Goal: Transaction & Acquisition: Purchase product/service

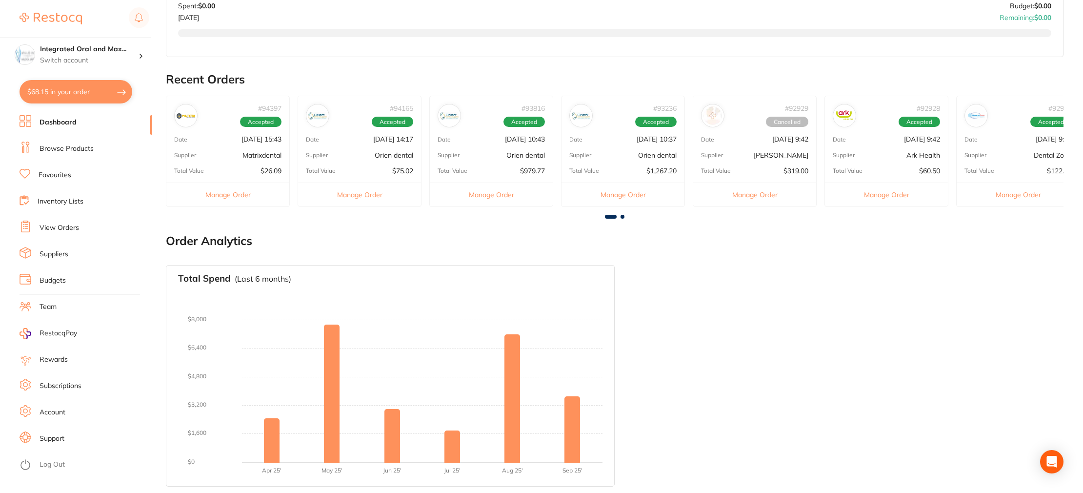
scroll to position [268, 0]
click at [51, 228] on link "View Orders" at bounding box center [60, 228] width 40 height 10
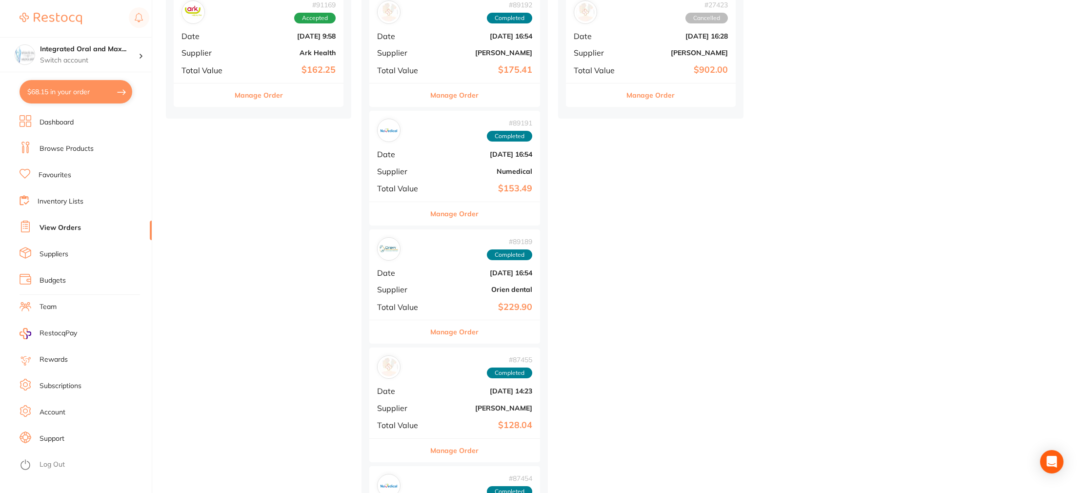
scroll to position [1277, 0]
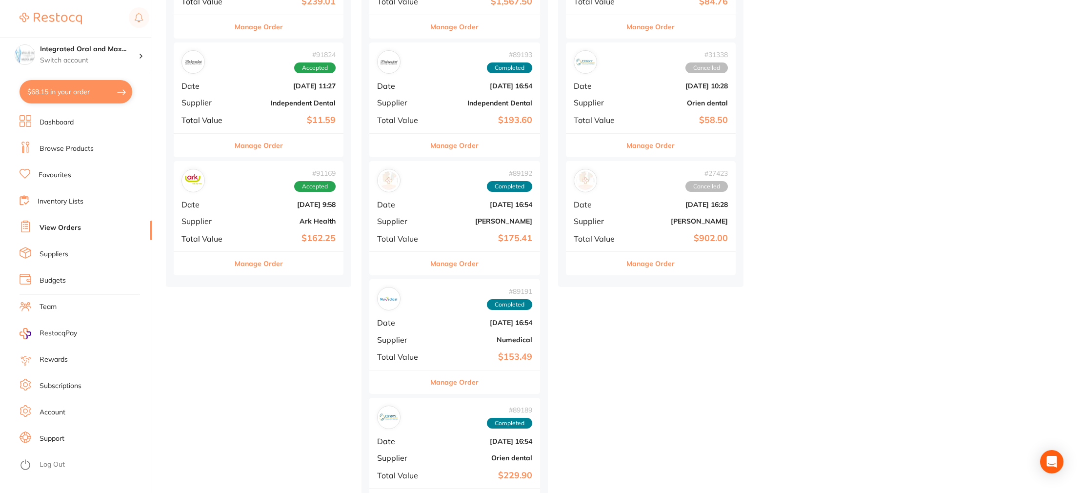
click at [253, 263] on button "Manage Order" at bounding box center [259, 263] width 48 height 23
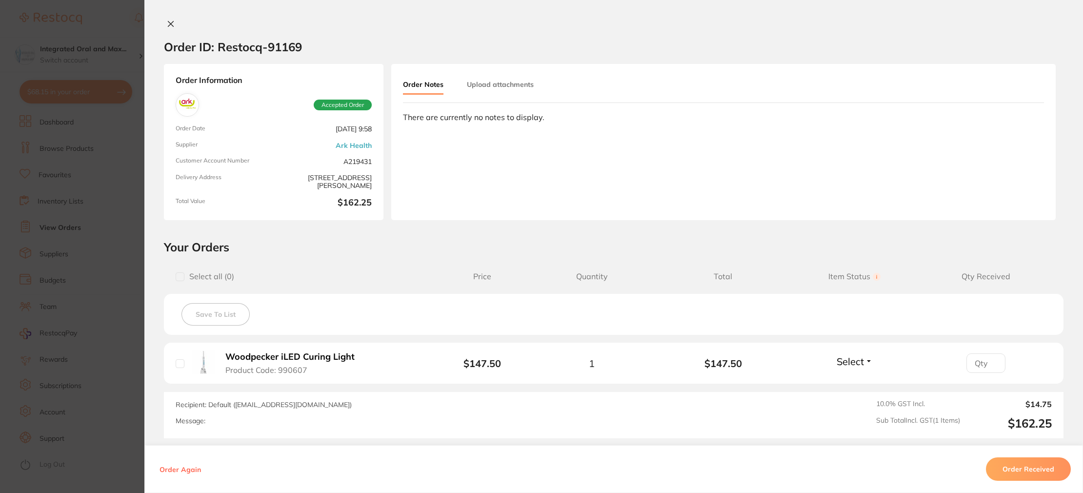
click at [170, 23] on icon at bounding box center [171, 24] width 8 height 8
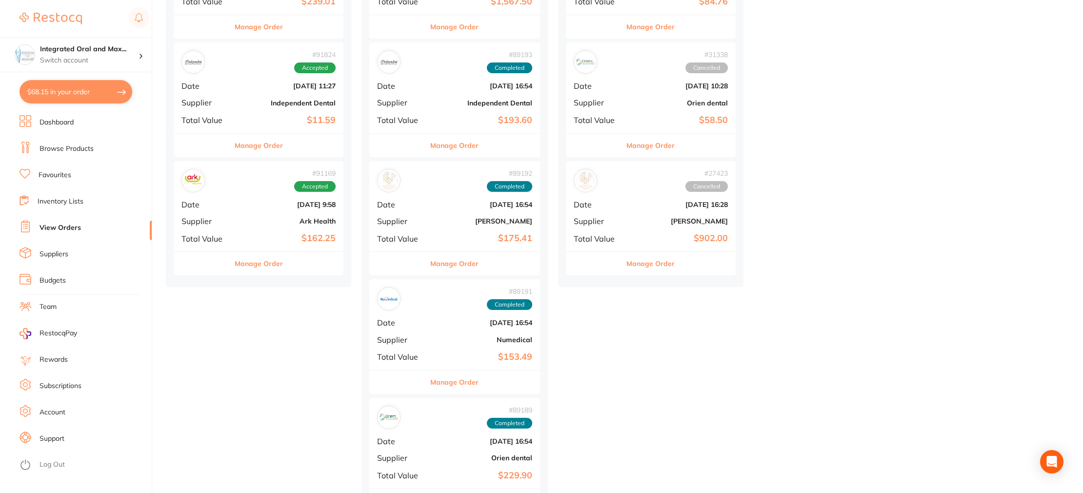
click at [251, 141] on button "Manage Order" at bounding box center [259, 145] width 48 height 23
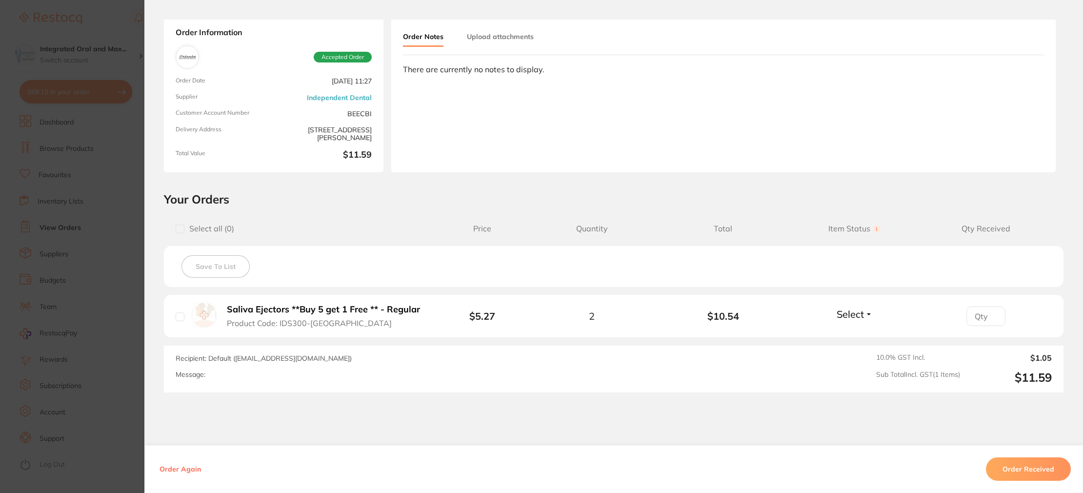
scroll to position [51, 0]
click at [176, 314] on input "checkbox" at bounding box center [180, 313] width 9 height 9
checkbox input "true"
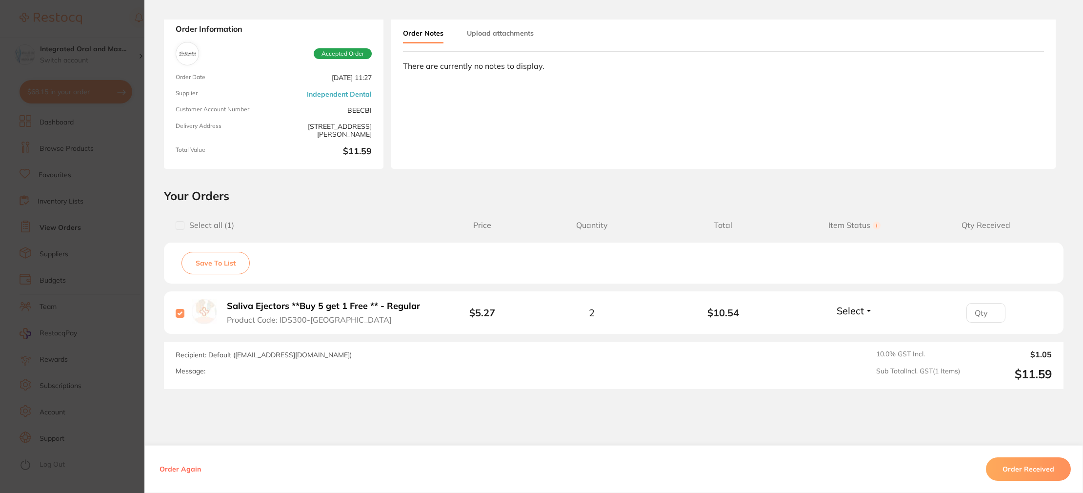
click at [1019, 464] on button "Order Received" at bounding box center [1028, 468] width 85 height 23
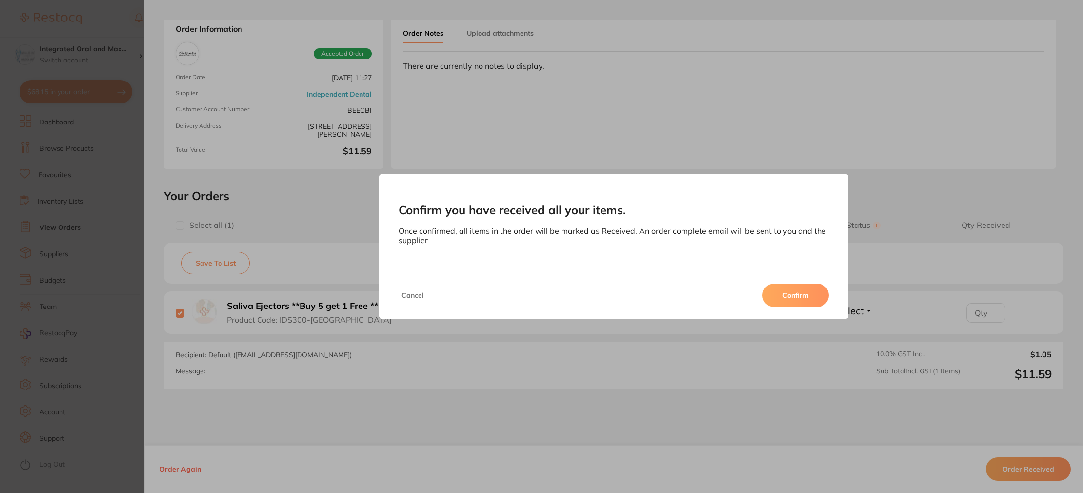
click at [800, 297] on button "Confirm" at bounding box center [795, 294] width 66 height 23
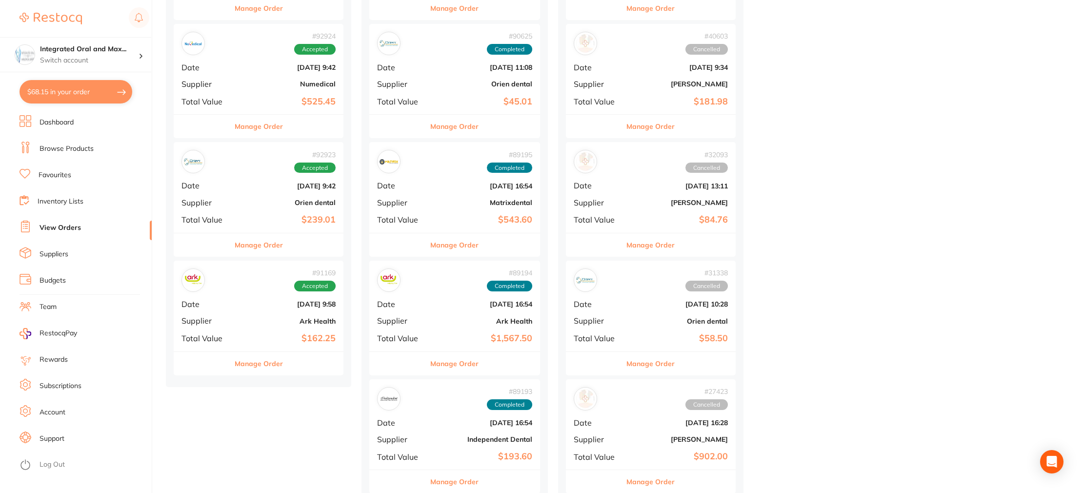
scroll to position [1049, 0]
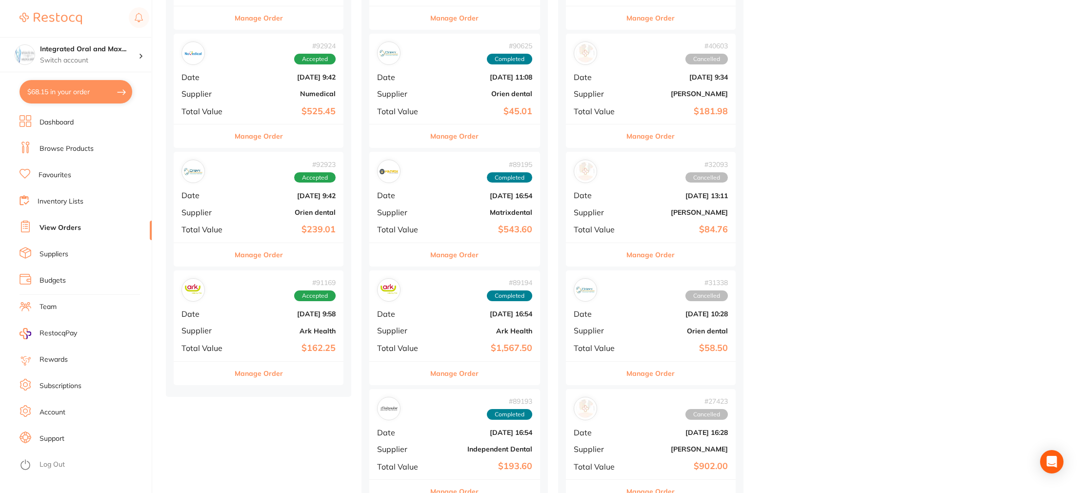
click at [271, 262] on button "Manage Order" at bounding box center [259, 254] width 48 height 23
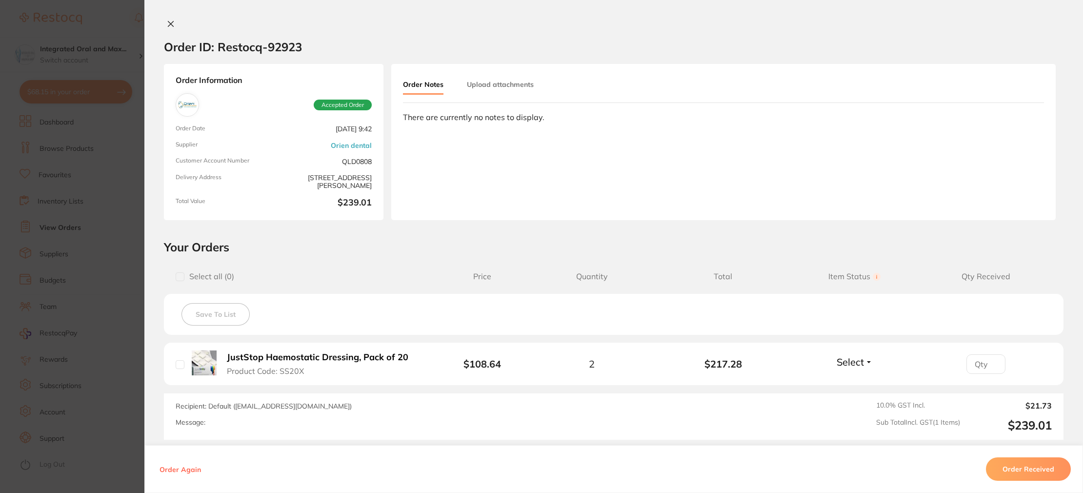
click at [171, 20] on icon at bounding box center [171, 24] width 8 height 8
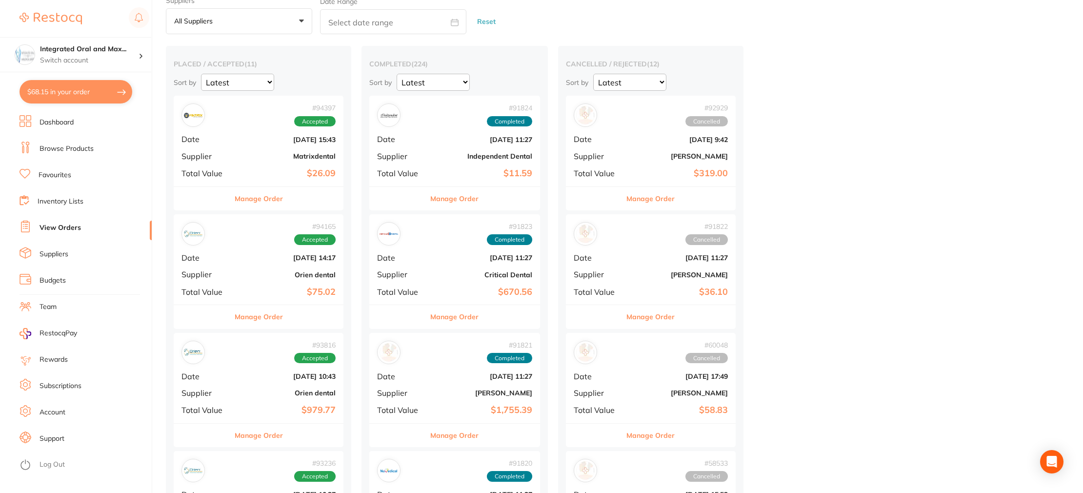
scroll to position [34, 0]
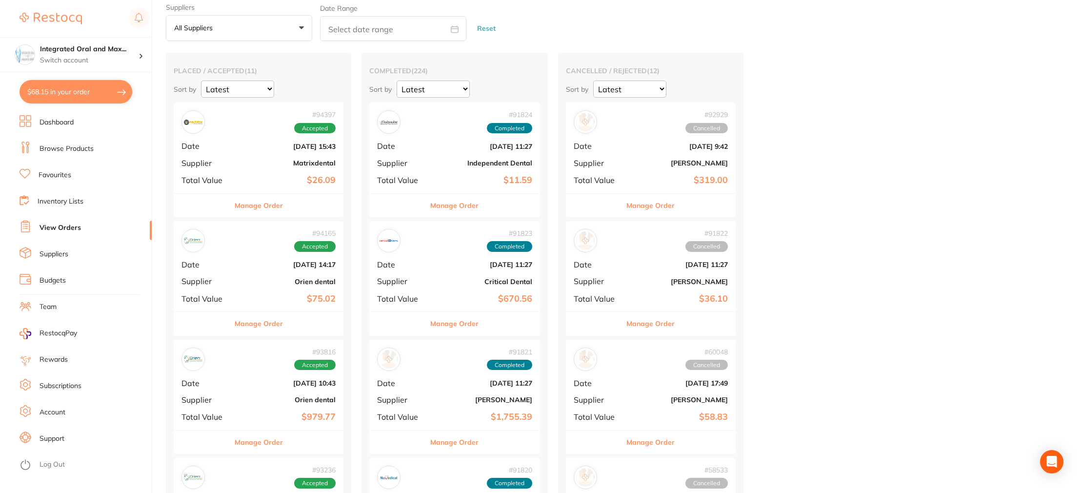
click at [256, 204] on button "Manage Order" at bounding box center [259, 205] width 48 height 23
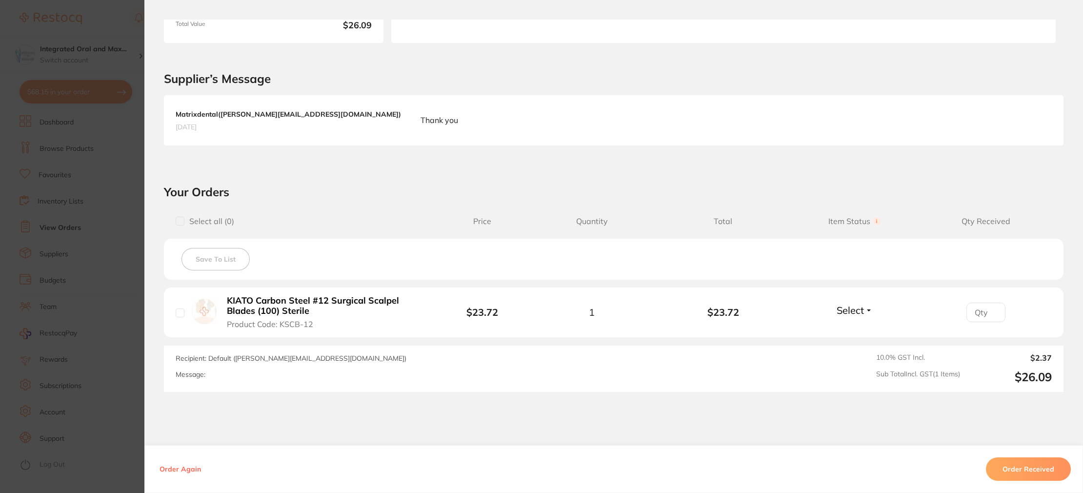
scroll to position [182, 0]
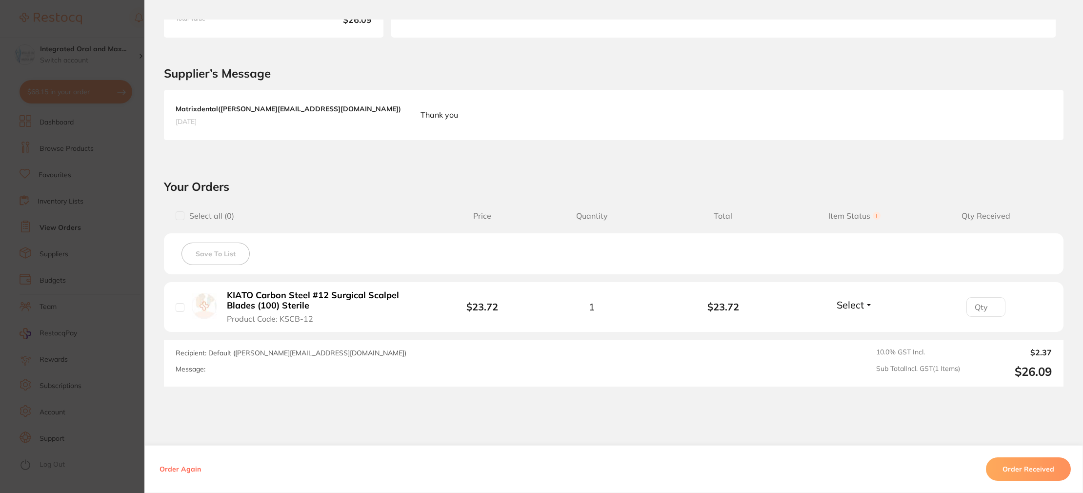
click at [179, 305] on input "checkbox" at bounding box center [180, 307] width 9 height 9
checkbox input "true"
drag, startPoint x: 1025, startPoint y: 465, endPoint x: 876, endPoint y: 375, distance: 174.0
click at [1025, 465] on button "Order Received" at bounding box center [1028, 468] width 85 height 23
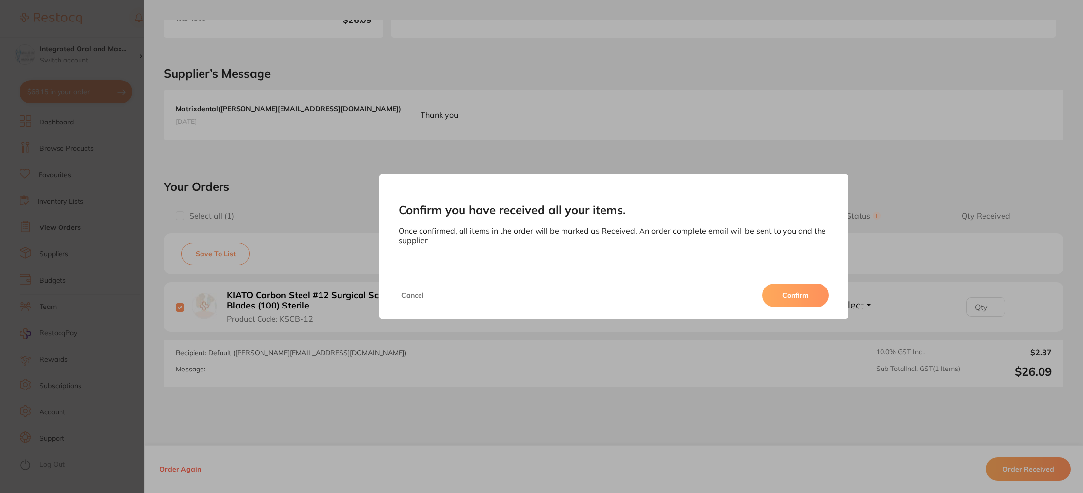
scroll to position [169, 0]
click at [777, 295] on button "Confirm" at bounding box center [795, 294] width 66 height 23
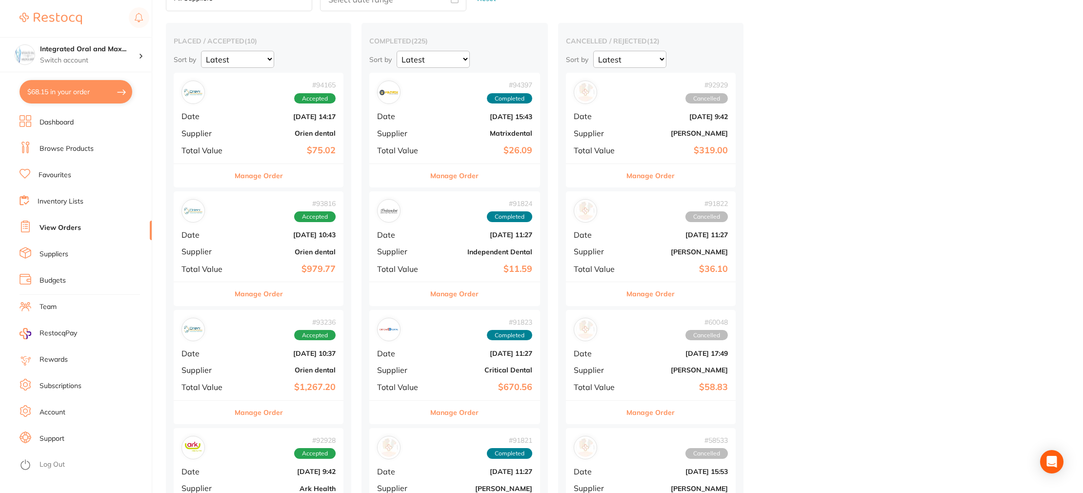
scroll to position [64, 0]
click at [247, 179] on button "Manage Order" at bounding box center [259, 174] width 48 height 23
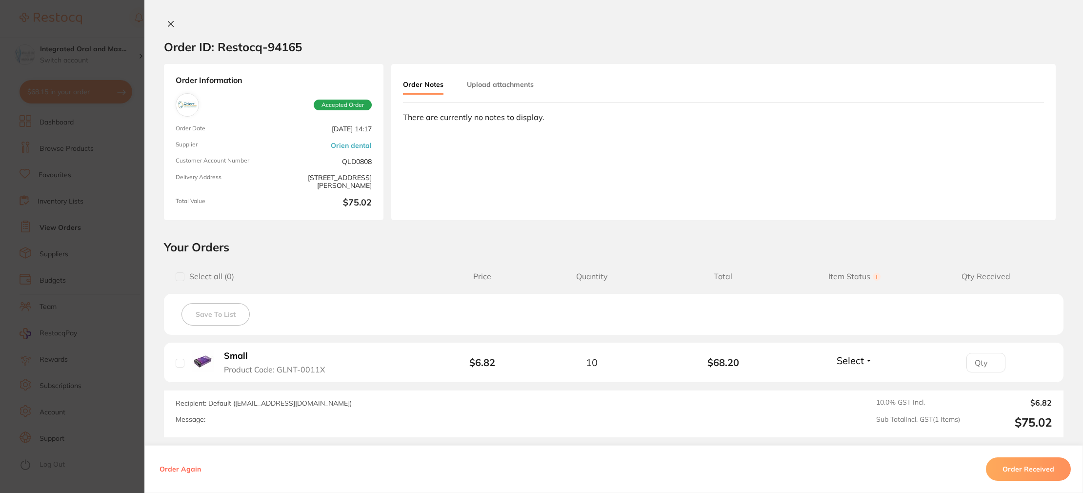
click at [179, 360] on input "checkbox" at bounding box center [180, 362] width 9 height 9
checkbox input "true"
click at [1010, 460] on button "Order Received" at bounding box center [1028, 468] width 85 height 23
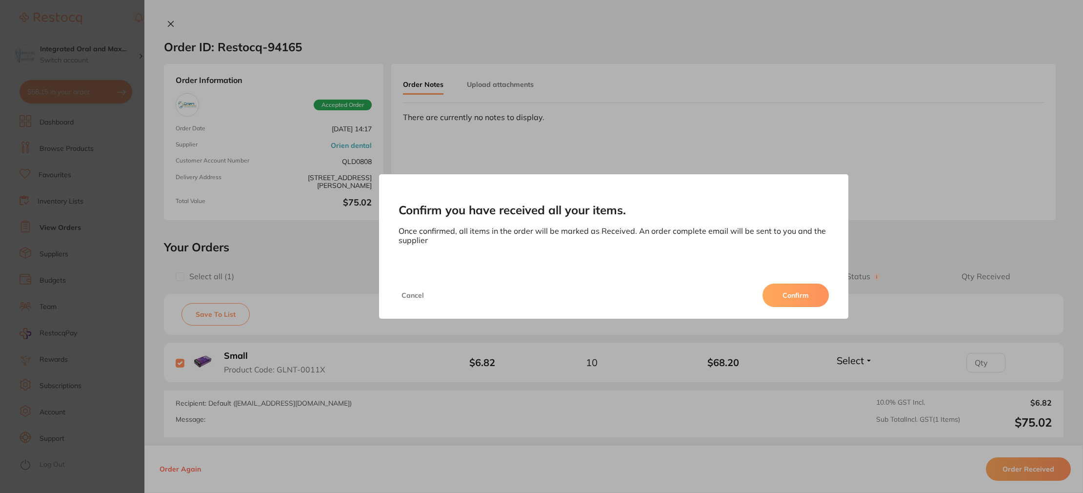
drag, startPoint x: 789, startPoint y: 288, endPoint x: 643, endPoint y: 231, distance: 157.1
click at [789, 288] on button "Confirm" at bounding box center [795, 294] width 66 height 23
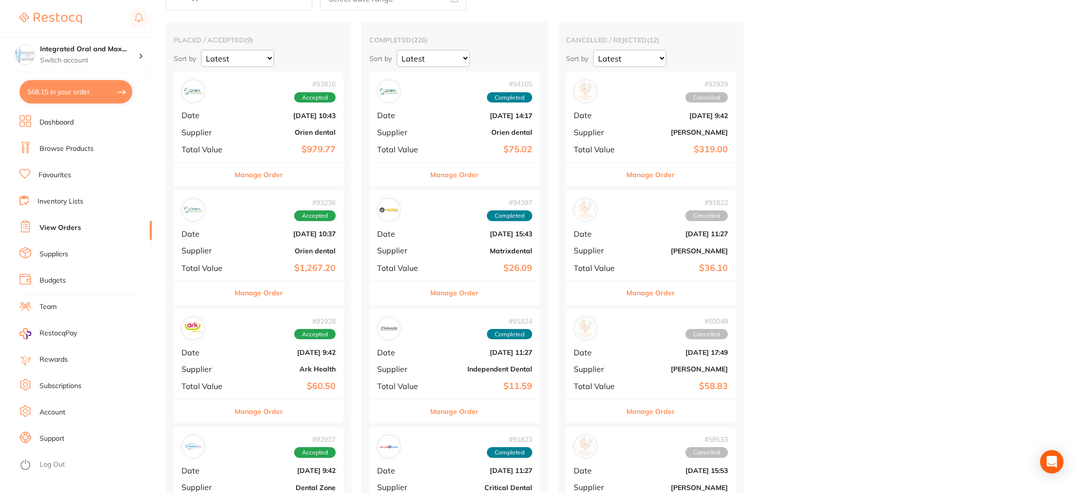
click at [267, 171] on button "Manage Order" at bounding box center [259, 174] width 48 height 23
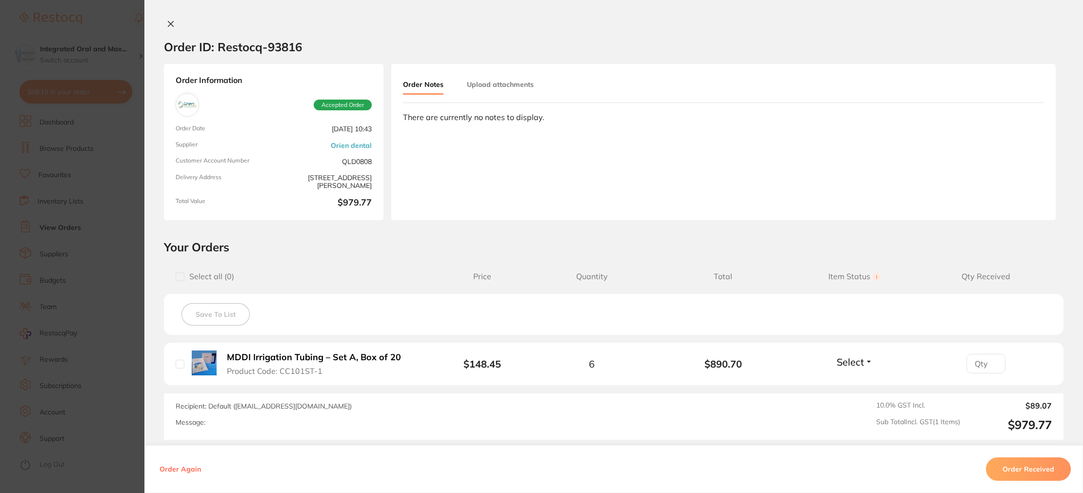
scroll to position [3, 0]
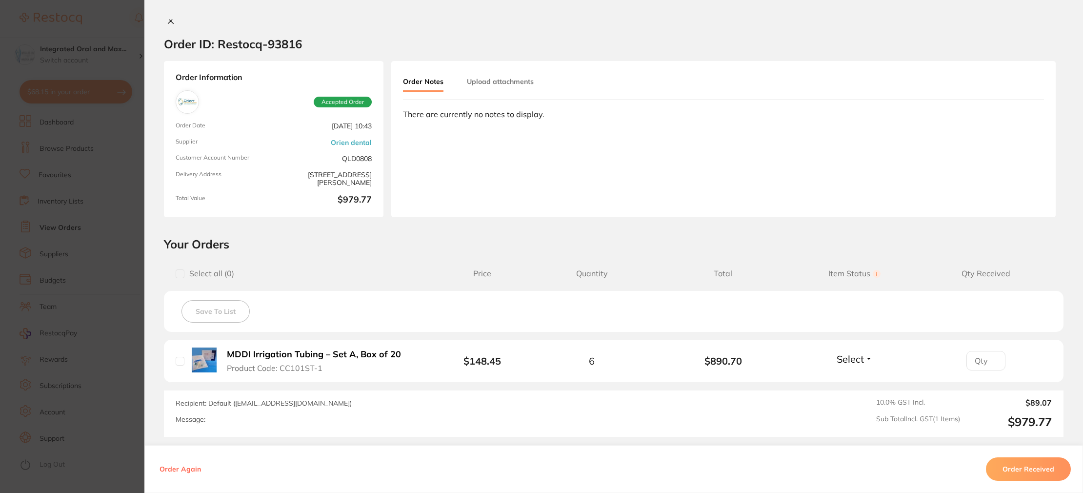
drag, startPoint x: 177, startPoint y: 360, endPoint x: 234, endPoint y: 368, distance: 57.5
click at [177, 360] on input "checkbox" at bounding box center [180, 361] width 9 height 9
checkbox input "true"
click at [1011, 460] on button "Order Received" at bounding box center [1028, 468] width 85 height 23
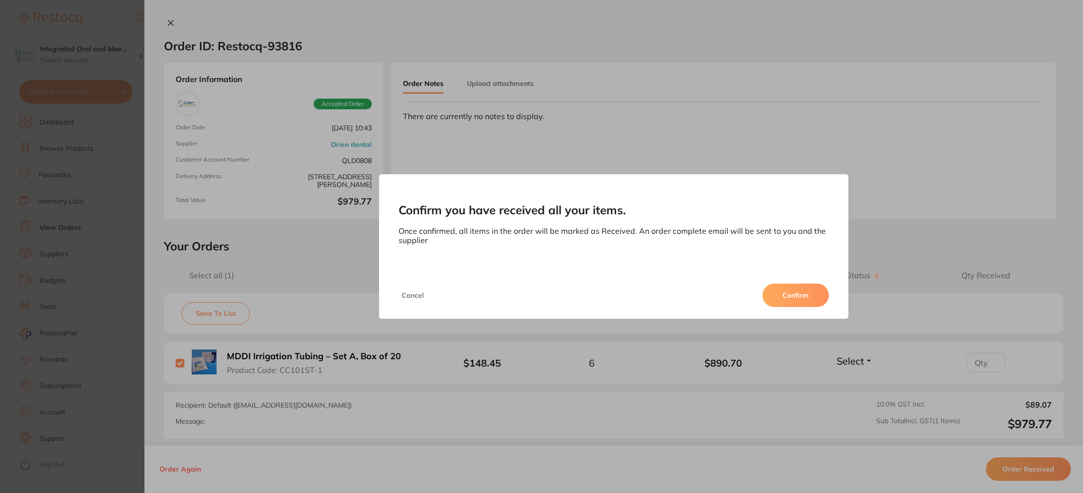
click at [786, 299] on button "Confirm" at bounding box center [795, 294] width 66 height 23
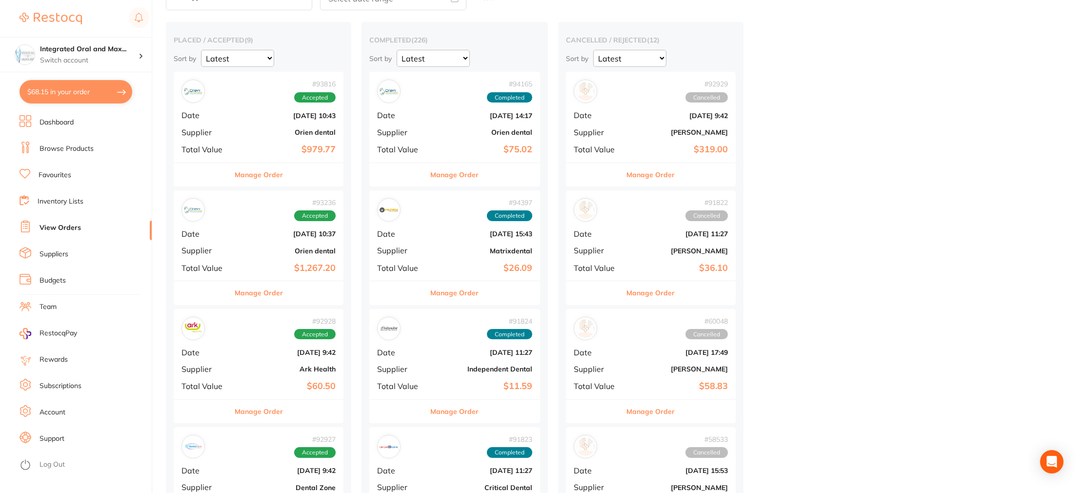
scroll to position [59, 0]
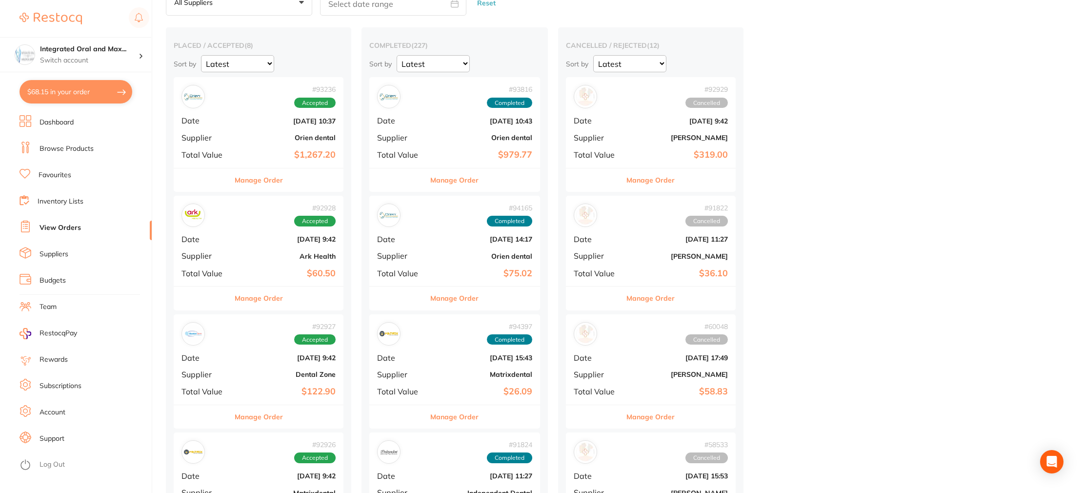
click at [239, 176] on button "Manage Order" at bounding box center [259, 179] width 48 height 23
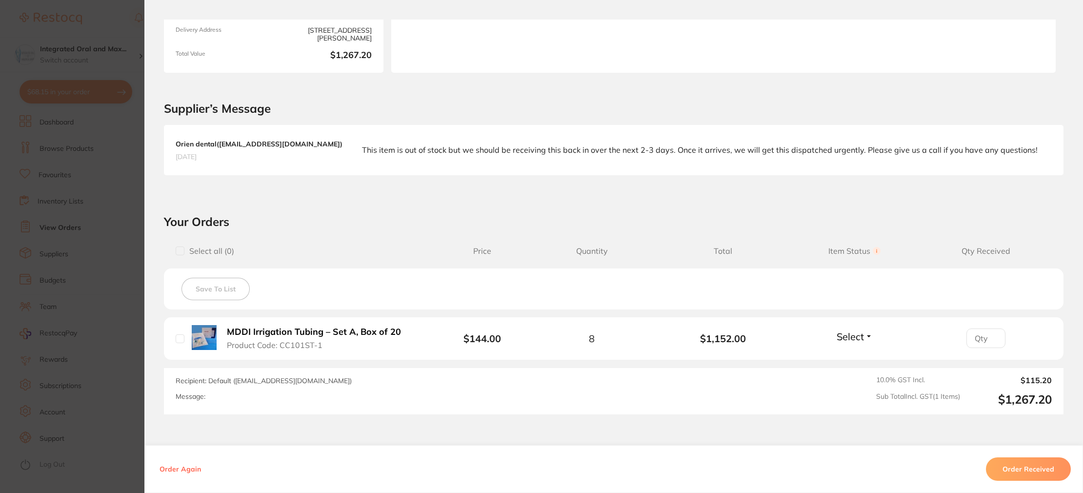
scroll to position [150, 0]
click at [177, 338] on input "checkbox" at bounding box center [180, 336] width 9 height 9
checkbox input "true"
click at [1025, 477] on button "Order Received" at bounding box center [1028, 468] width 85 height 23
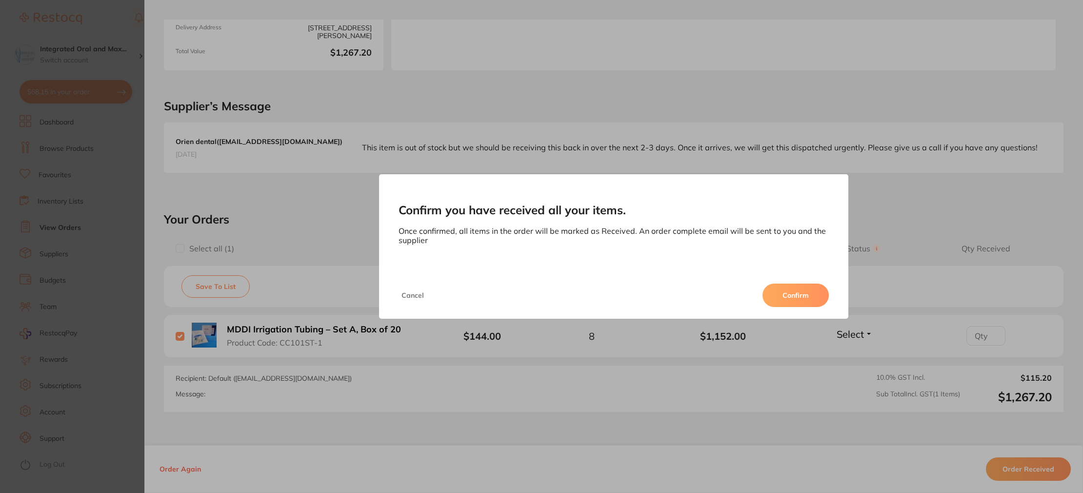
scroll to position [54, 0]
click at [792, 304] on button "Confirm" at bounding box center [795, 294] width 66 height 23
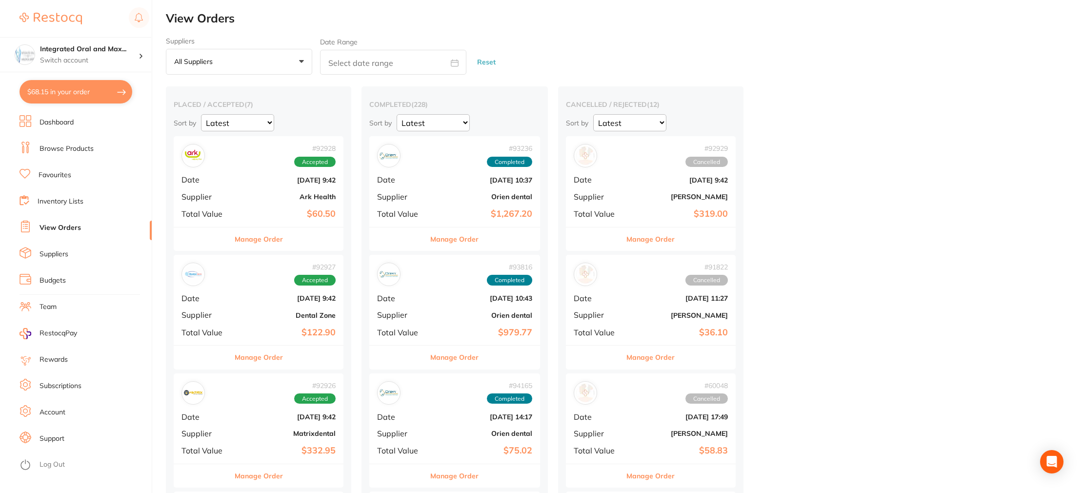
click at [261, 234] on button "Manage Order" at bounding box center [259, 238] width 48 height 23
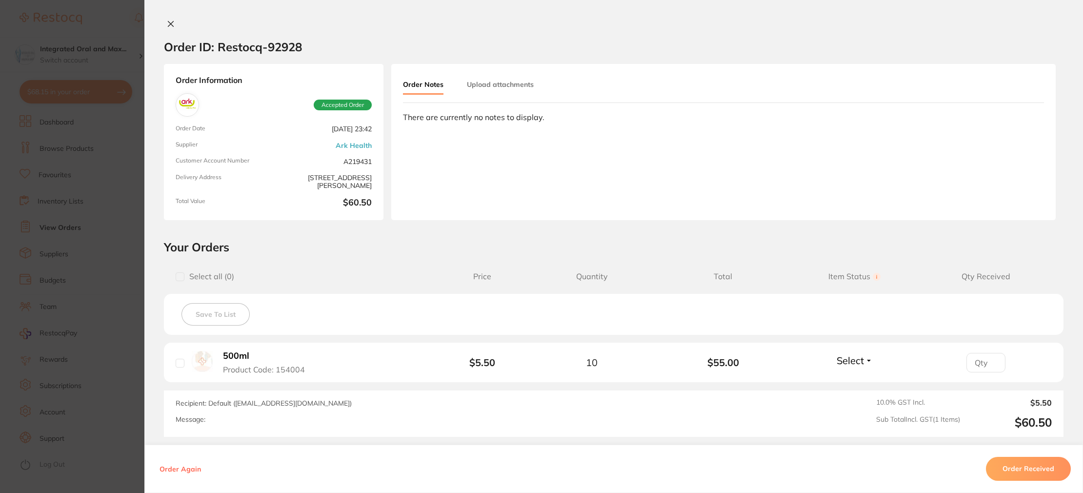
scroll to position [8, 0]
drag, startPoint x: 164, startPoint y: 26, endPoint x: 169, endPoint y: 34, distance: 9.2
click at [167, 26] on icon at bounding box center [171, 24] width 8 height 8
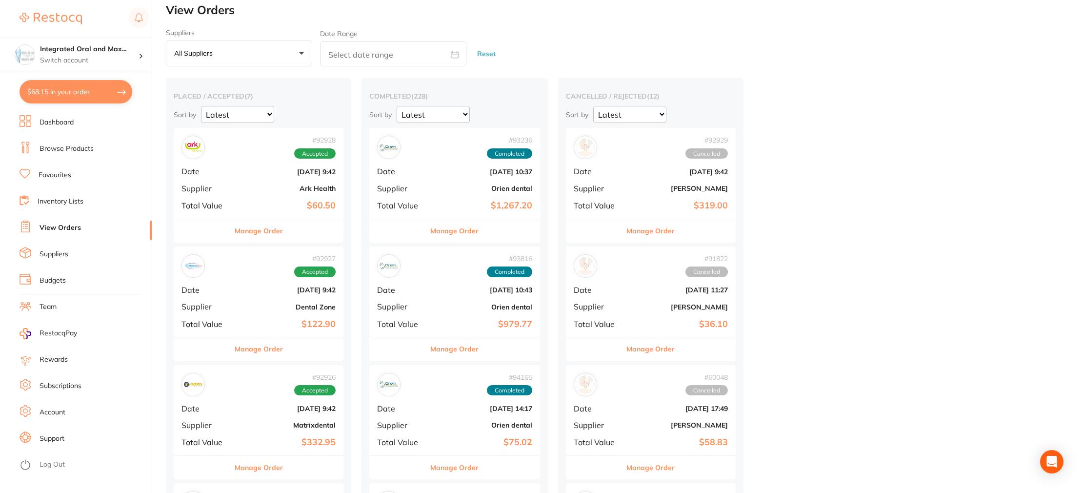
click at [259, 351] on button "Manage Order" at bounding box center [259, 348] width 48 height 23
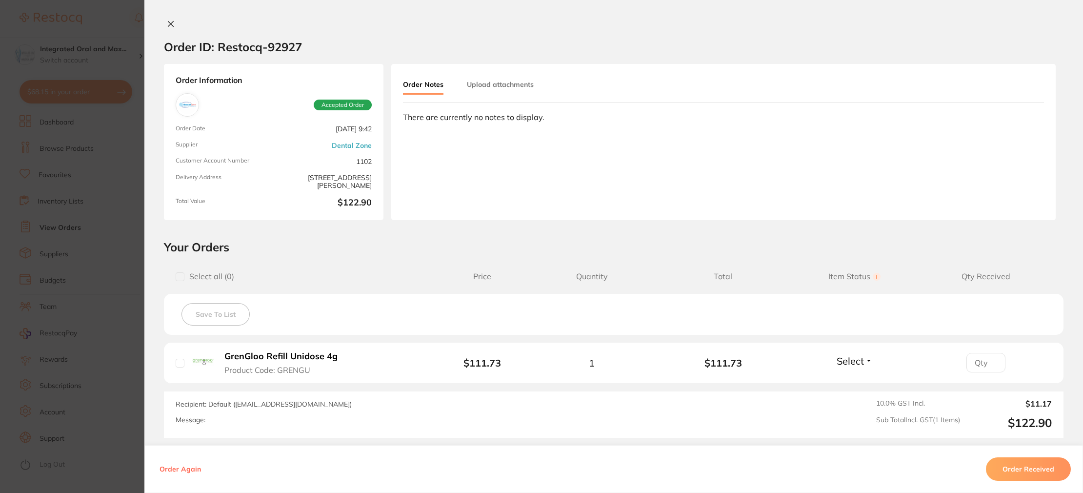
drag, startPoint x: 174, startPoint y: 366, endPoint x: 190, endPoint y: 365, distance: 16.6
click at [176, 366] on input "checkbox" at bounding box center [180, 362] width 9 height 9
checkbox input "true"
click at [1003, 465] on button "Order Received" at bounding box center [1028, 468] width 85 height 23
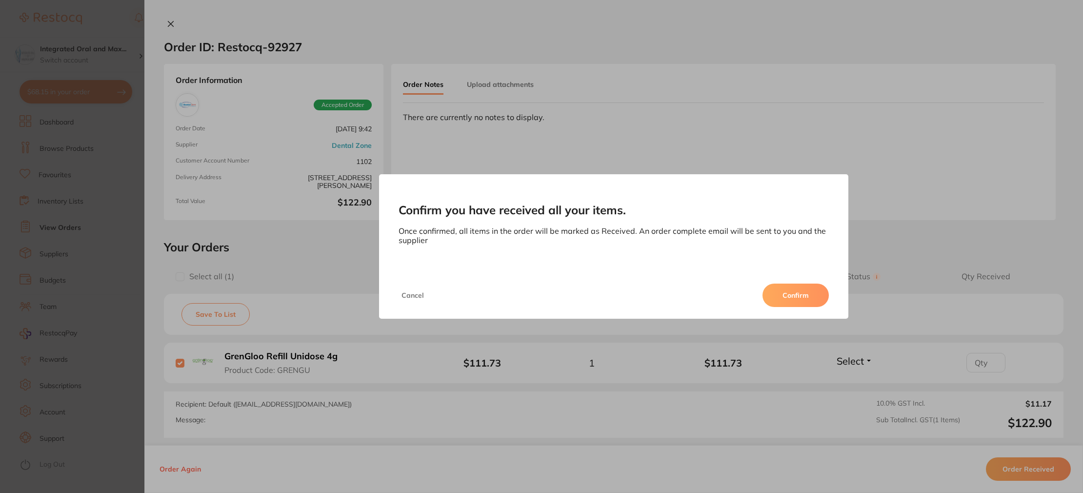
drag, startPoint x: 834, startPoint y: 294, endPoint x: 823, endPoint y: 296, distance: 11.8
click at [834, 294] on div "Cancel Confirm" at bounding box center [613, 295] width 469 height 47
click at [823, 296] on button "Confirm" at bounding box center [795, 294] width 66 height 23
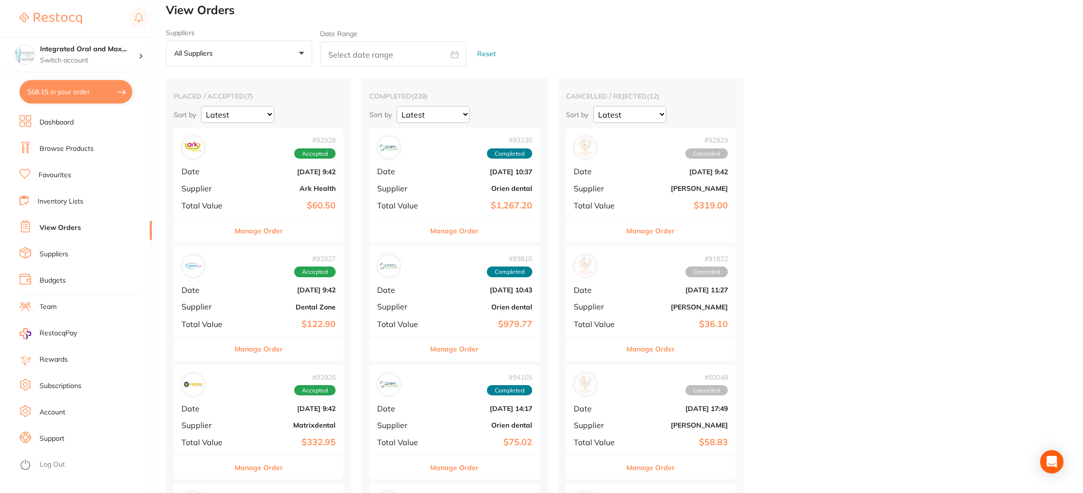
click at [263, 350] on button "Manage Order" at bounding box center [259, 348] width 48 height 23
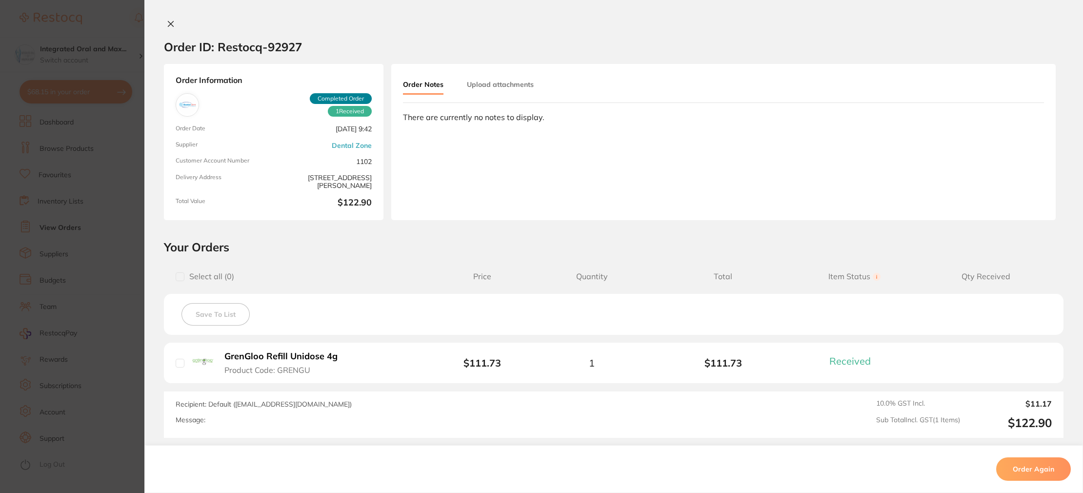
click at [177, 363] on input "checkbox" at bounding box center [180, 362] width 9 height 9
checkbox input "true"
click at [1030, 458] on button "Order Again" at bounding box center [1033, 468] width 75 height 23
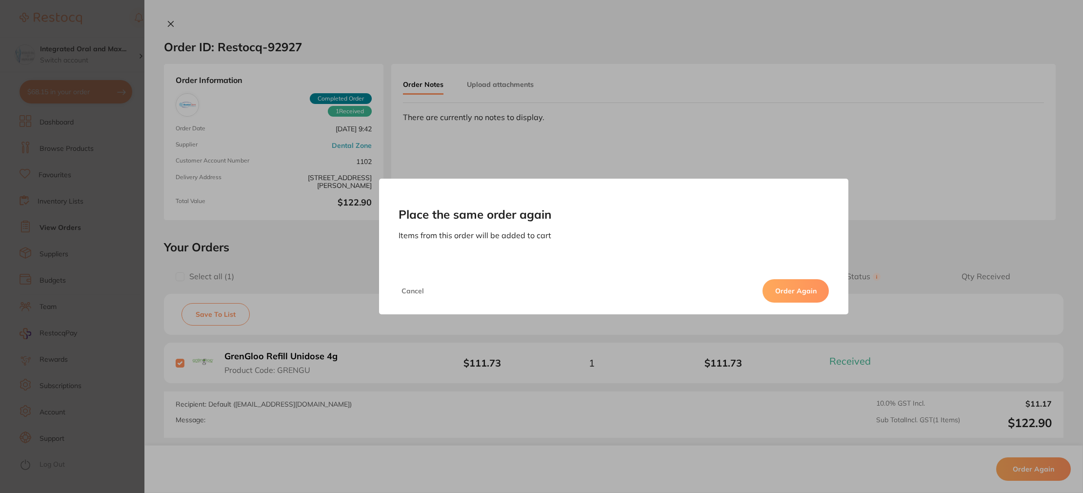
click at [787, 289] on button "Order Again" at bounding box center [795, 290] width 66 height 23
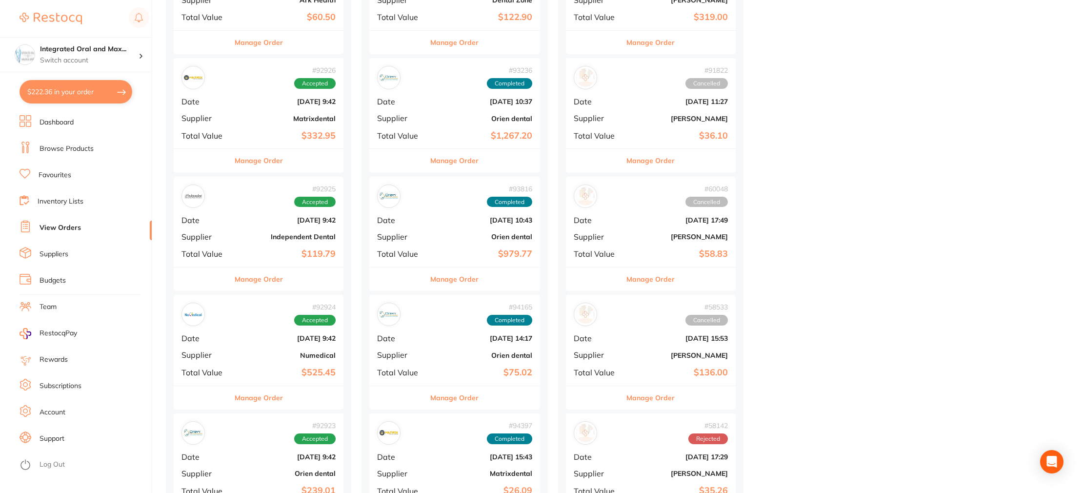
scroll to position [209, 0]
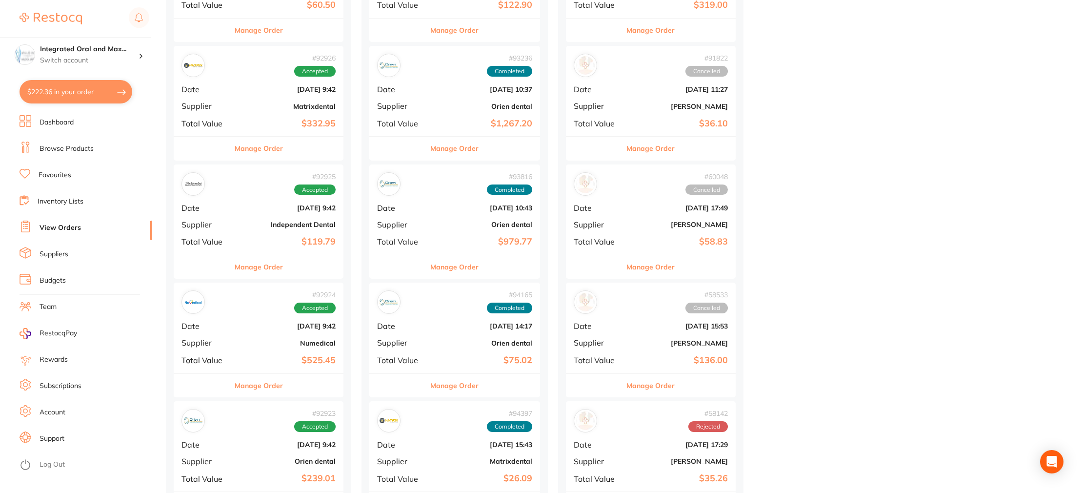
click at [250, 270] on button "Manage Order" at bounding box center [259, 266] width 48 height 23
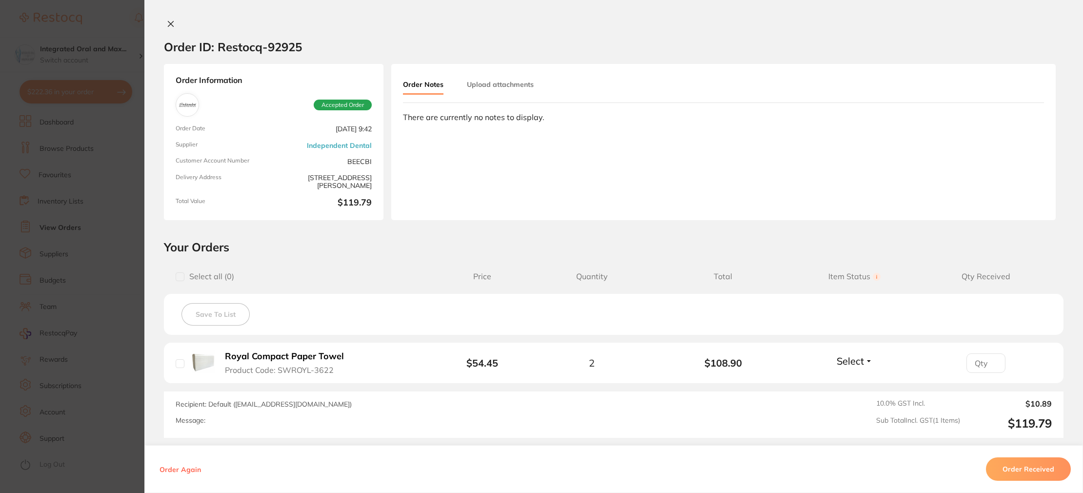
click at [172, 366] on li "Royal Compact Paper Towel Product Code: SWROYL-3622 $54.45 2 $108.90 Select Rec…" at bounding box center [613, 362] width 899 height 41
click at [176, 363] on input "checkbox" at bounding box center [180, 363] width 9 height 9
checkbox input "true"
click at [1023, 474] on button "Order Received" at bounding box center [1028, 468] width 85 height 23
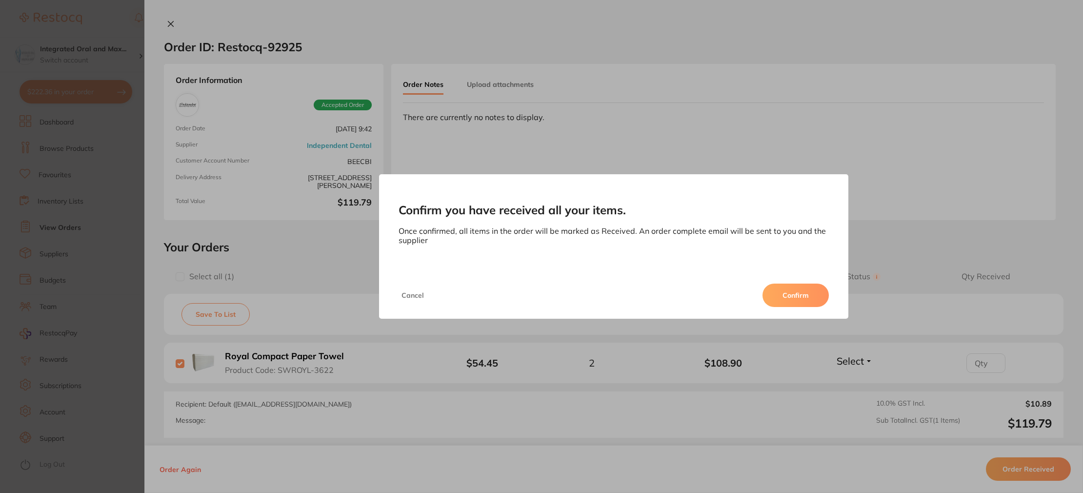
click at [794, 295] on button "Confirm" at bounding box center [795, 294] width 66 height 23
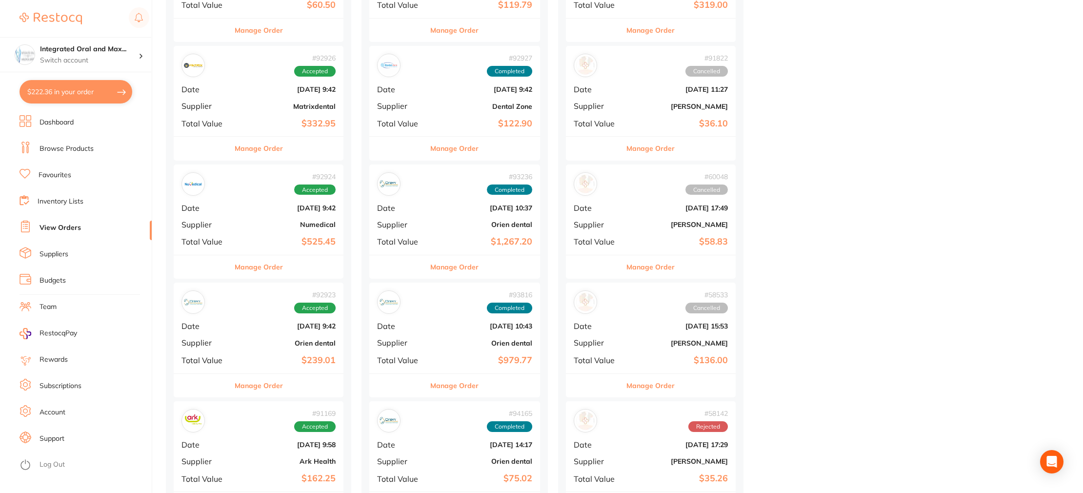
click at [278, 262] on button "Manage Order" at bounding box center [259, 266] width 48 height 23
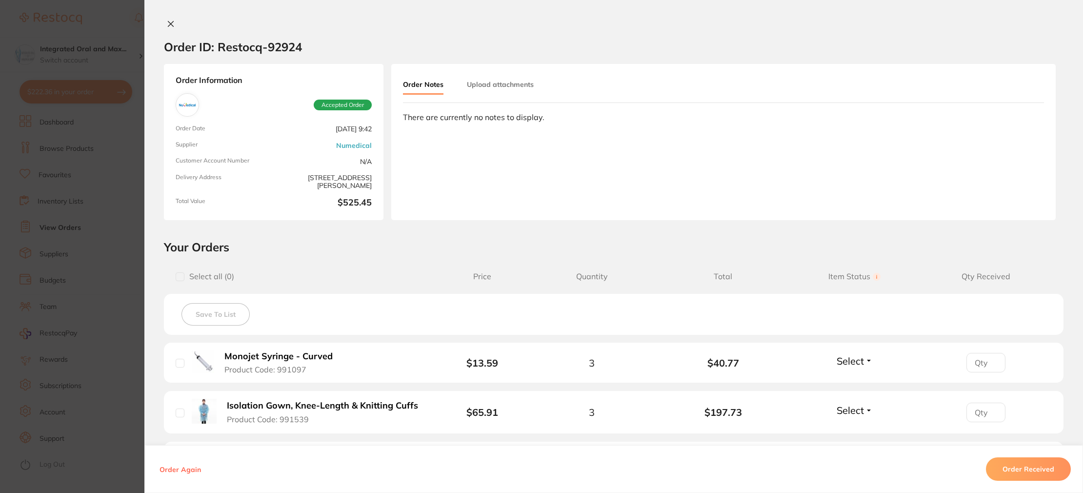
click at [179, 363] on input "checkbox" at bounding box center [180, 362] width 9 height 9
checkbox input "true"
click at [178, 413] on input "checkbox" at bounding box center [180, 412] width 9 height 9
checkbox input "true"
click at [1005, 468] on button "Order Received" at bounding box center [1028, 468] width 85 height 23
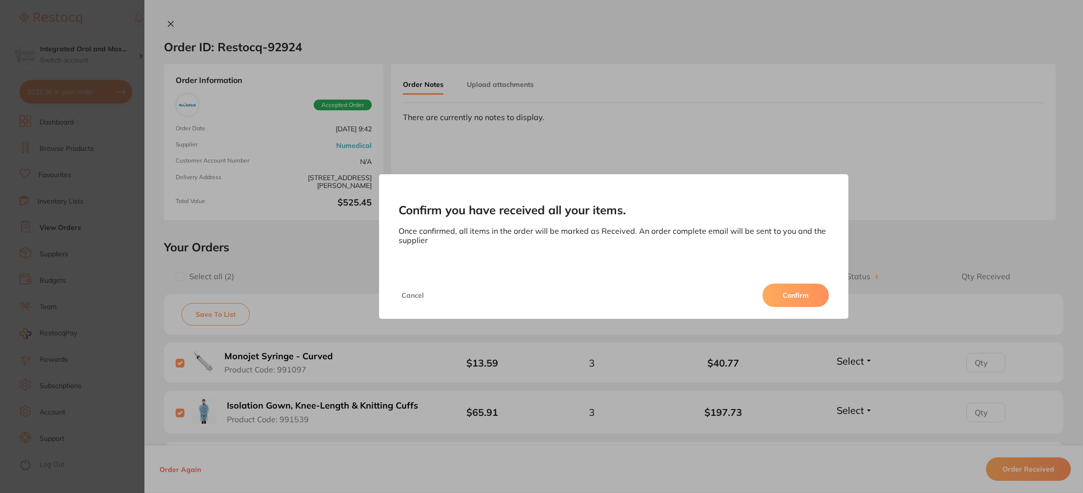
click at [800, 296] on button "Confirm" at bounding box center [795, 294] width 66 height 23
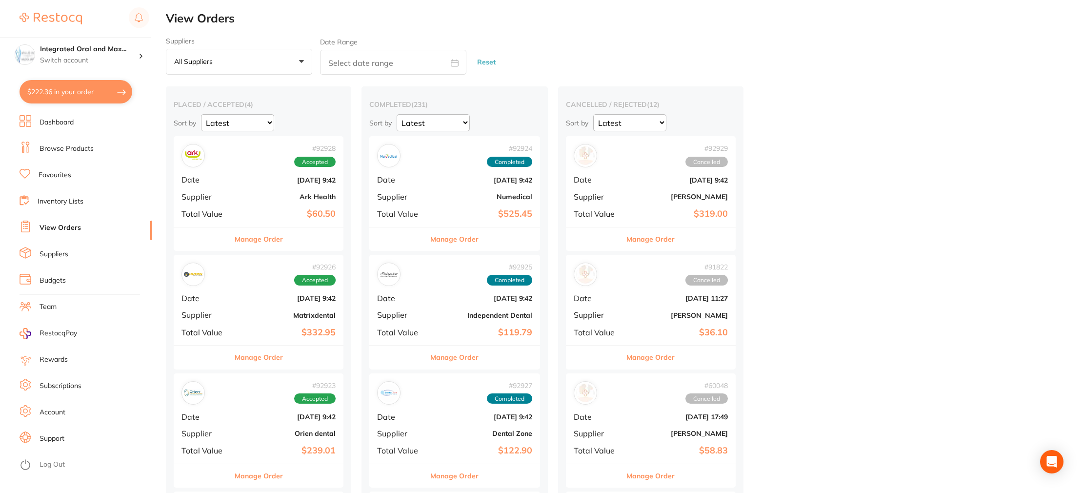
click at [99, 82] on button "$222.36 in your order" at bounding box center [76, 91] width 113 height 23
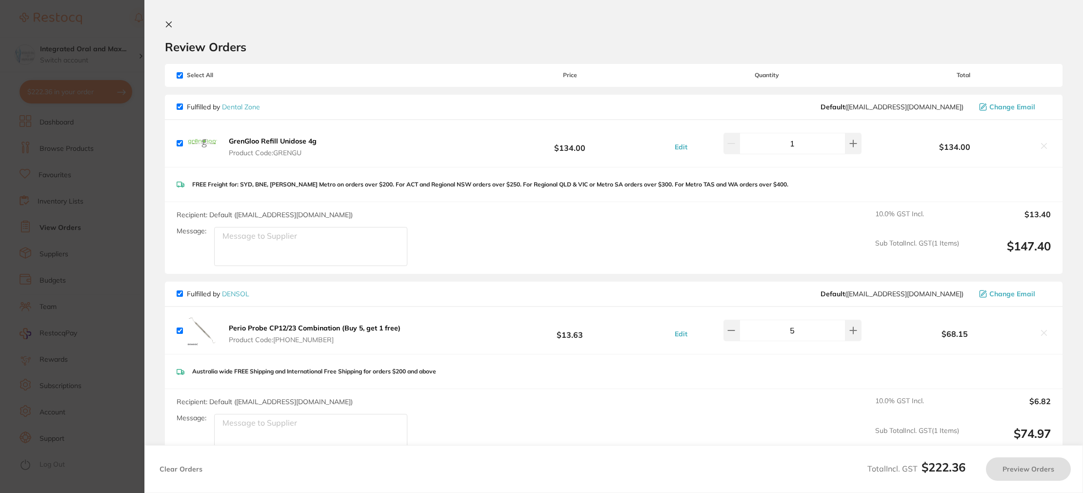
checkbox input "true"
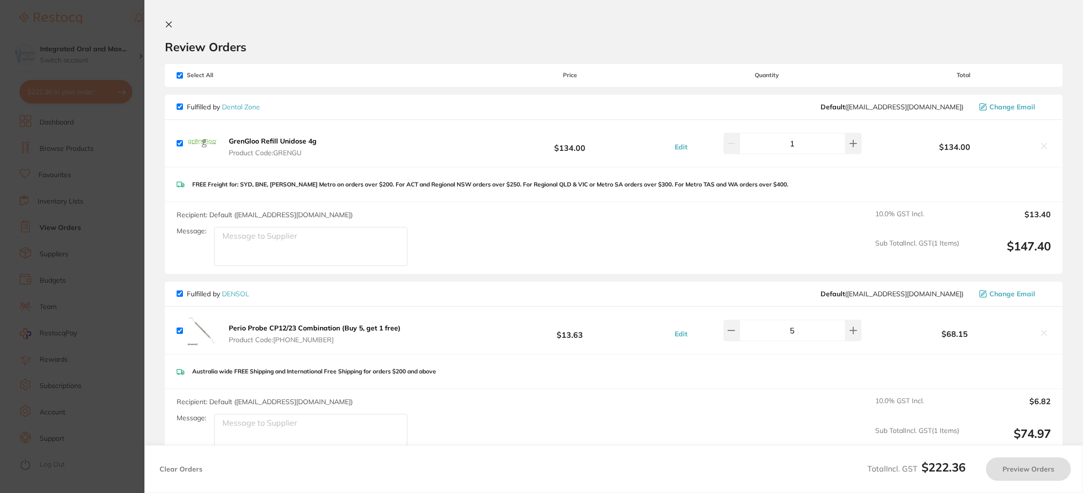
checkbox input "true"
click at [166, 25] on icon at bounding box center [169, 24] width 8 height 8
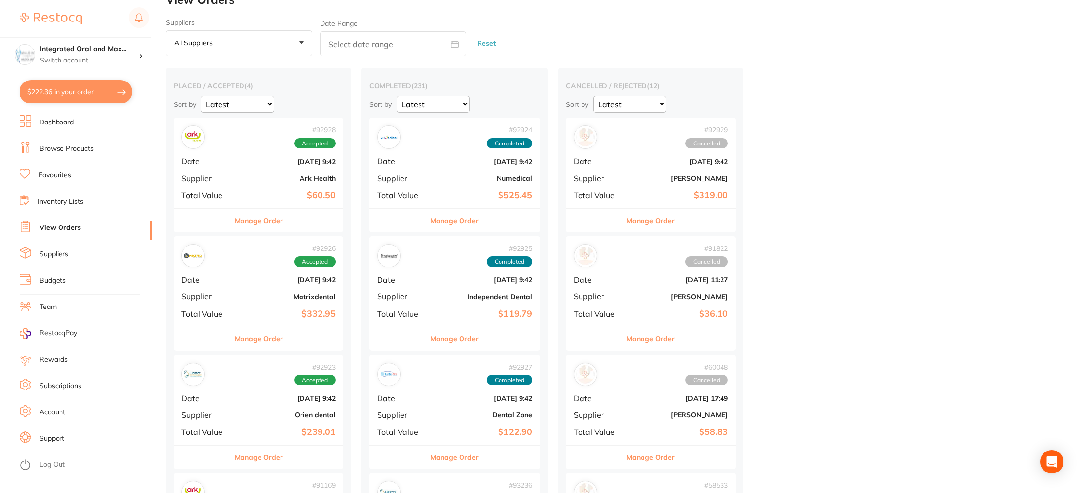
click at [69, 153] on link "Browse Products" at bounding box center [67, 149] width 54 height 10
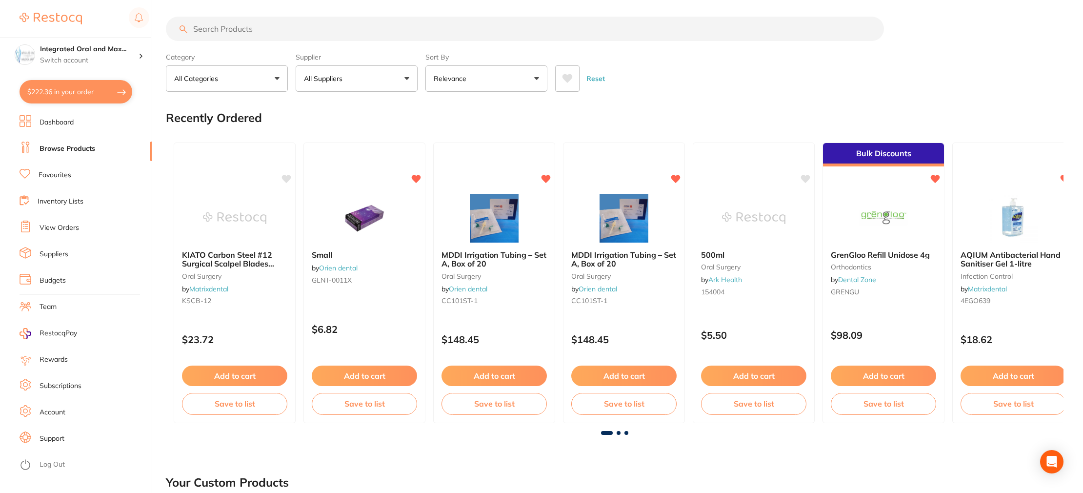
scroll to position [5, 0]
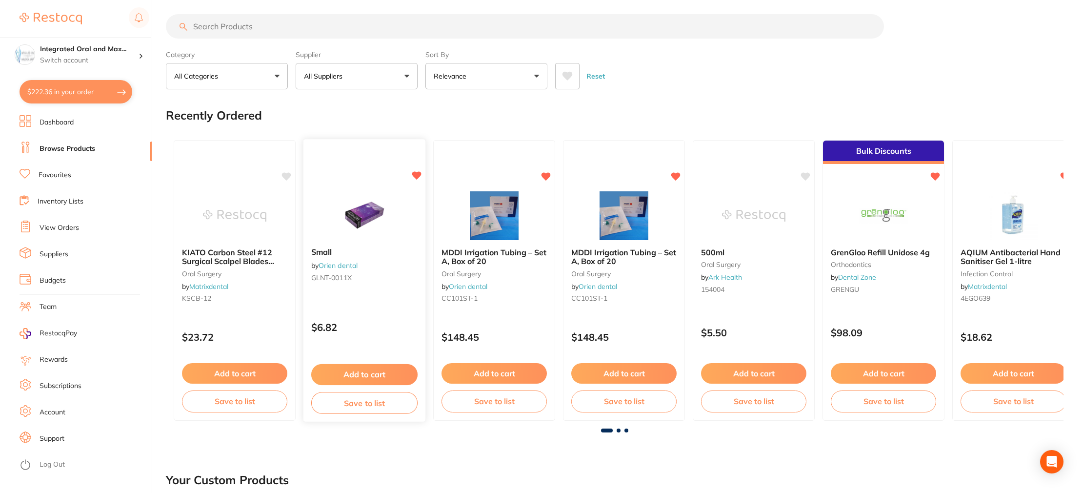
click at [355, 379] on button "Add to cart" at bounding box center [364, 374] width 106 height 21
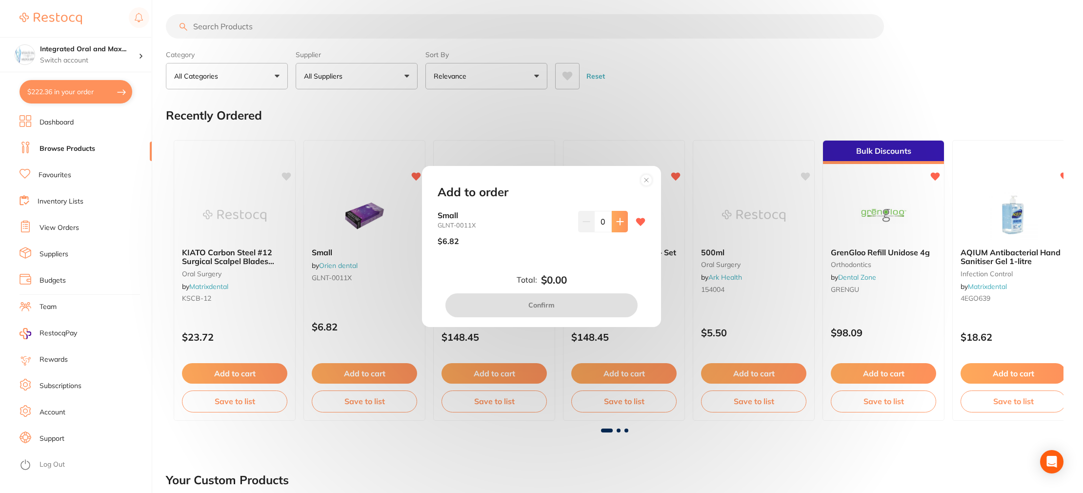
click at [620, 228] on button at bounding box center [620, 221] width 16 height 21
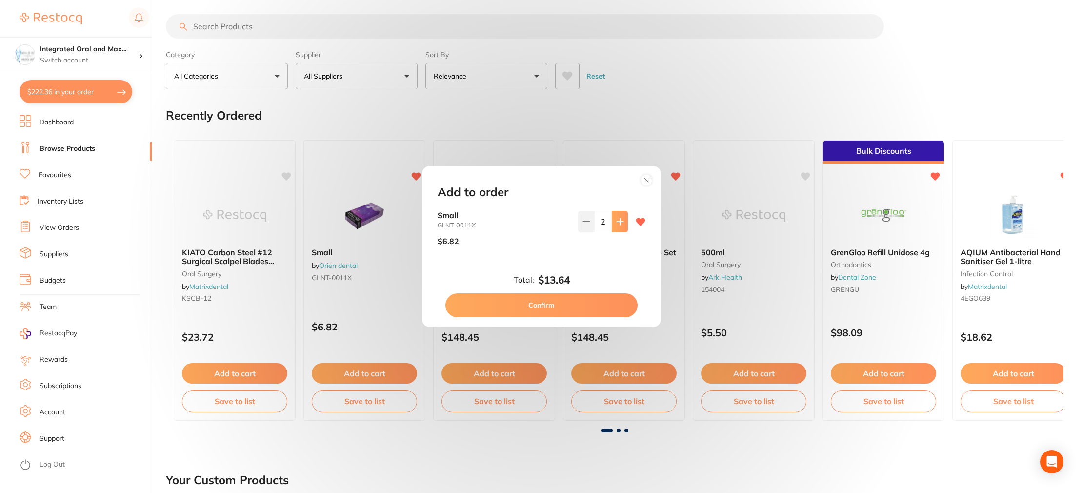
click at [620, 228] on button at bounding box center [620, 221] width 16 height 21
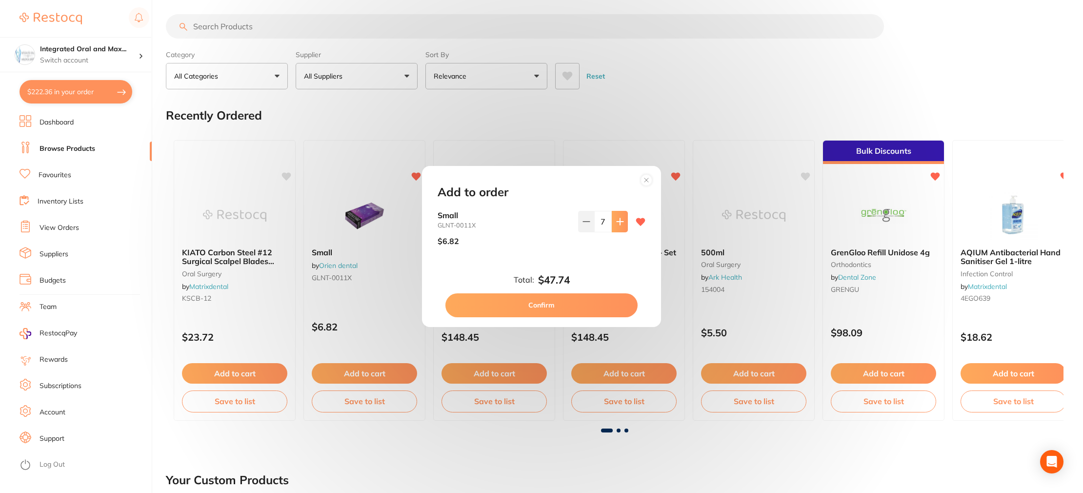
click at [620, 228] on button at bounding box center [620, 221] width 16 height 21
type input "10"
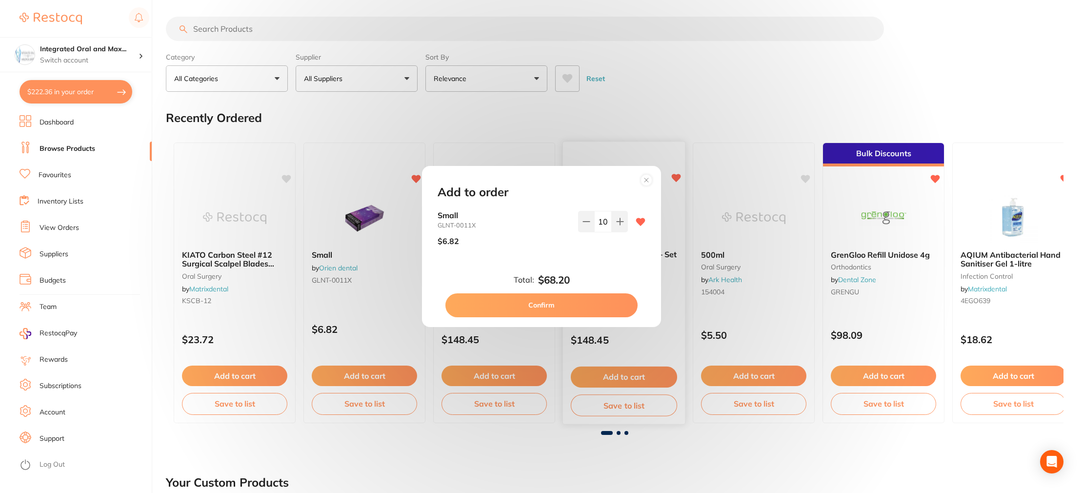
click at [582, 306] on button "Confirm" at bounding box center [541, 304] width 192 height 23
checkbox input "false"
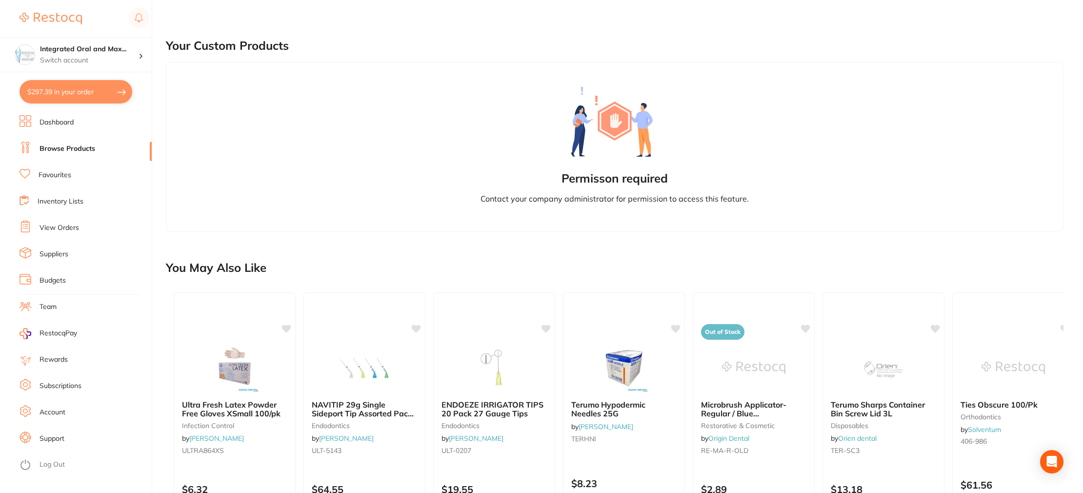
scroll to position [441, 0]
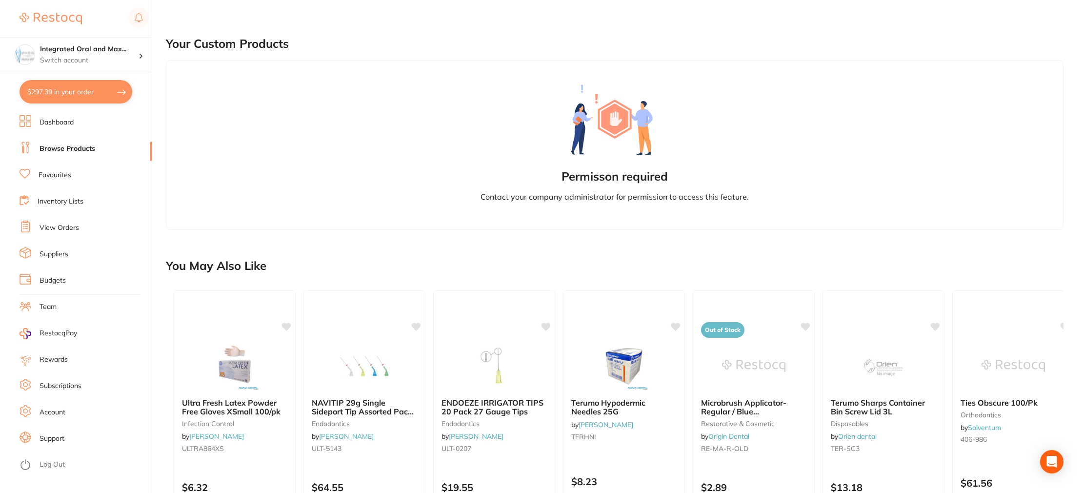
click at [54, 174] on link "Favourites" at bounding box center [55, 175] width 33 height 10
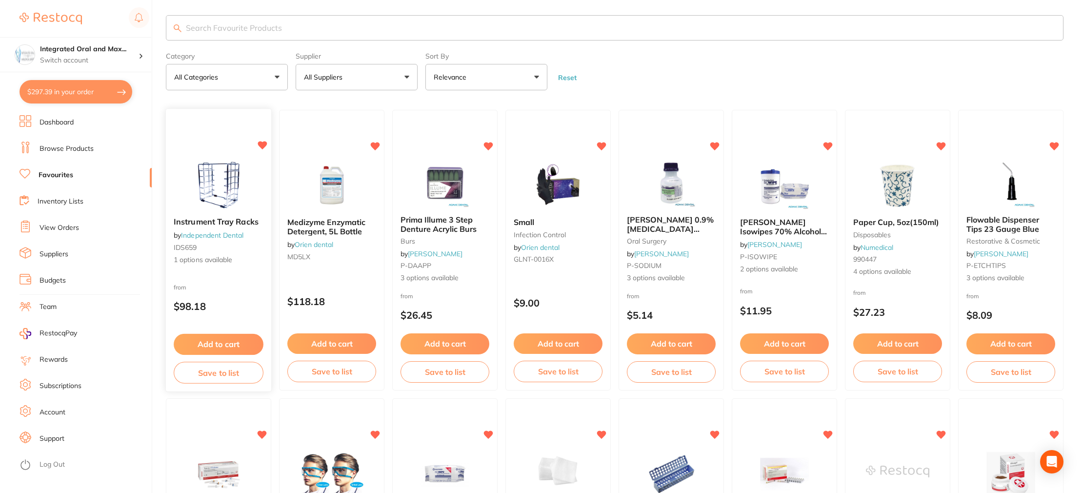
scroll to position [6, 0]
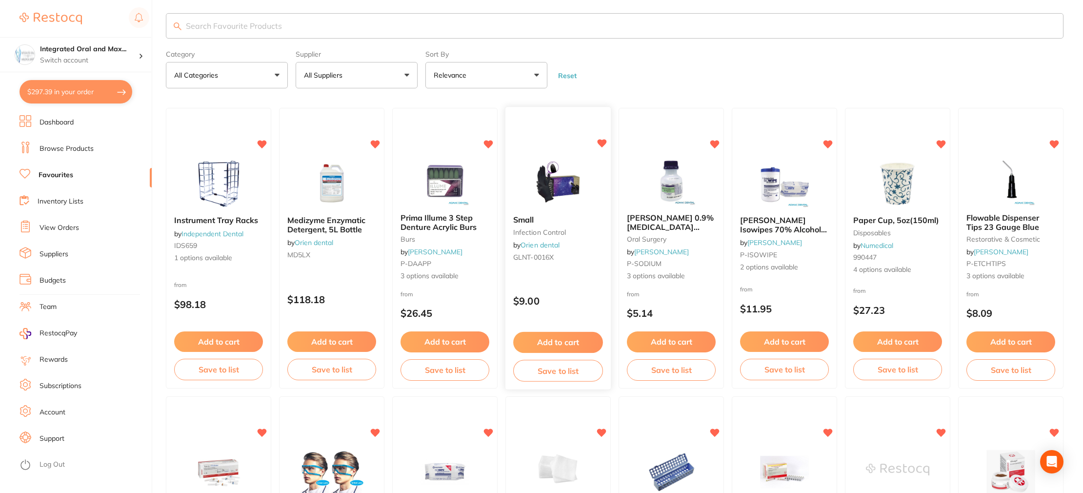
click at [541, 340] on button "Add to cart" at bounding box center [558, 342] width 90 height 21
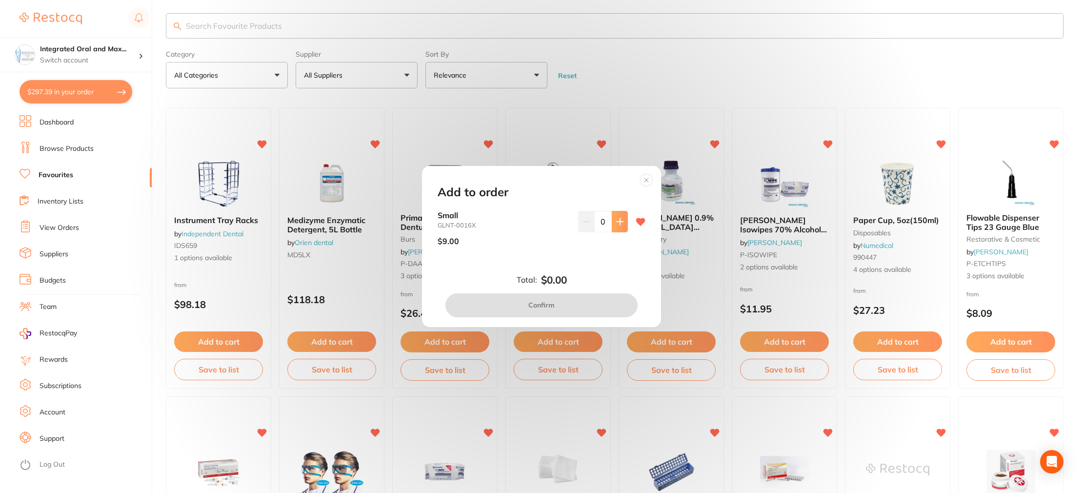
click at [616, 221] on icon at bounding box center [619, 221] width 6 height 6
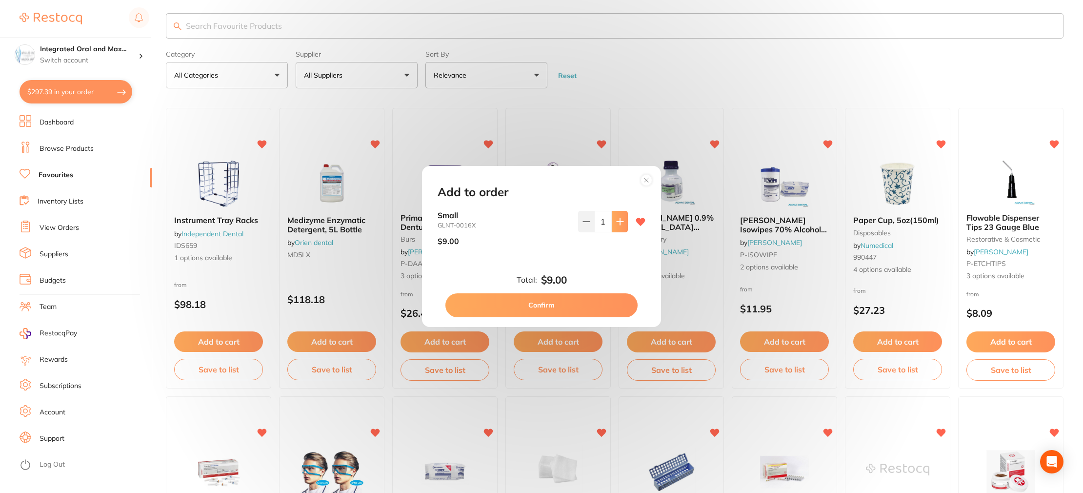
click at [616, 221] on icon at bounding box center [619, 221] width 6 height 6
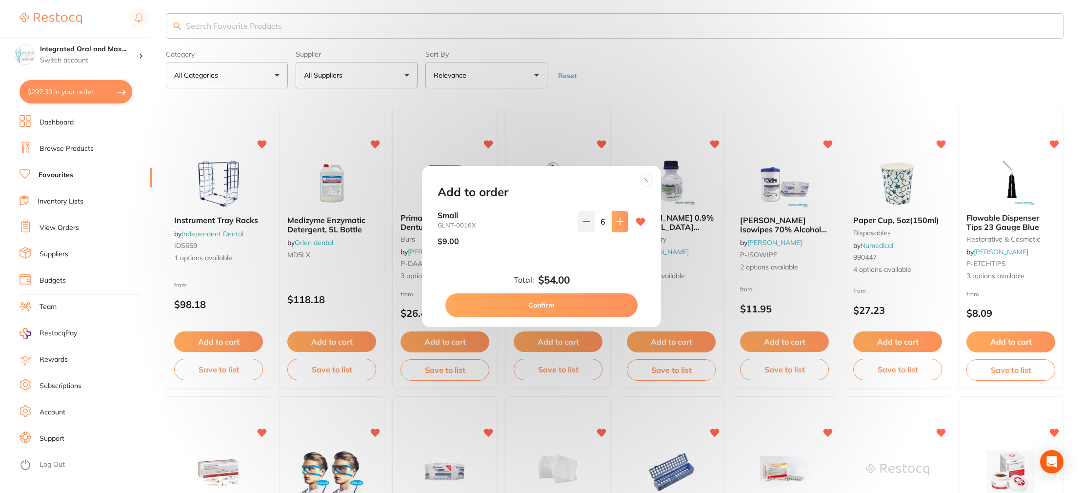
click at [616, 221] on icon at bounding box center [619, 221] width 6 height 6
type input "10"
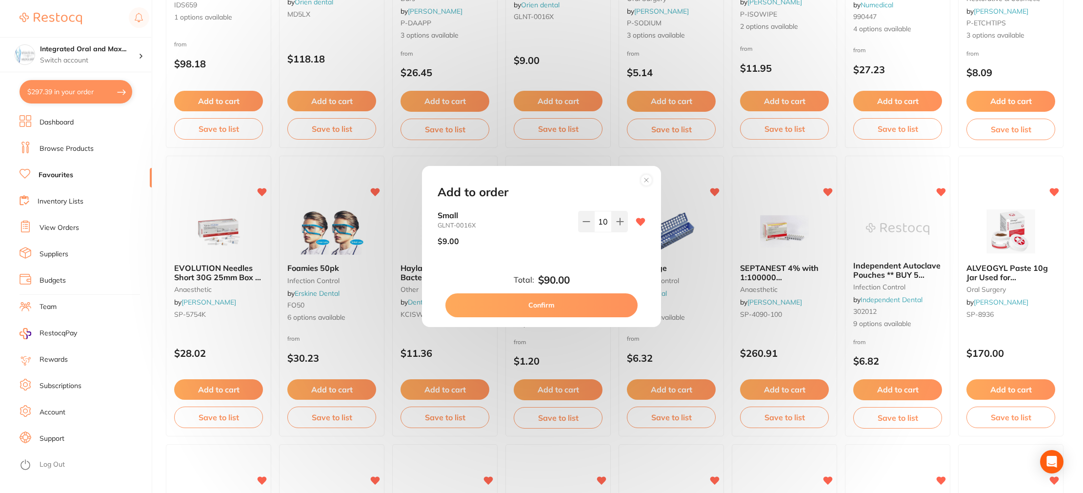
scroll to position [247, 0]
click at [643, 179] on circle at bounding box center [646, 180] width 11 height 11
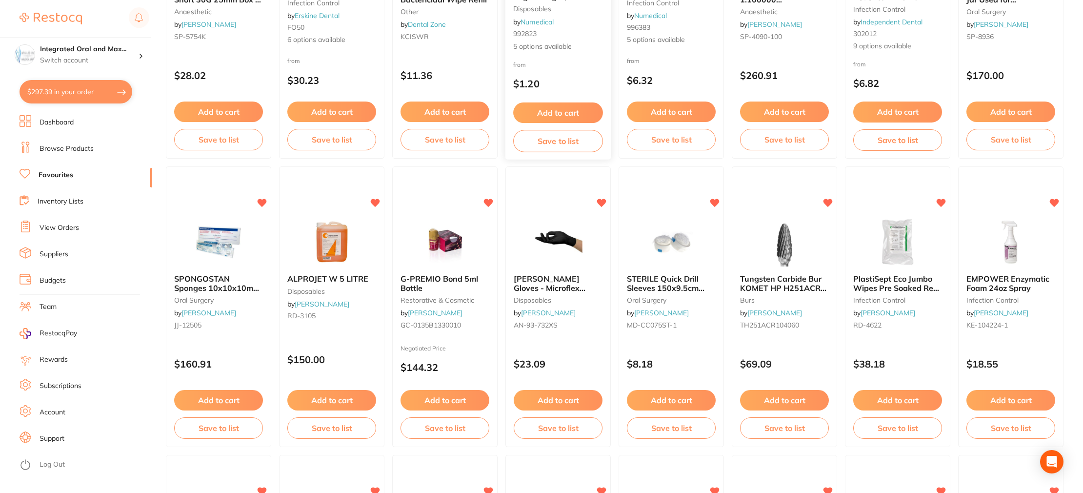
scroll to position [525, 0]
click at [1040, 406] on button "Add to cart" at bounding box center [1011, 400] width 90 height 21
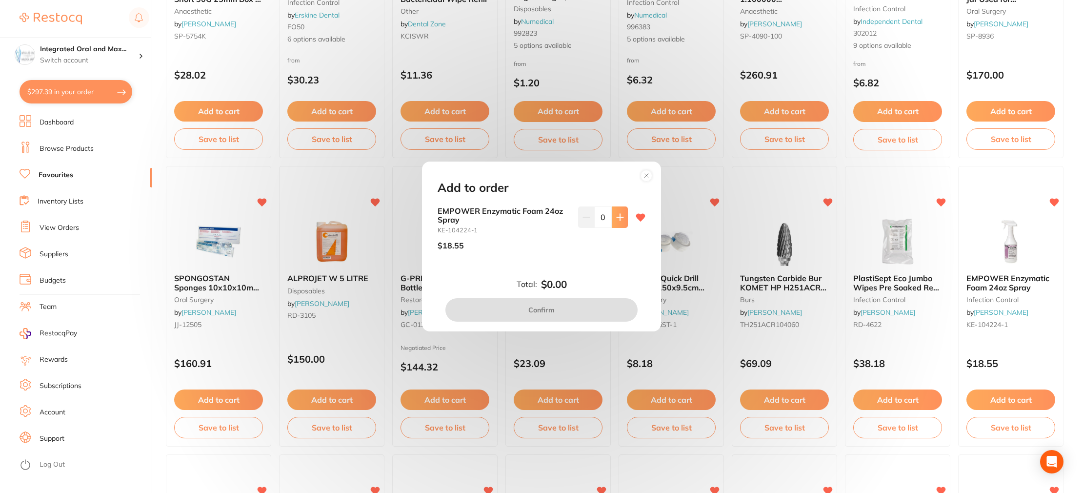
click at [616, 216] on icon at bounding box center [620, 217] width 8 height 8
type input "1"
click at [576, 307] on button "Confirm" at bounding box center [541, 309] width 192 height 23
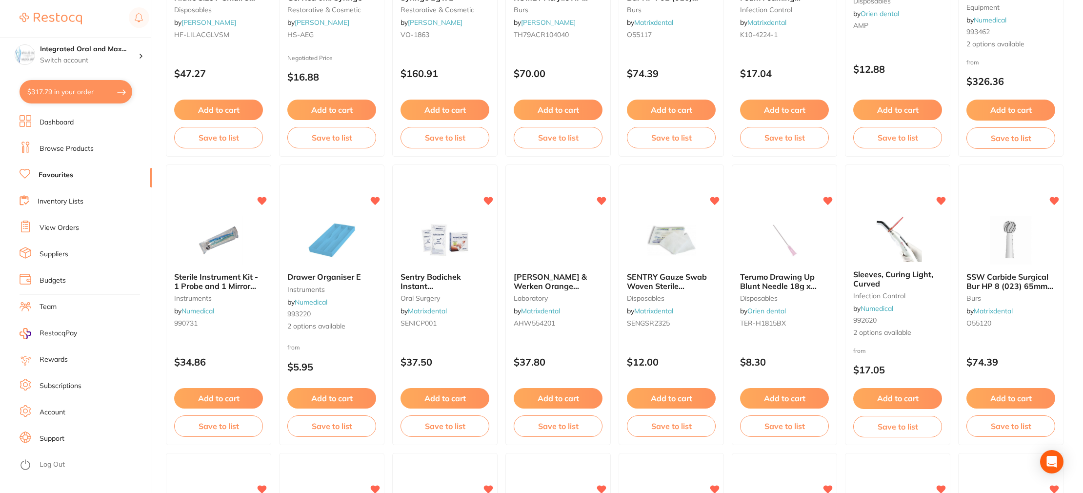
scroll to position [1104, 0]
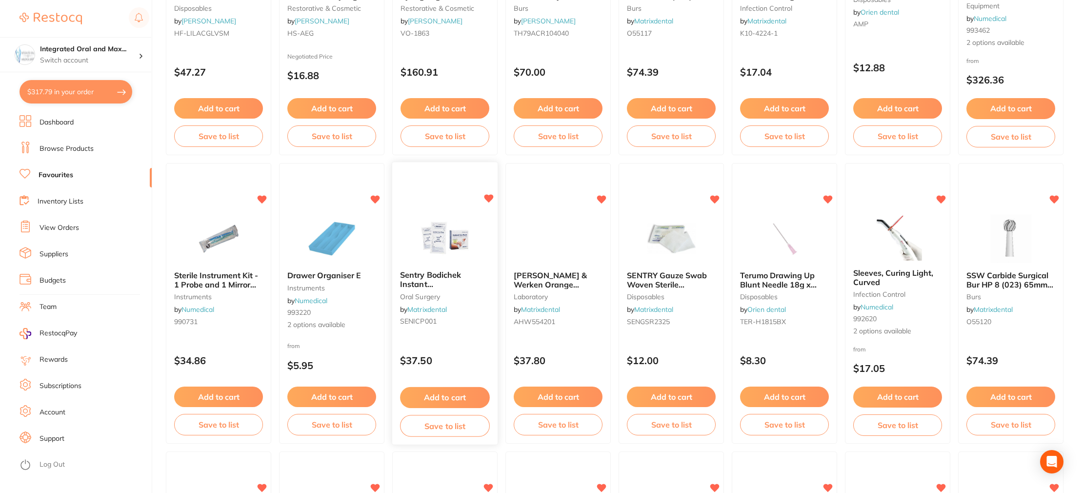
click at [431, 289] on div "Sentry Bodichek Instant [MEDICAL_DATA] Large 120x 240mm (24) ICP001 [MEDICAL_DA…" at bounding box center [444, 300] width 105 height 75
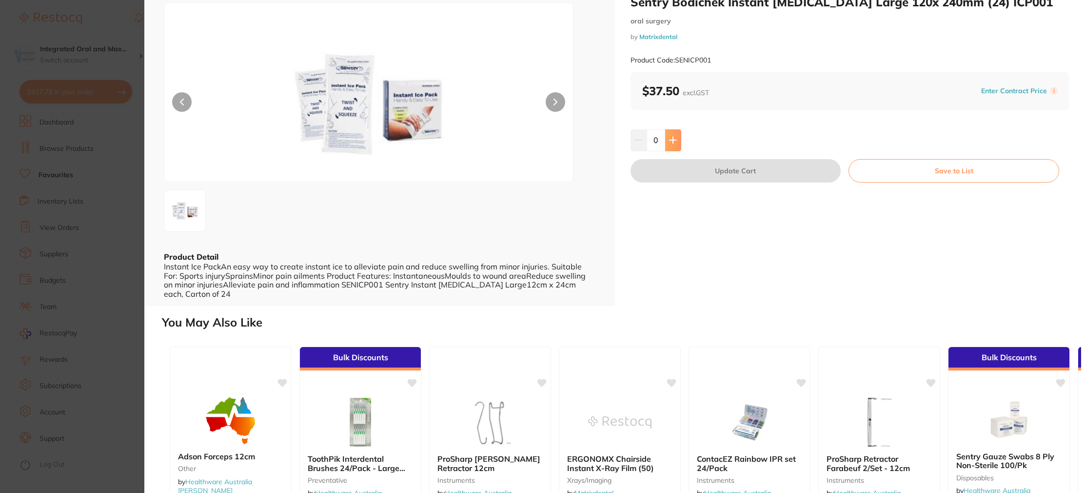
scroll to position [35, 0]
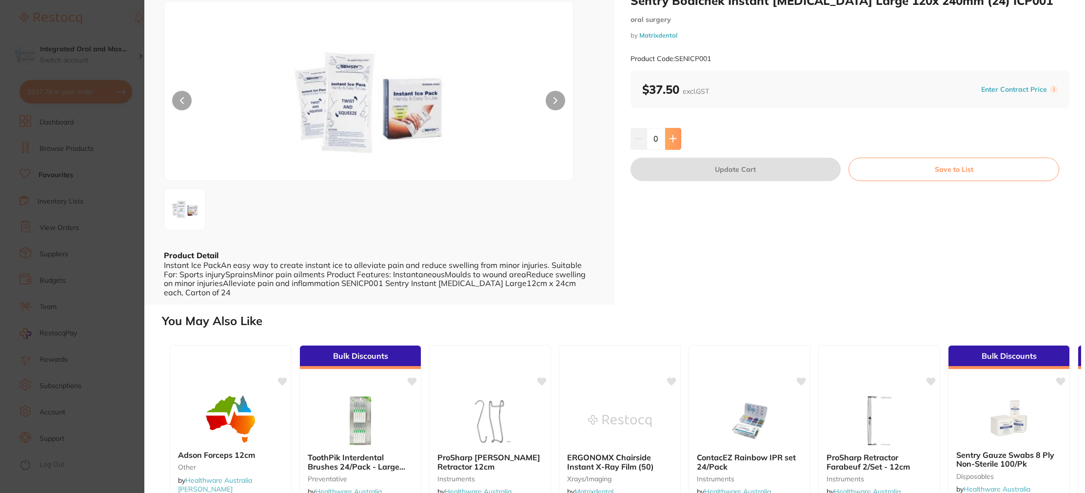
click at [675, 136] on icon at bounding box center [673, 139] width 8 height 8
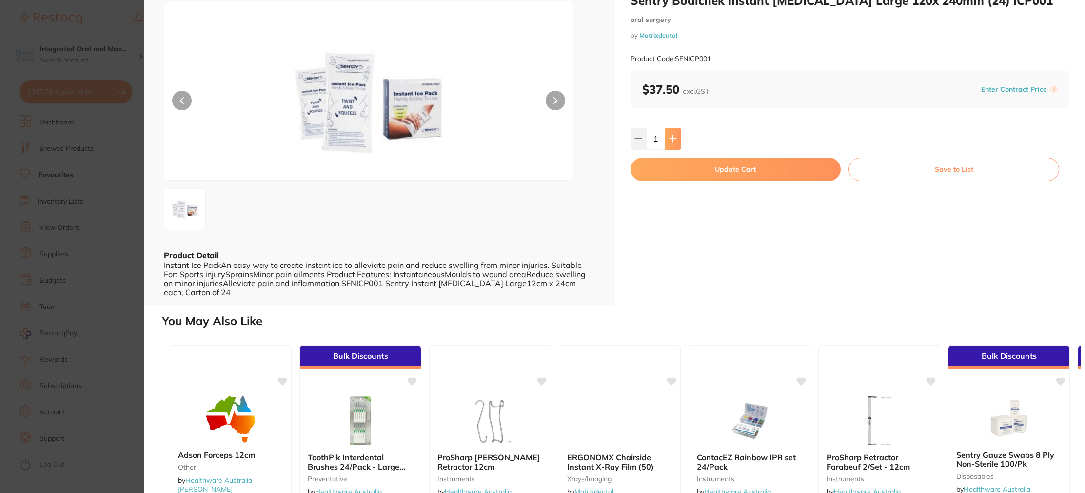
click at [675, 136] on icon at bounding box center [673, 139] width 8 height 8
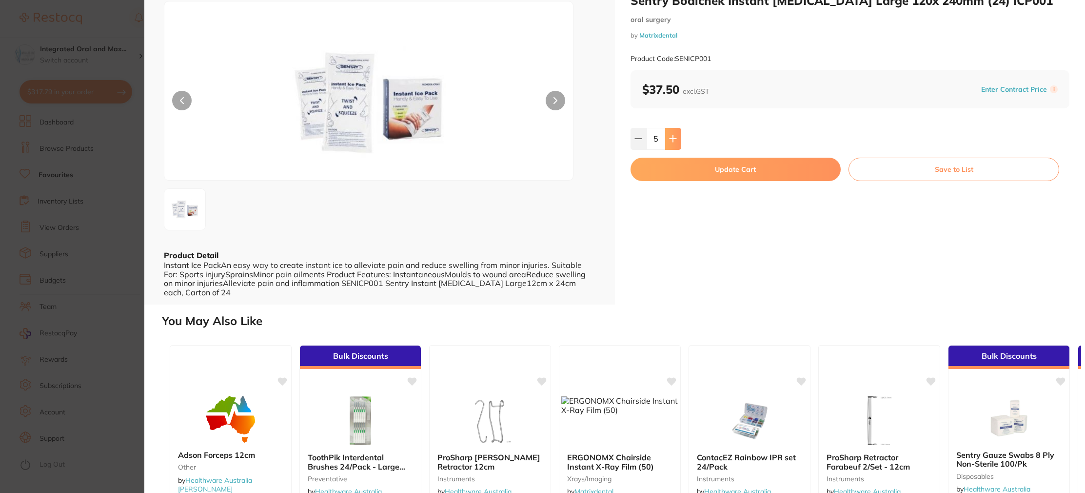
click at [675, 136] on icon at bounding box center [673, 139] width 8 height 8
type input "10"
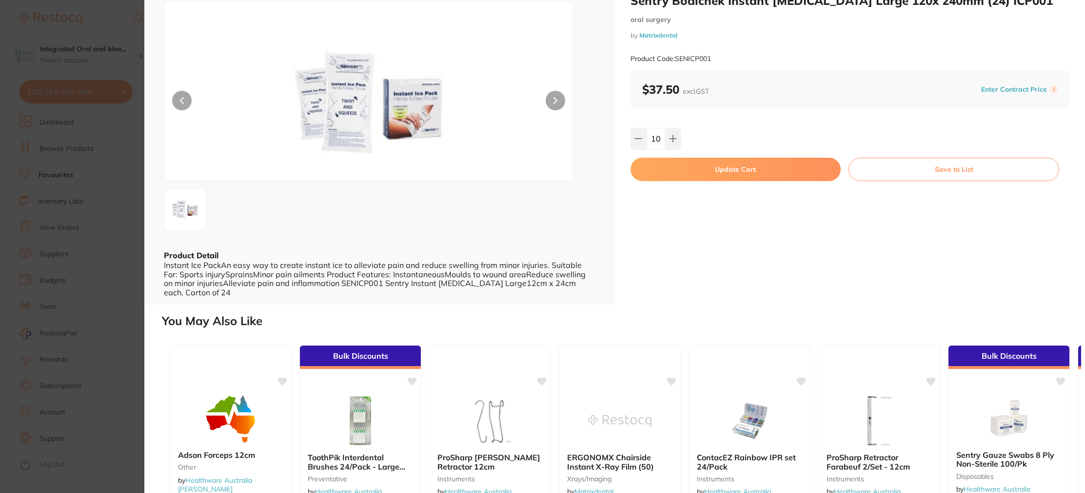
click at [702, 177] on button "Update Cart" at bounding box center [736, 169] width 211 height 23
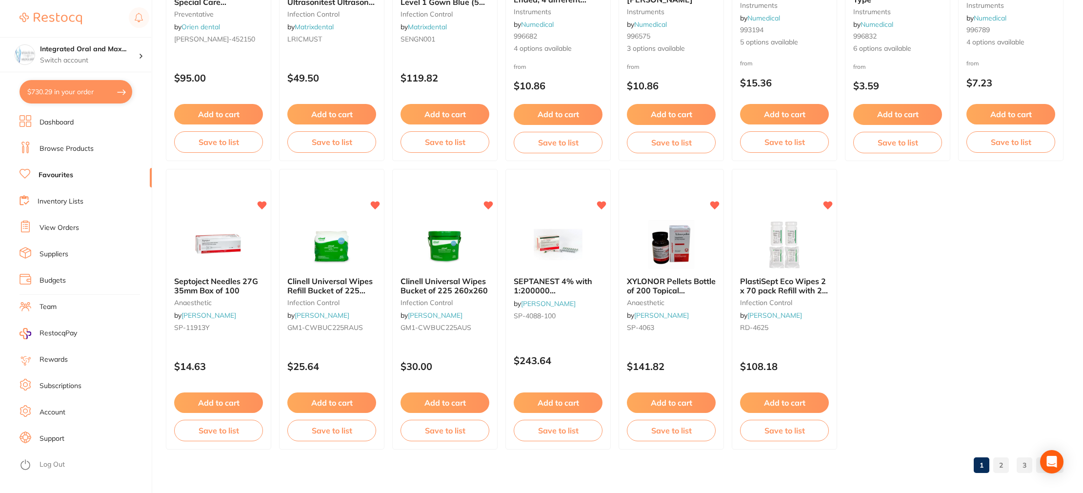
scroll to position [1682, 0]
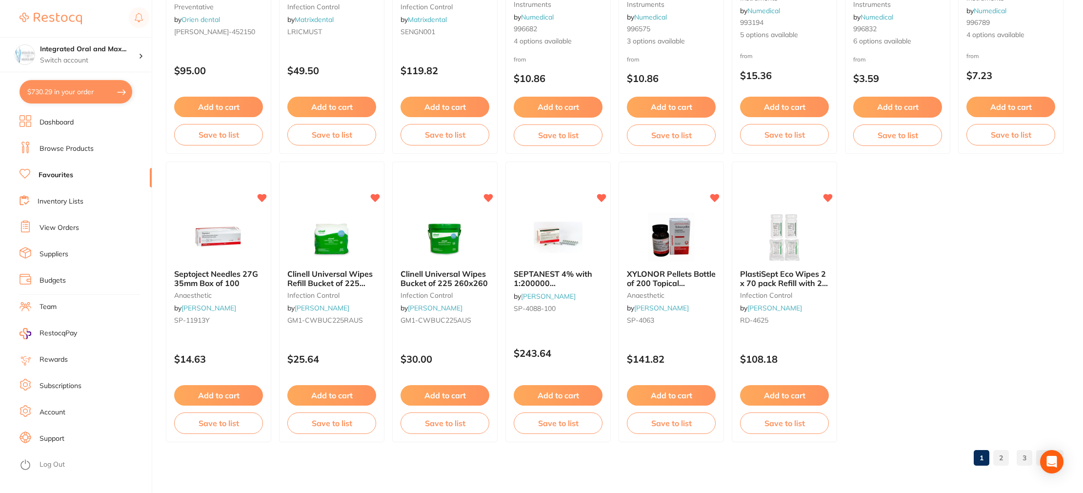
click at [1000, 453] on link "2" at bounding box center [1001, 458] width 16 height 20
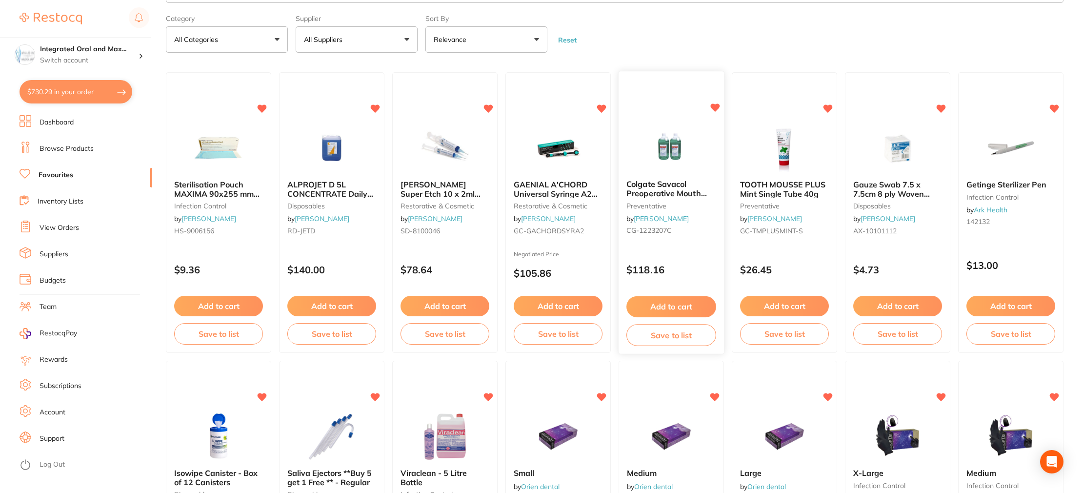
scroll to position [0, 0]
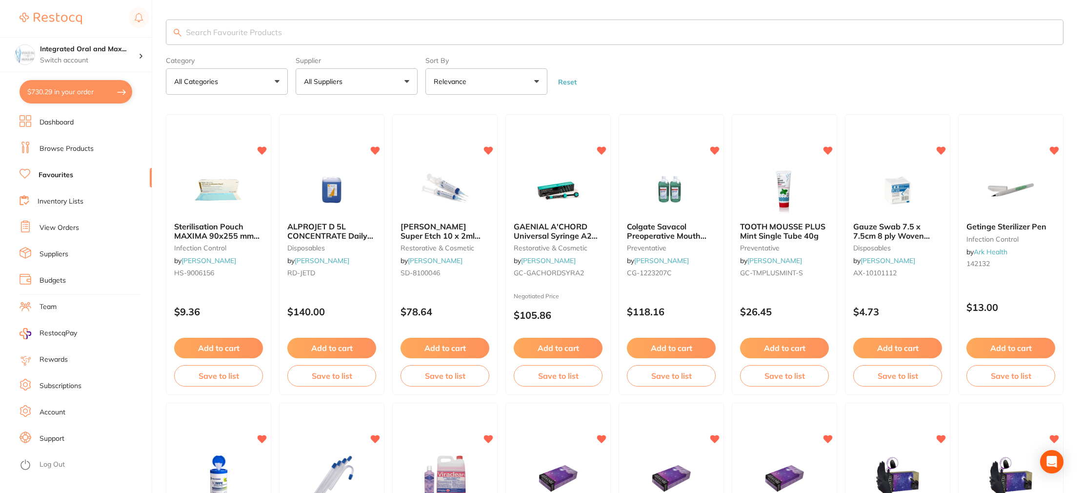
click at [230, 36] on input "search" at bounding box center [614, 32] width 897 height 25
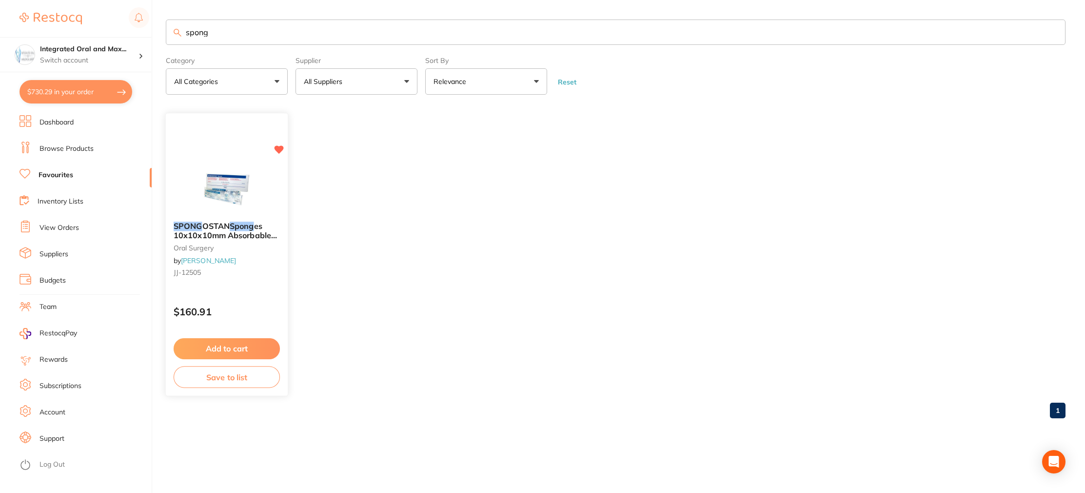
type input "spong"
click at [229, 343] on button "Add to cart" at bounding box center [227, 348] width 106 height 21
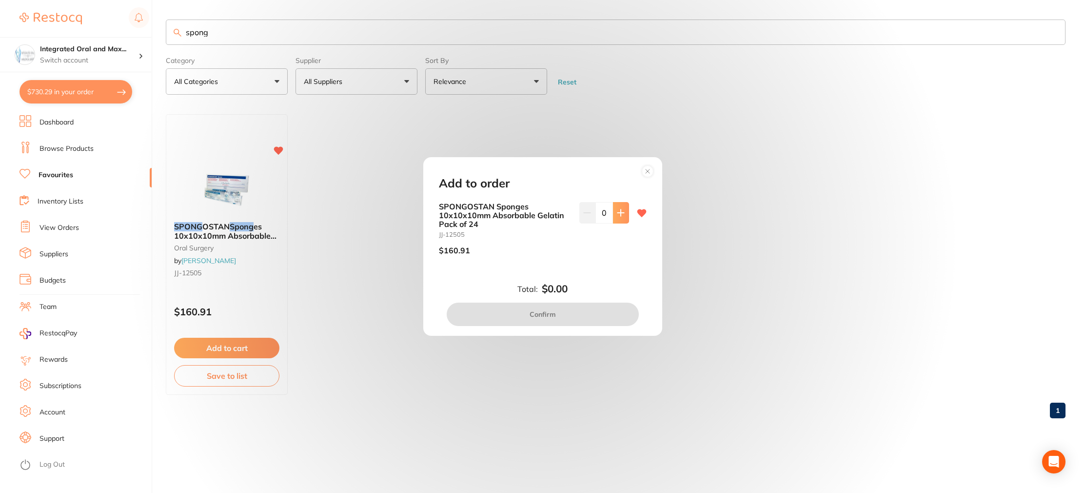
click at [613, 212] on button at bounding box center [621, 212] width 16 height 21
type input "1"
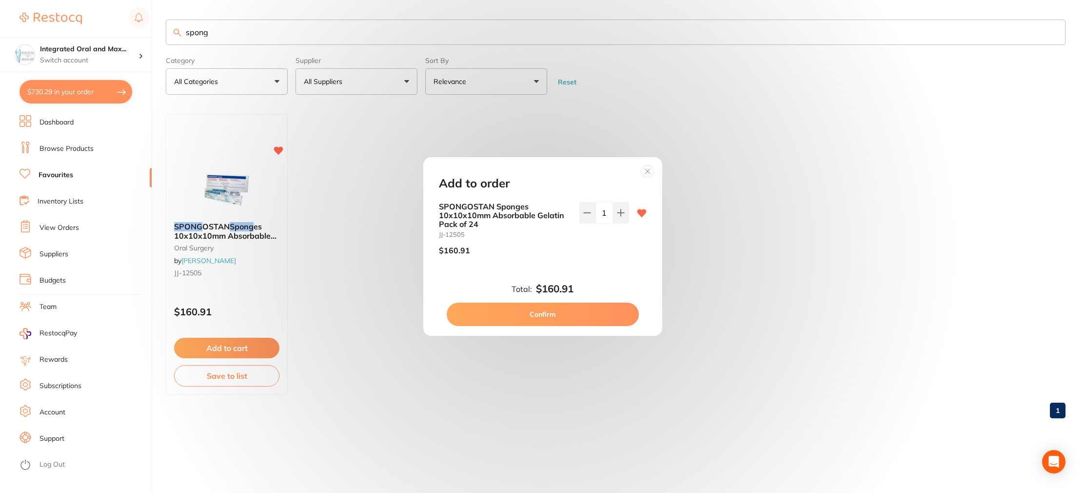
click at [546, 316] on button "Confirm" at bounding box center [543, 313] width 192 height 23
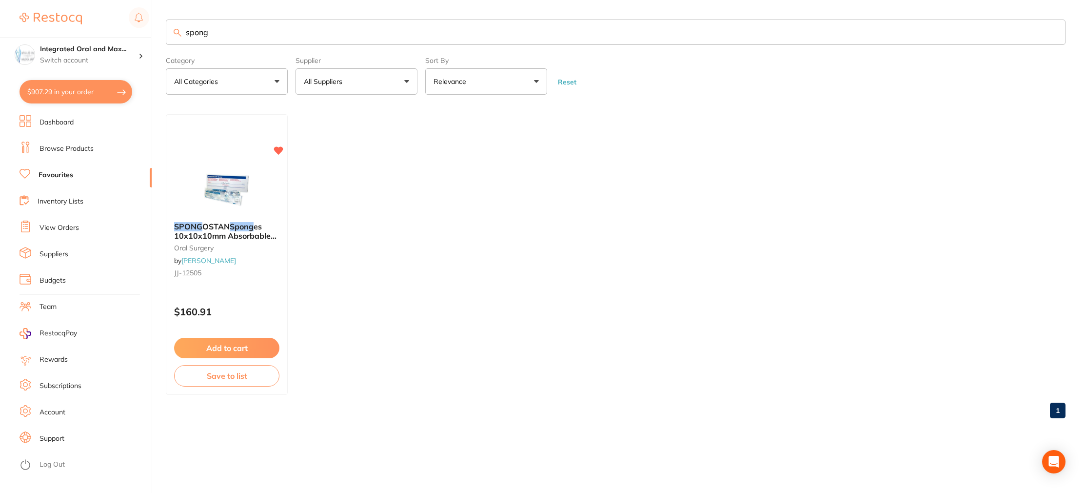
drag, startPoint x: 222, startPoint y: 32, endPoint x: 149, endPoint y: 32, distance: 73.6
click at [149, 32] on div "$907.29 Integrated Oral and Max... Switch account Integrated [MEDICAL_DATA] $90…" at bounding box center [542, 246] width 1085 height 493
type input "sutures"
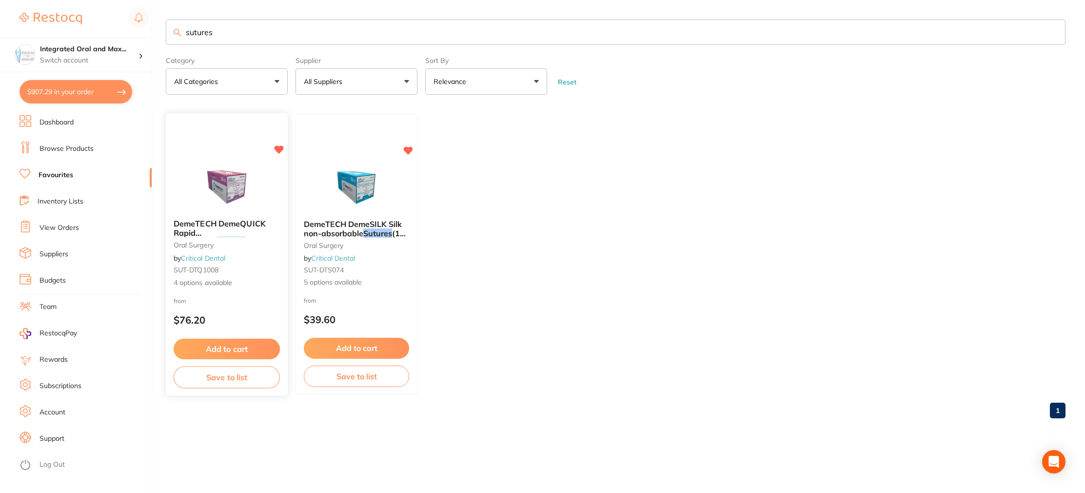
click at [240, 346] on button "Add to cart" at bounding box center [227, 348] width 106 height 21
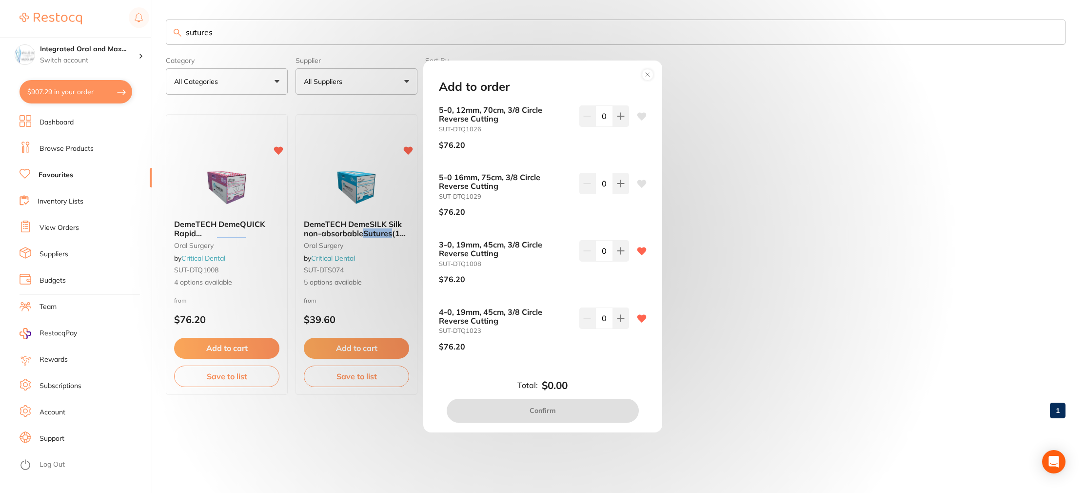
click at [603, 249] on input "0" at bounding box center [605, 250] width 18 height 21
type input "8"
click at [587, 413] on button "Confirm" at bounding box center [543, 409] width 192 height 23
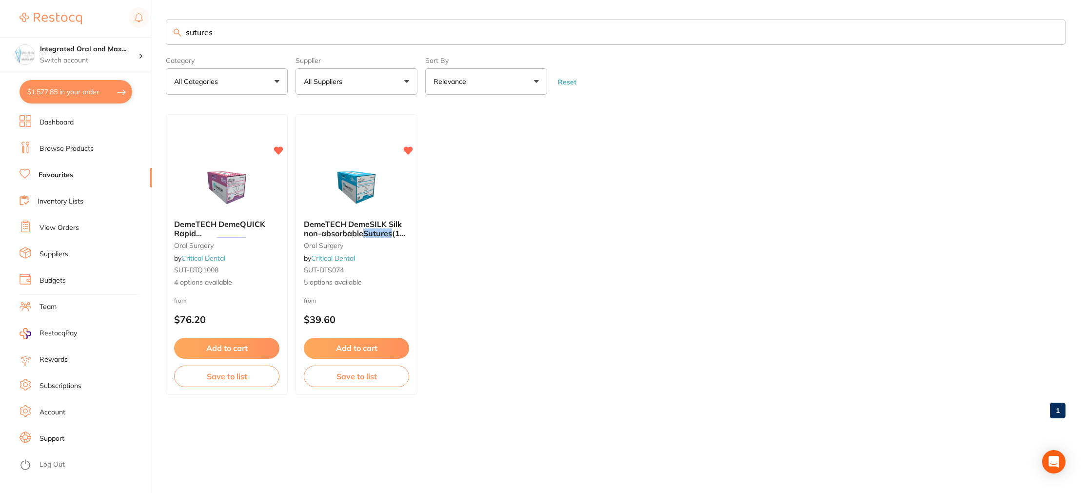
click at [59, 176] on link "Favourites" at bounding box center [56, 175] width 35 height 10
click at [49, 177] on link "Favourites" at bounding box center [56, 175] width 35 height 10
click at [56, 176] on link "Favourites" at bounding box center [56, 175] width 35 height 10
click at [53, 200] on link "Inventory Lists" at bounding box center [61, 202] width 46 height 10
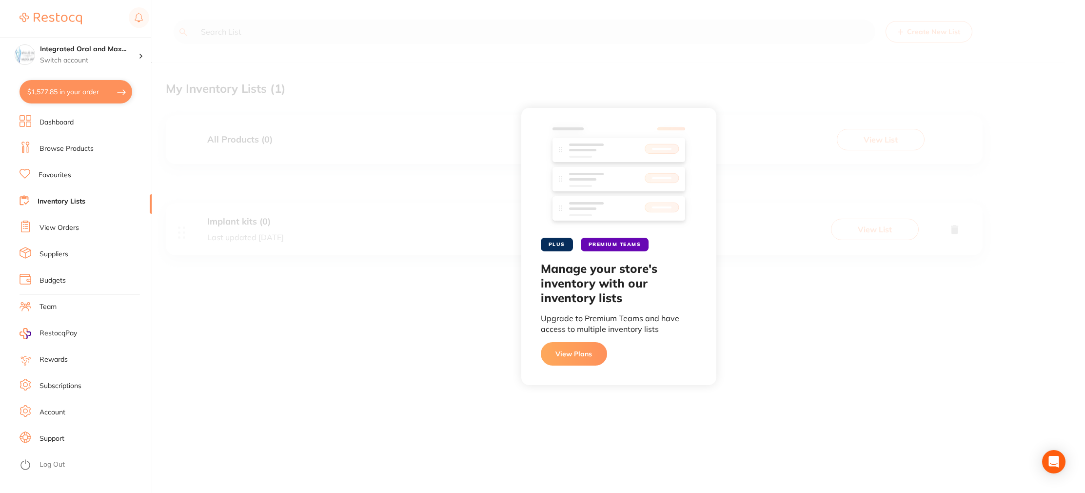
click at [55, 174] on link "Favourites" at bounding box center [55, 175] width 33 height 10
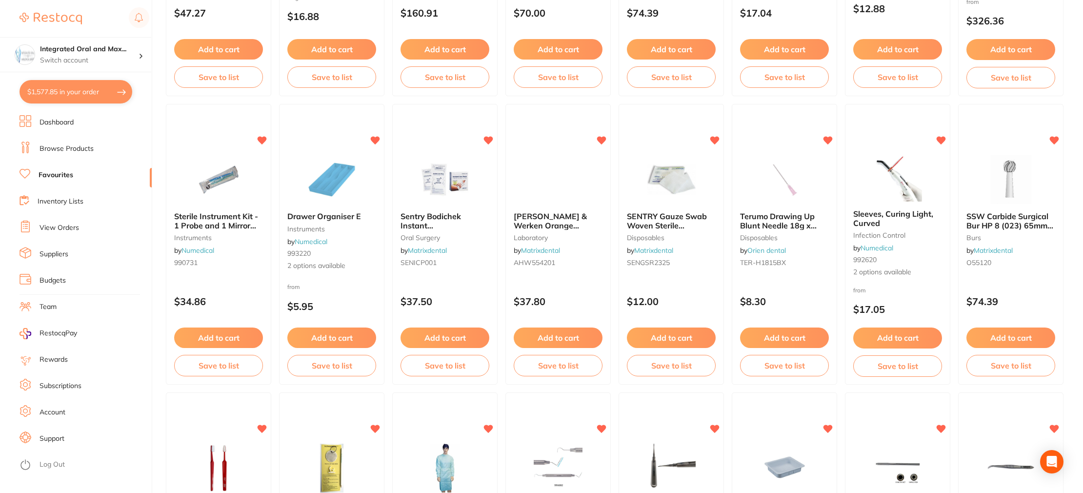
scroll to position [1165, 0]
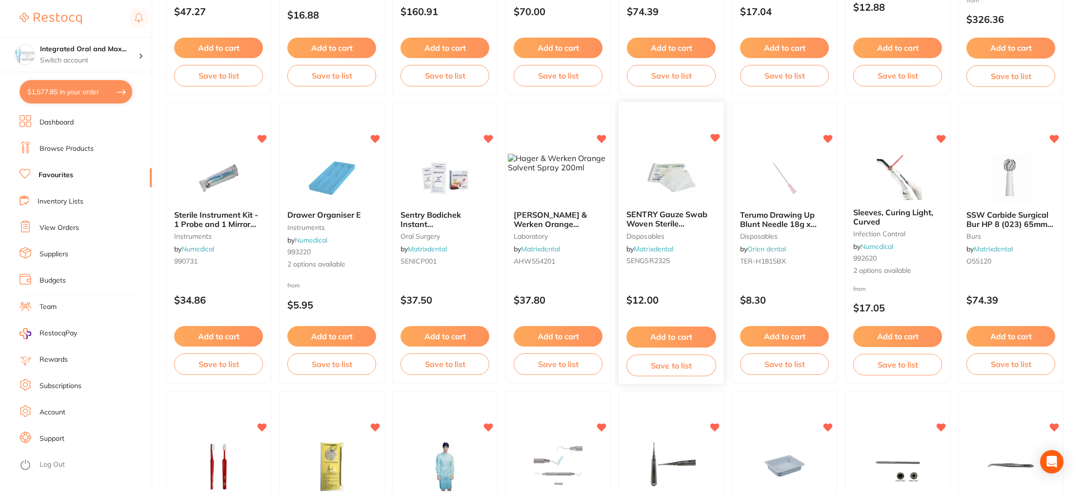
click at [647, 218] on span "SENTRY Gauze Swab Woven Sterile 7.5x7.5cm 8ply 5pcs (50)" at bounding box center [666, 228] width 81 height 37
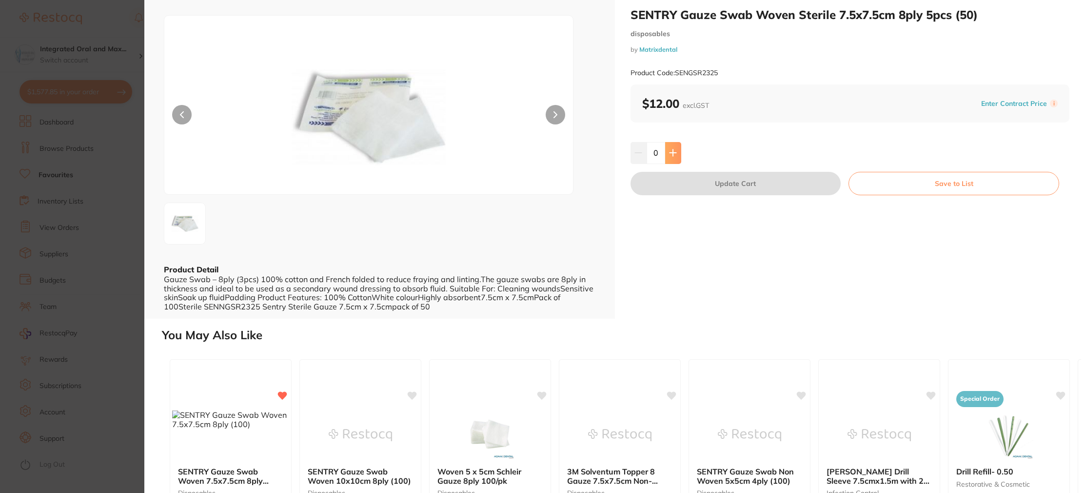
scroll to position [22, 0]
click at [675, 148] on icon at bounding box center [673, 152] width 8 height 8
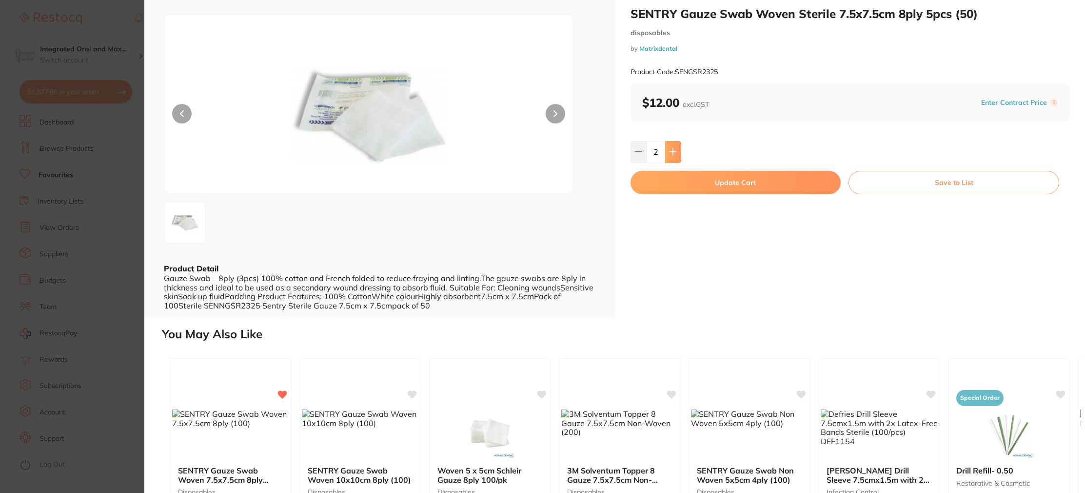
click at [675, 148] on icon at bounding box center [673, 152] width 8 height 8
type input "6"
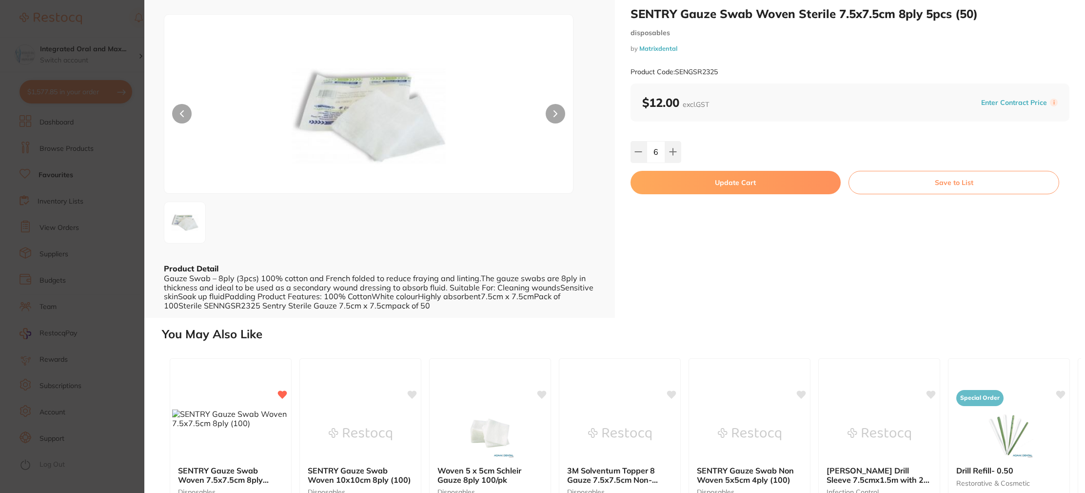
click at [672, 178] on button "Update Cart" at bounding box center [736, 182] width 211 height 23
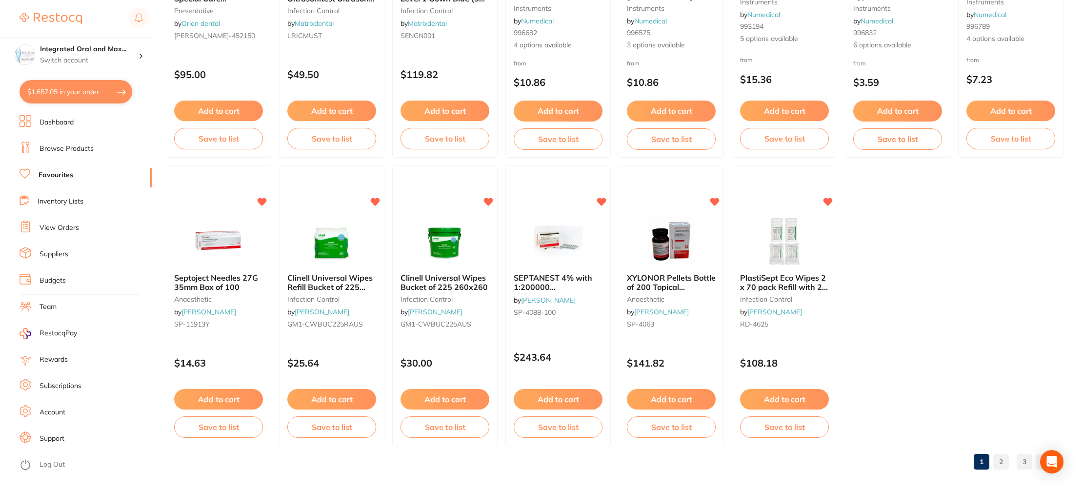
scroll to position [1682, 0]
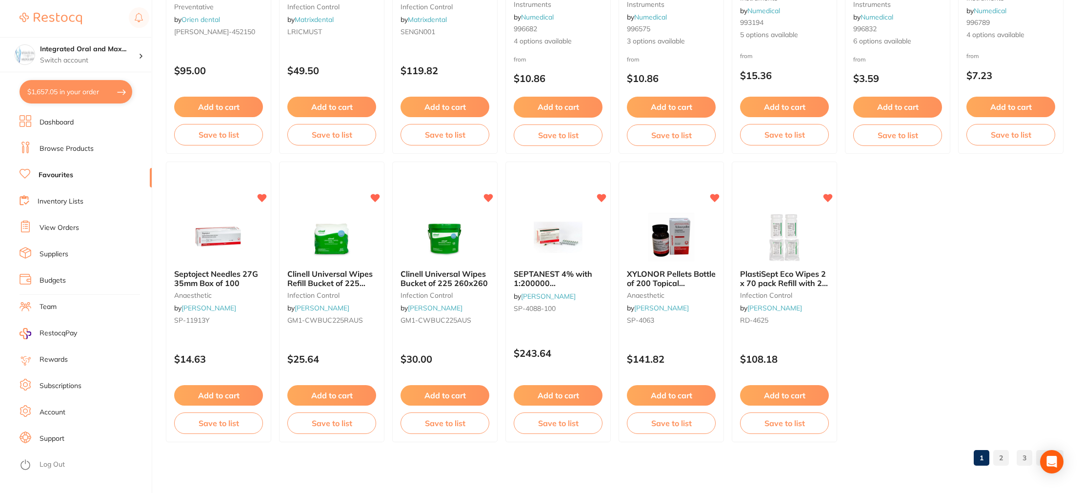
click at [1004, 454] on link "2" at bounding box center [1001, 458] width 16 height 20
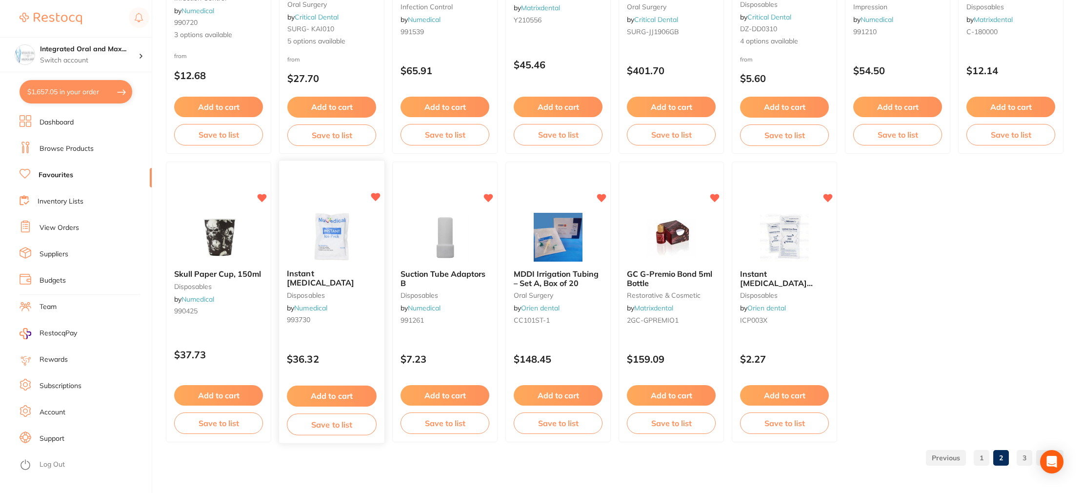
click at [335, 271] on span "Instant [MEDICAL_DATA]" at bounding box center [320, 278] width 67 height 19
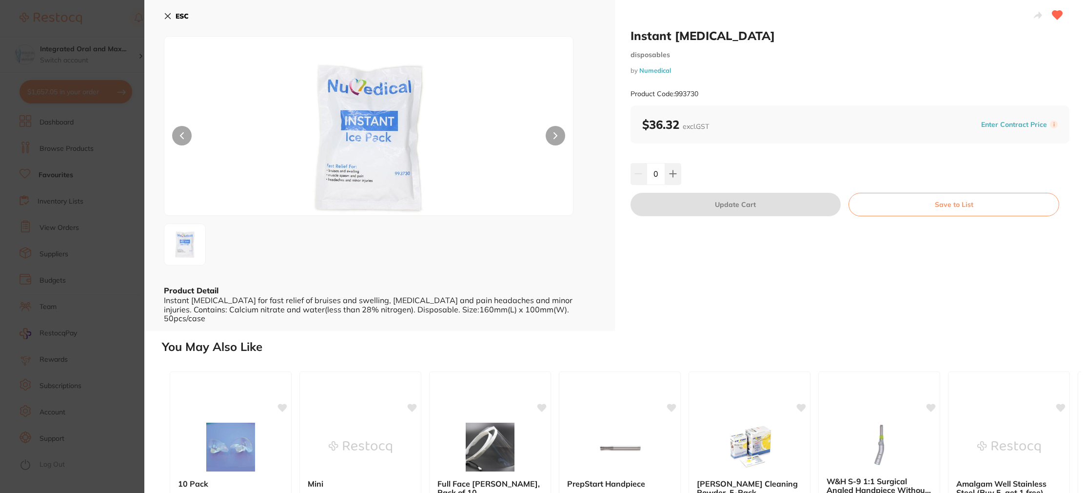
drag, startPoint x: 662, startPoint y: 177, endPoint x: 650, endPoint y: 178, distance: 11.7
click at [649, 177] on input "0" at bounding box center [656, 173] width 19 height 21
type input "100"
click at [694, 200] on button "Update Cart" at bounding box center [736, 204] width 211 height 23
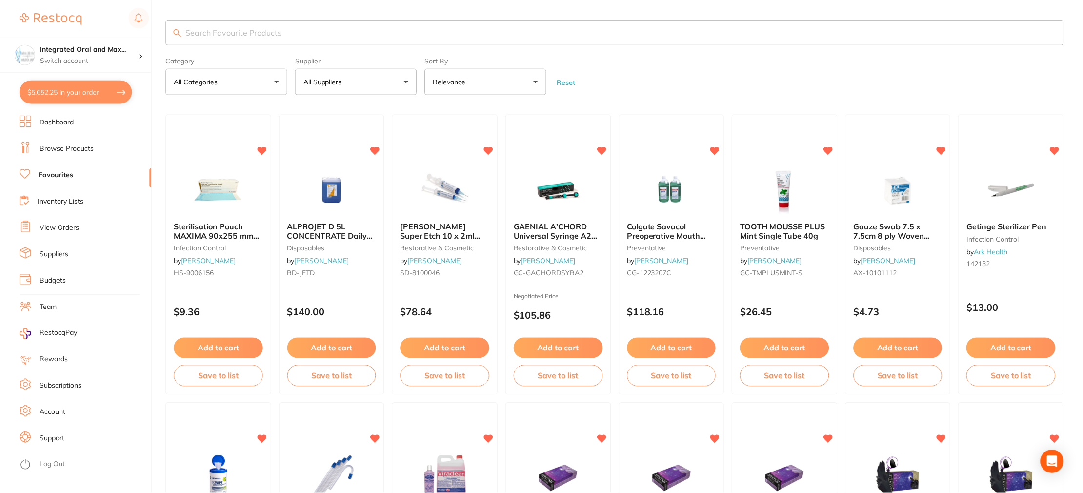
scroll to position [1682, 0]
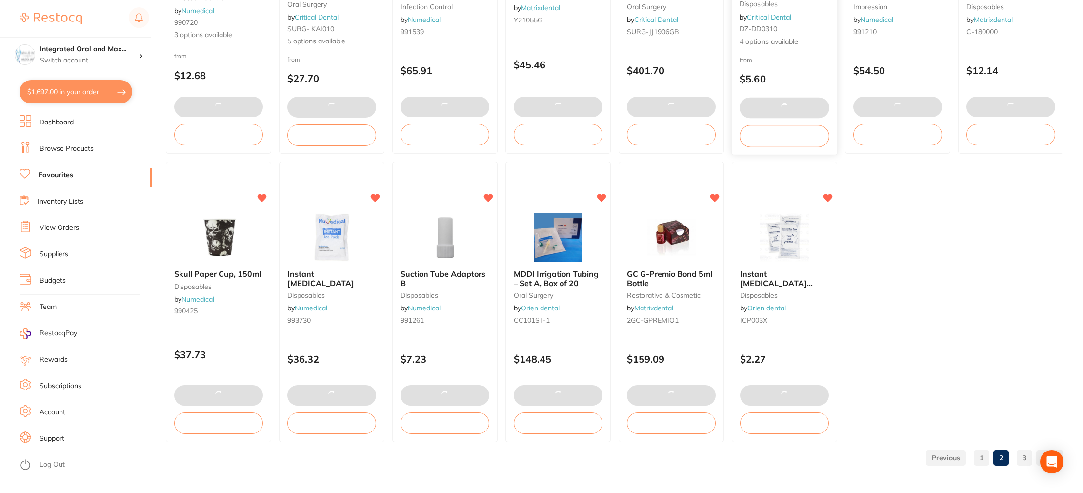
type input "100"
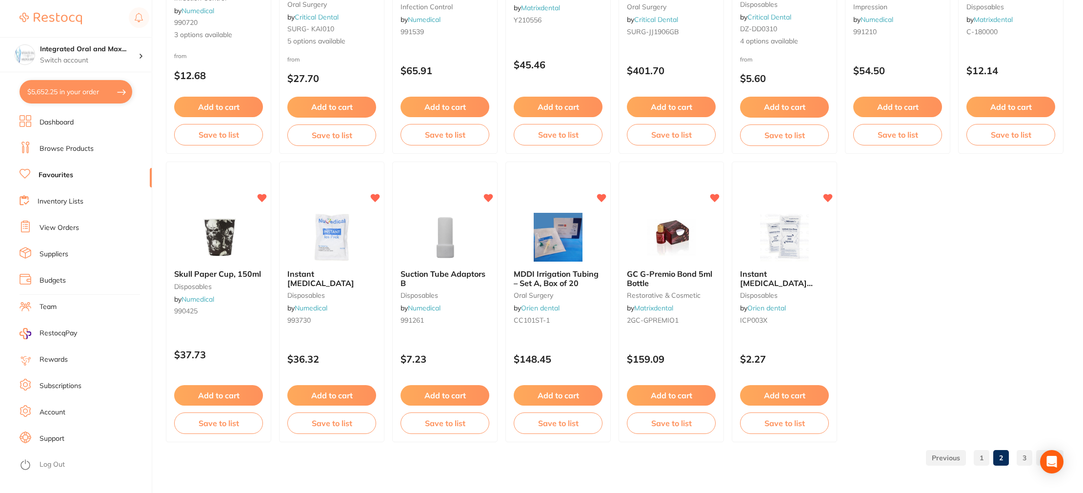
click at [1024, 455] on link "3" at bounding box center [1024, 458] width 16 height 20
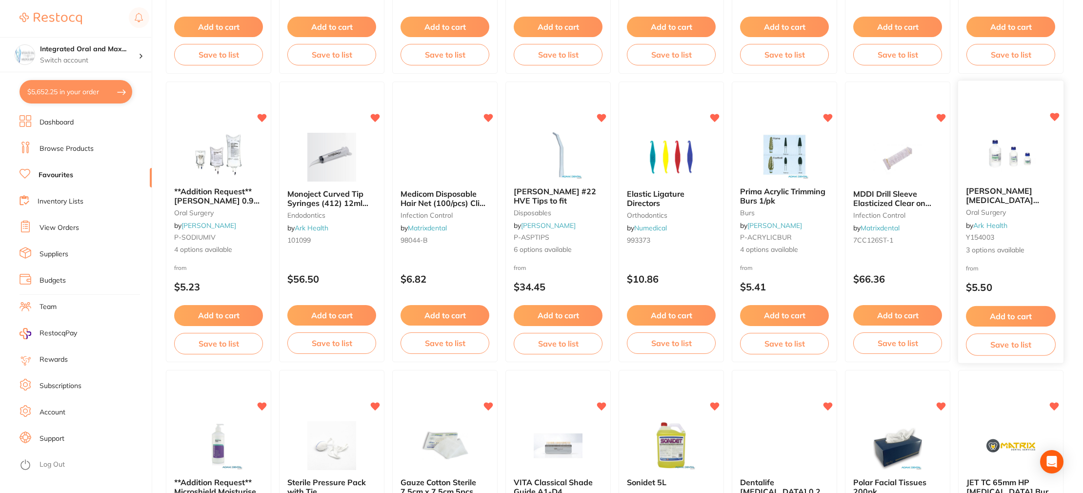
scroll to position [608, 0]
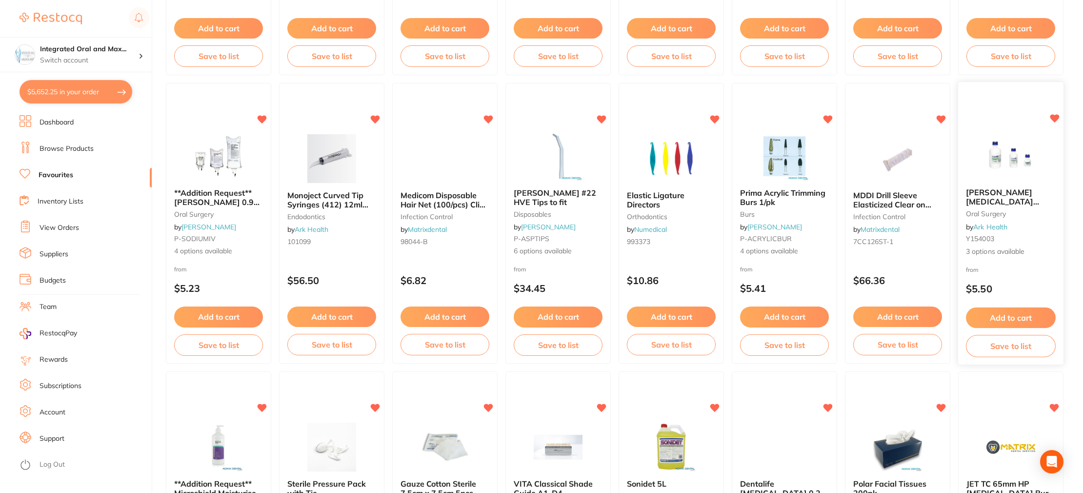
click at [1011, 317] on button "Add to cart" at bounding box center [1011, 317] width 90 height 21
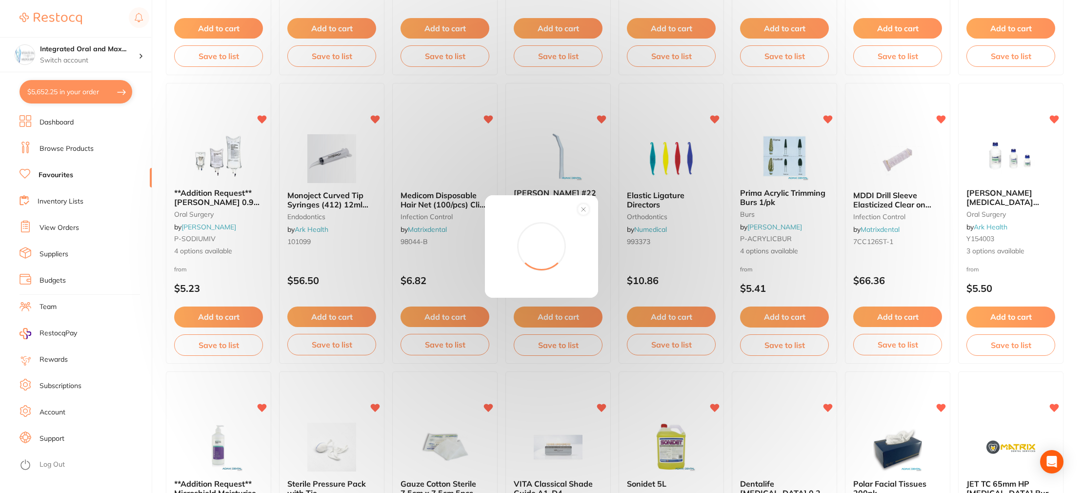
scroll to position [612, 0]
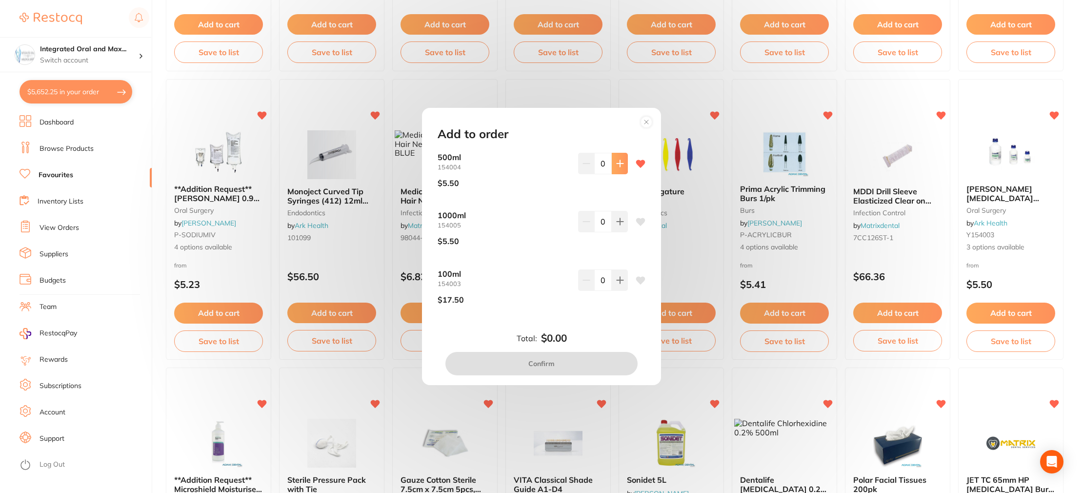
click at [616, 163] on icon at bounding box center [619, 163] width 6 height 6
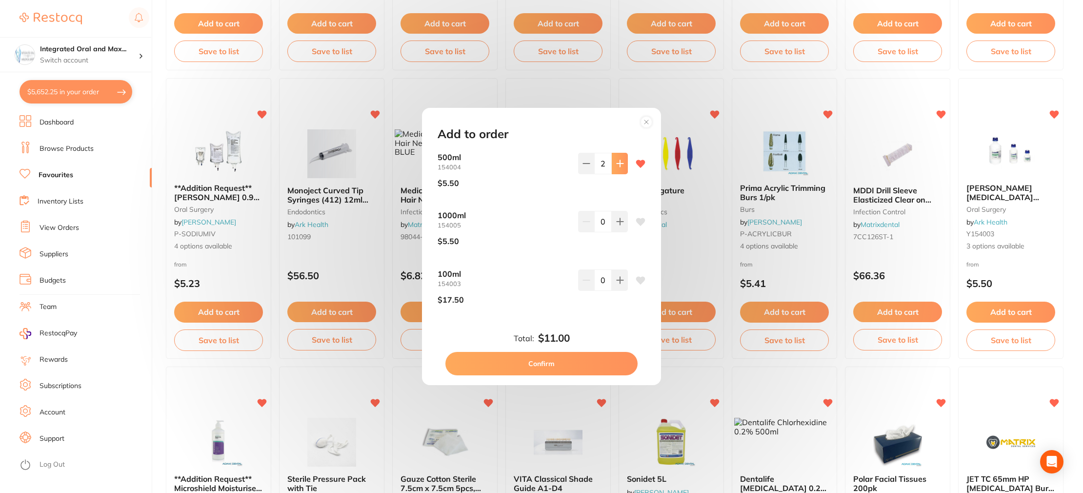
click at [616, 163] on icon at bounding box center [619, 163] width 6 height 6
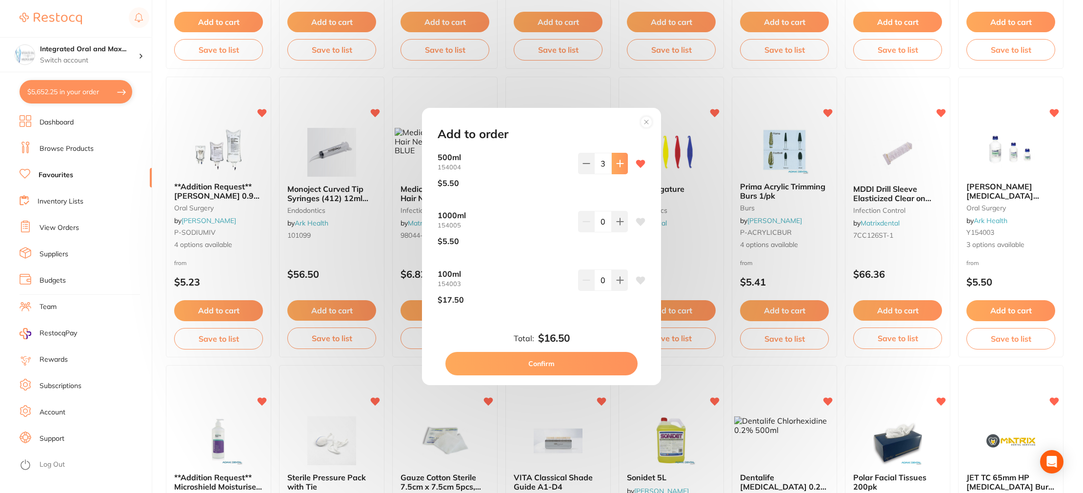
click at [616, 163] on icon at bounding box center [619, 163] width 6 height 6
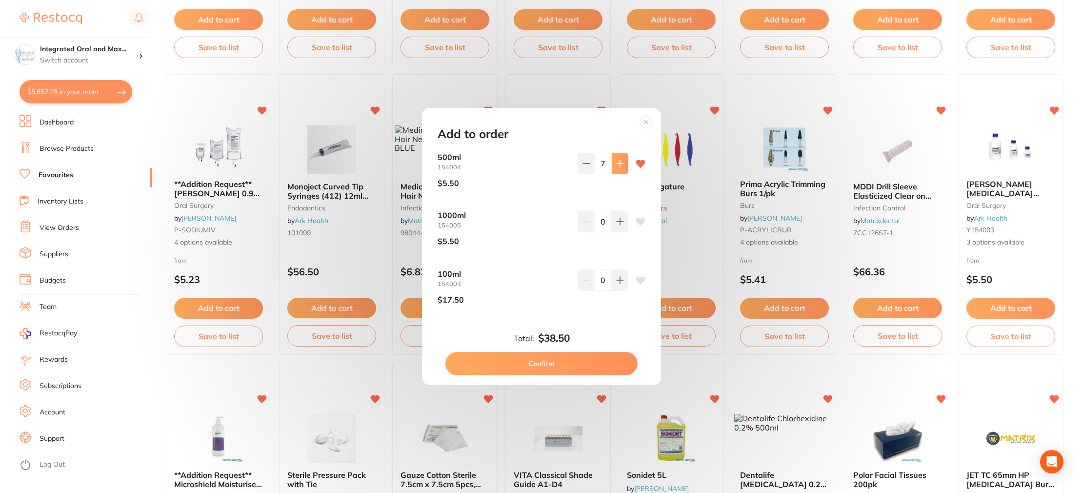
click at [616, 163] on icon at bounding box center [619, 163] width 6 height 6
type input "8"
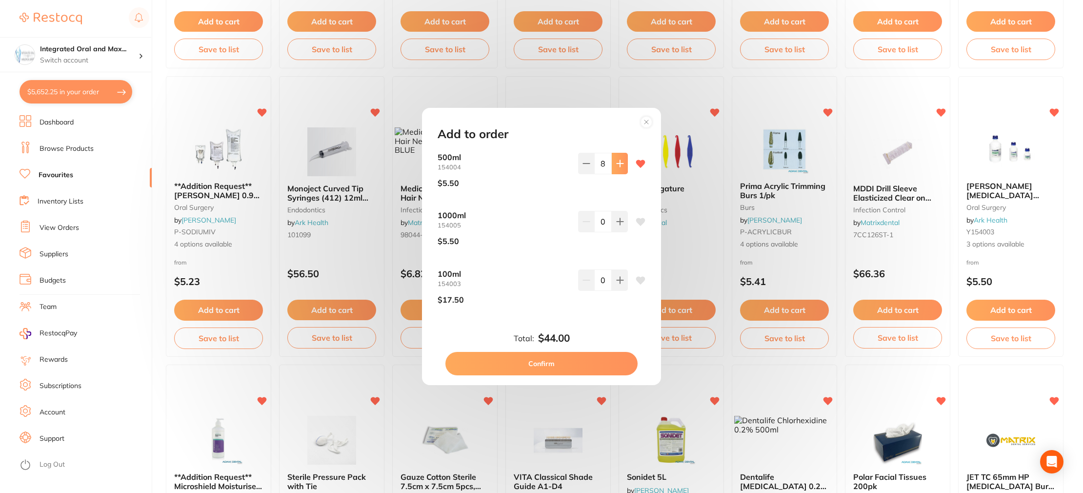
scroll to position [614, 0]
click at [571, 360] on button "Confirm" at bounding box center [541, 363] width 192 height 23
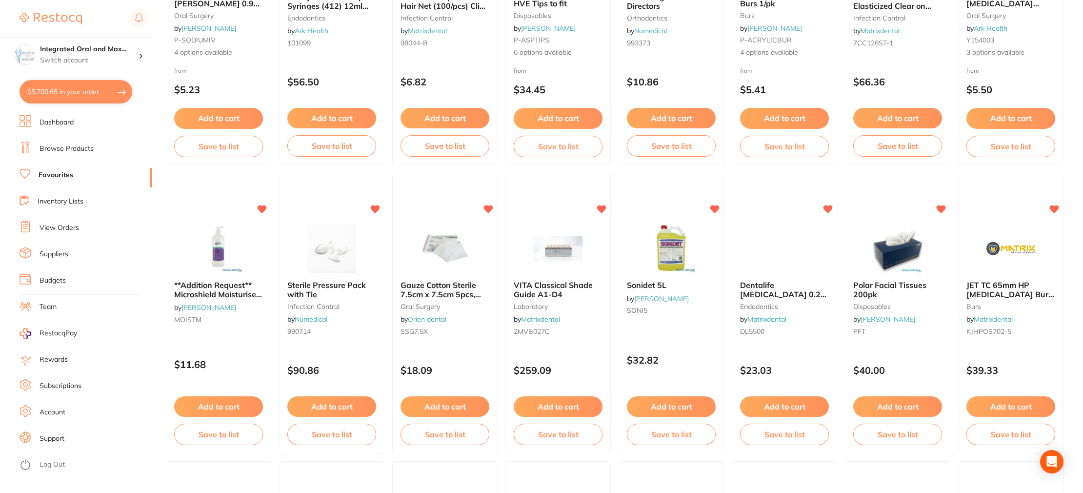
scroll to position [809, 0]
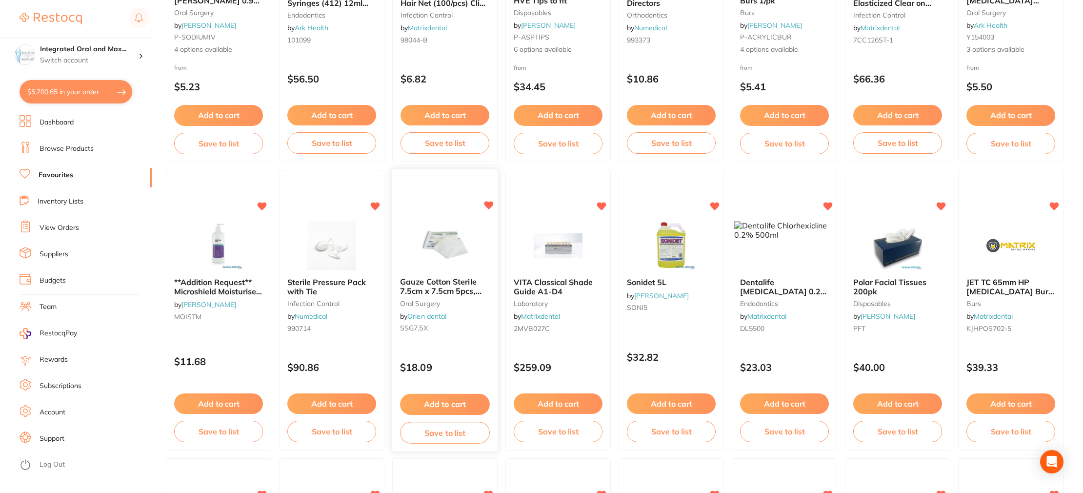
click at [453, 404] on button "Add to cart" at bounding box center [445, 404] width 90 height 21
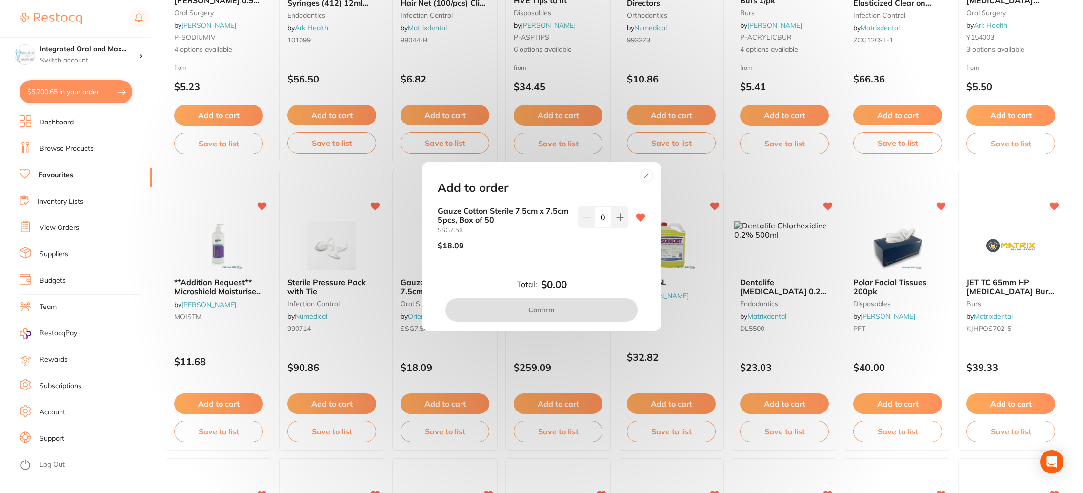
click at [645, 175] on icon at bounding box center [646, 176] width 4 height 4
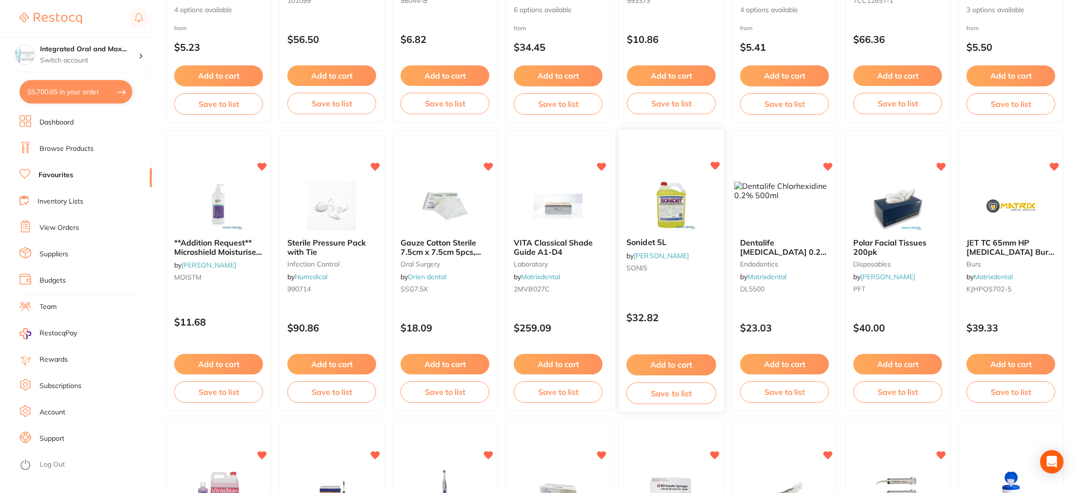
scroll to position [850, 0]
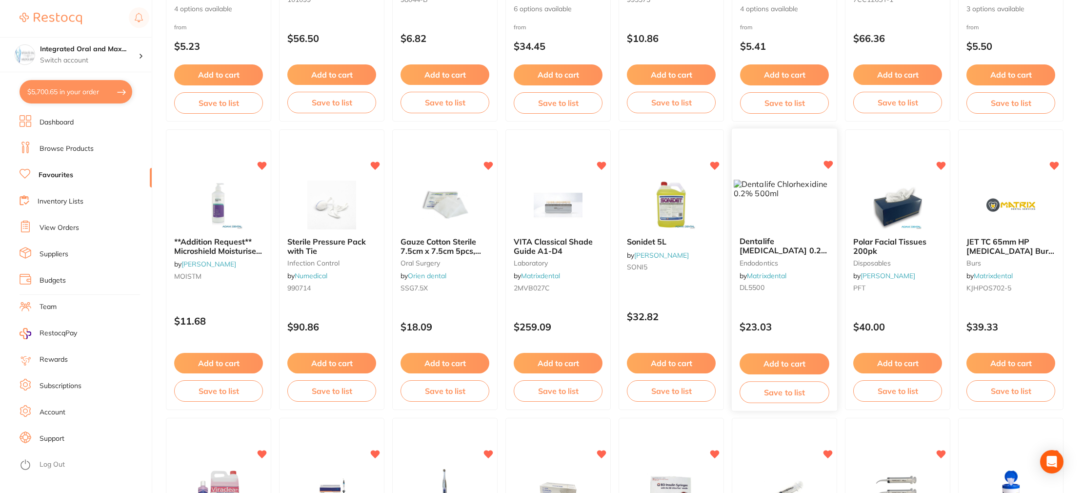
click at [775, 358] on button "Add to cart" at bounding box center [784, 363] width 90 height 21
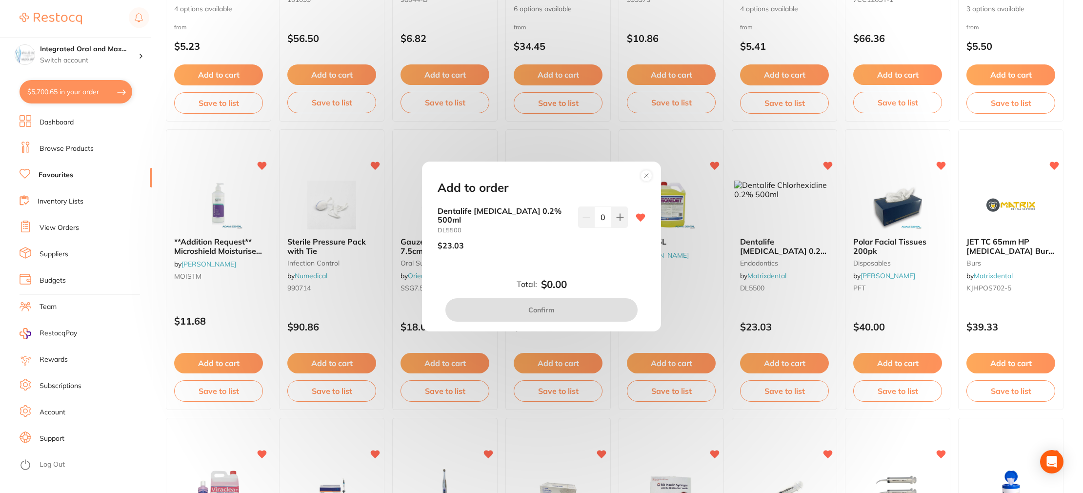
scroll to position [852, 0]
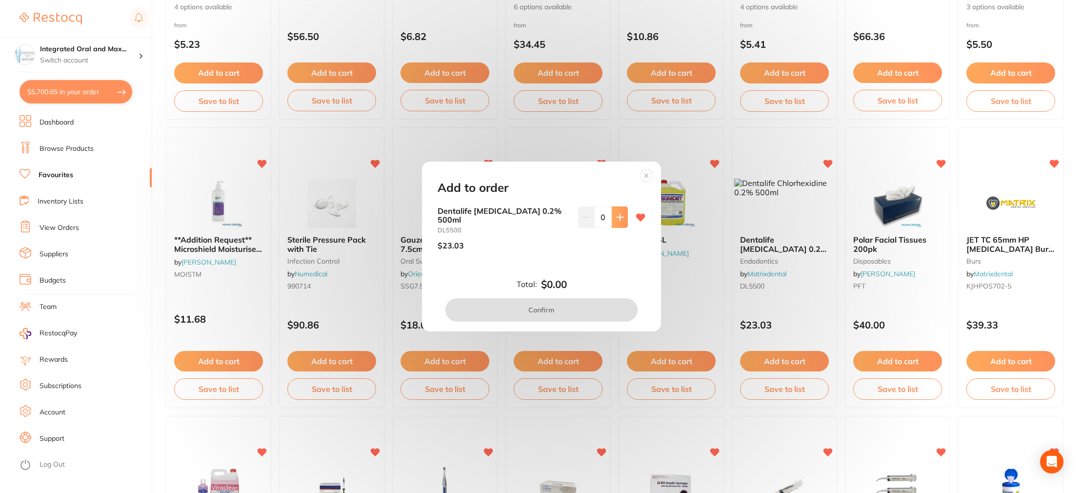
click at [612, 214] on button at bounding box center [620, 216] width 16 height 21
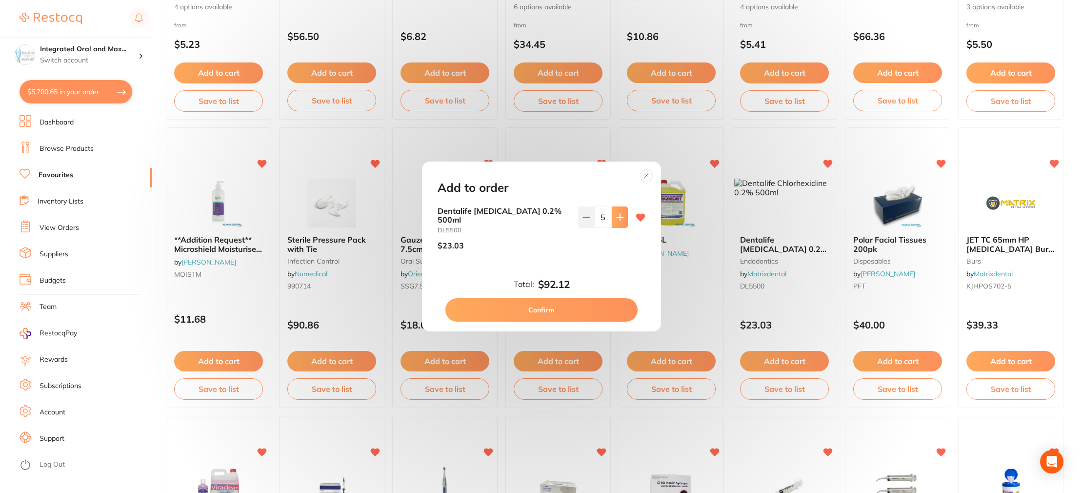
click at [612, 214] on button at bounding box center [620, 216] width 16 height 21
click at [624, 213] on button at bounding box center [620, 216] width 16 height 21
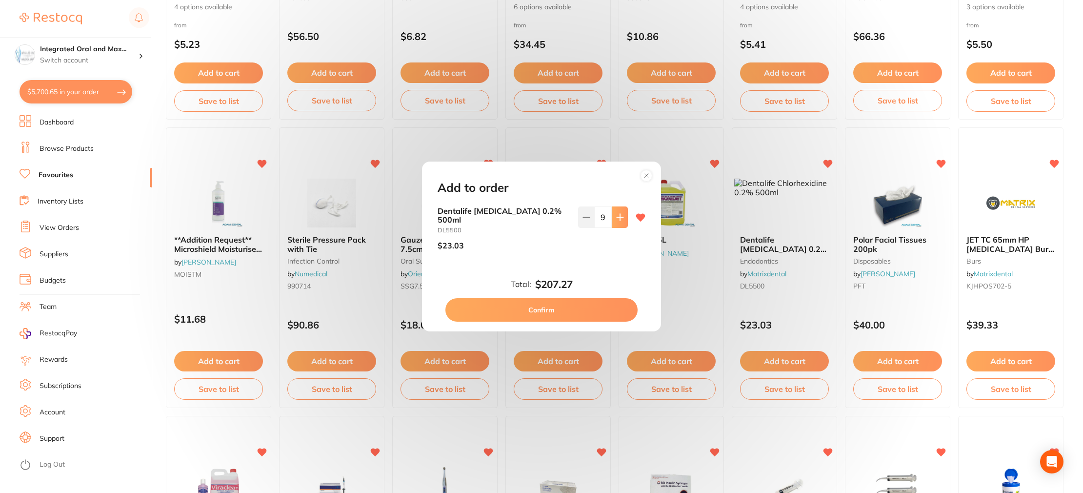
type input "10"
click at [596, 312] on button "Confirm" at bounding box center [541, 309] width 192 height 23
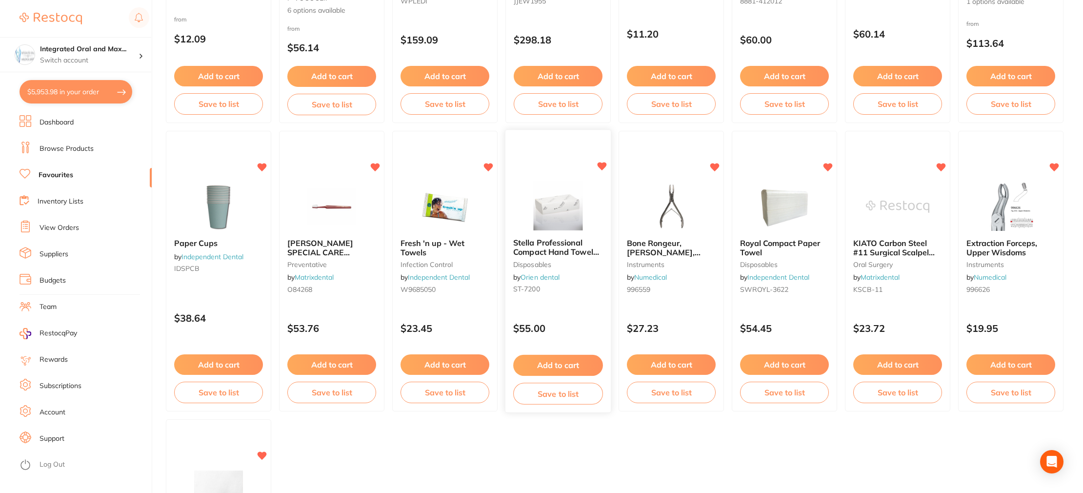
scroll to position [1425, 0]
click at [439, 359] on button "Add to cart" at bounding box center [444, 364] width 89 height 20
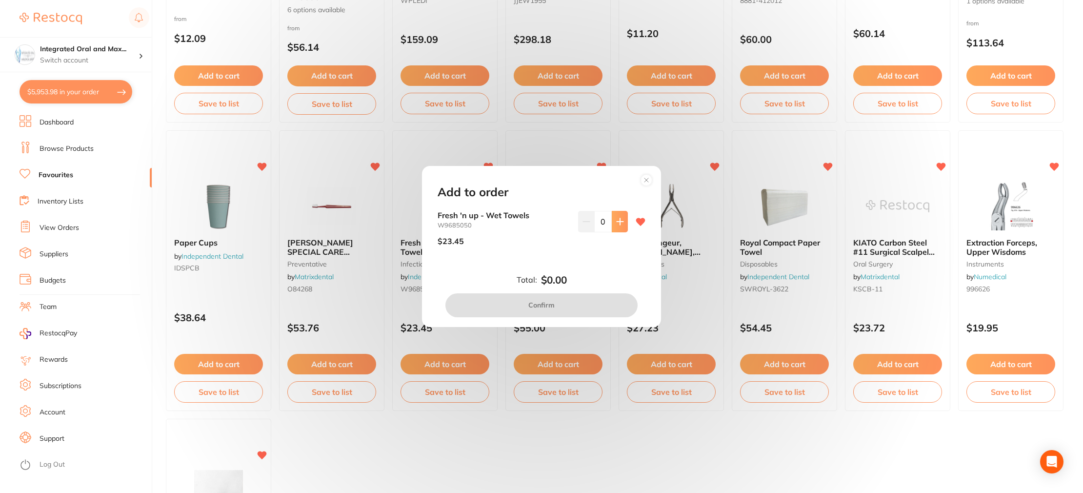
click at [618, 224] on icon at bounding box center [620, 222] width 8 height 8
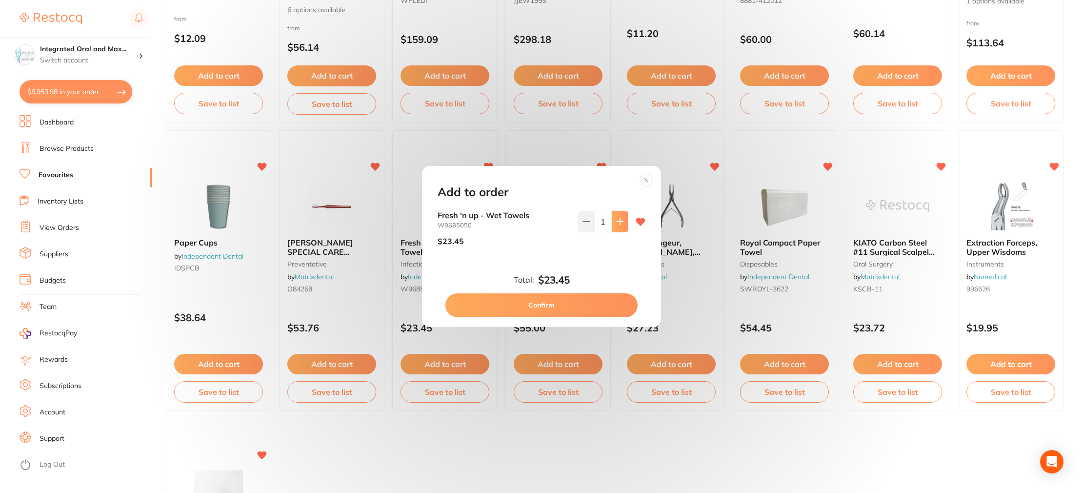
click at [618, 224] on icon at bounding box center [620, 222] width 8 height 8
type input "2"
click at [578, 307] on button "Confirm" at bounding box center [541, 304] width 192 height 23
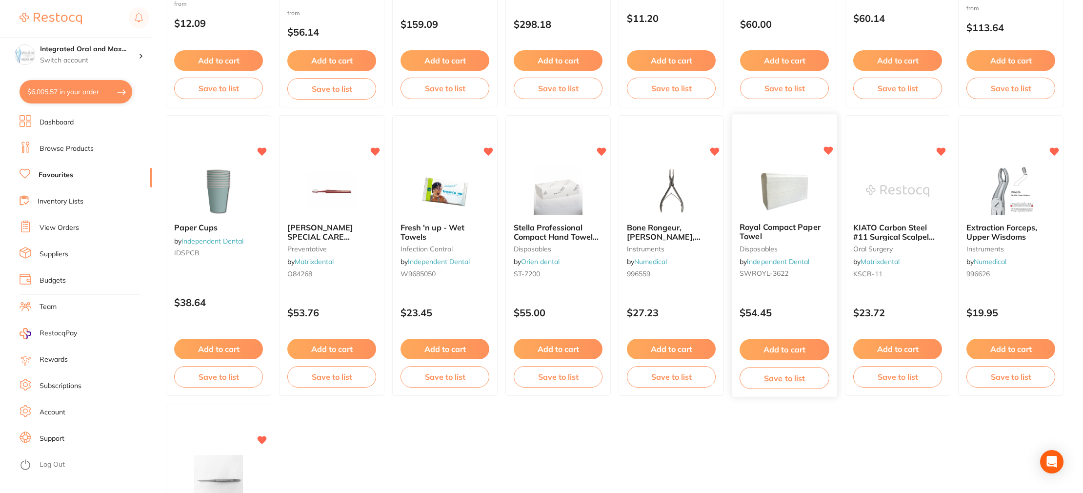
scroll to position [1441, 0]
click at [755, 346] on button "Add to cart" at bounding box center [784, 348] width 90 height 21
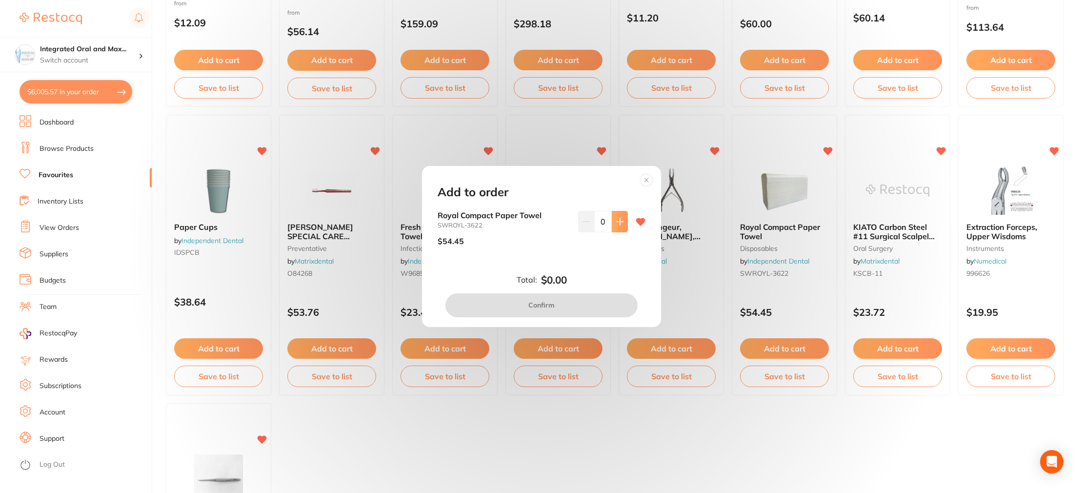
click at [616, 218] on icon at bounding box center [620, 222] width 8 height 8
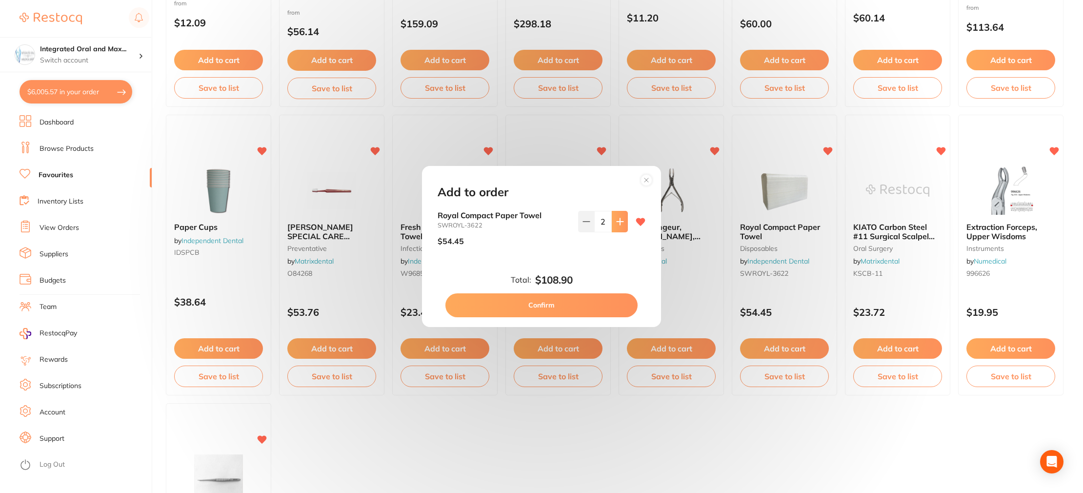
click at [616, 218] on icon at bounding box center [620, 222] width 8 height 8
click at [579, 221] on button at bounding box center [586, 221] width 16 height 21
click at [594, 225] on input "2" at bounding box center [603, 221] width 18 height 21
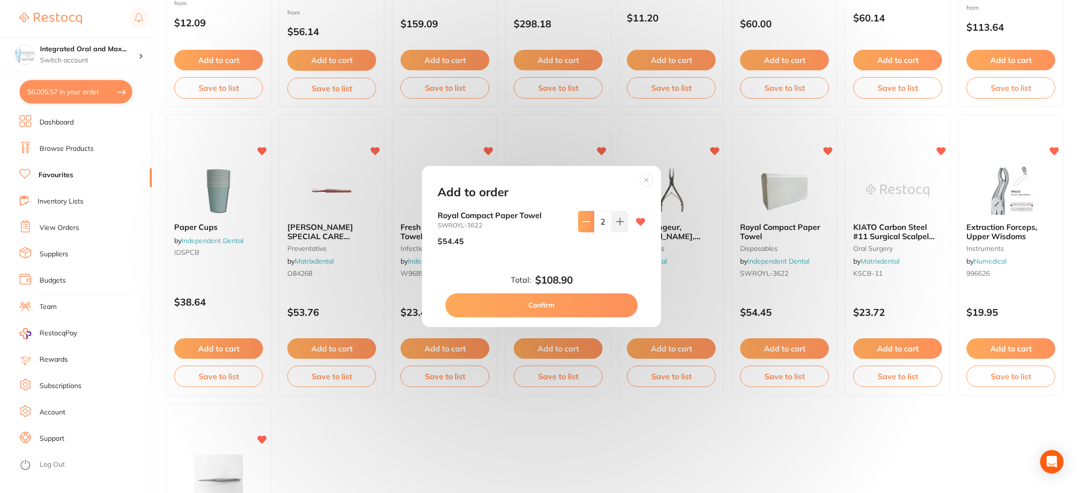
click at [588, 225] on button at bounding box center [586, 221] width 16 height 21
type input "1"
click at [578, 298] on button "Confirm" at bounding box center [541, 304] width 192 height 23
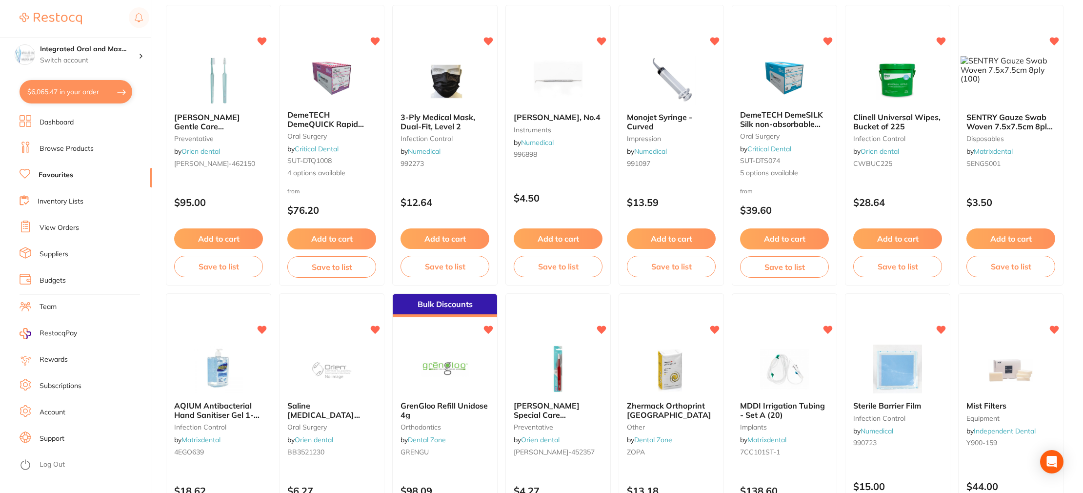
scroll to position [0, 0]
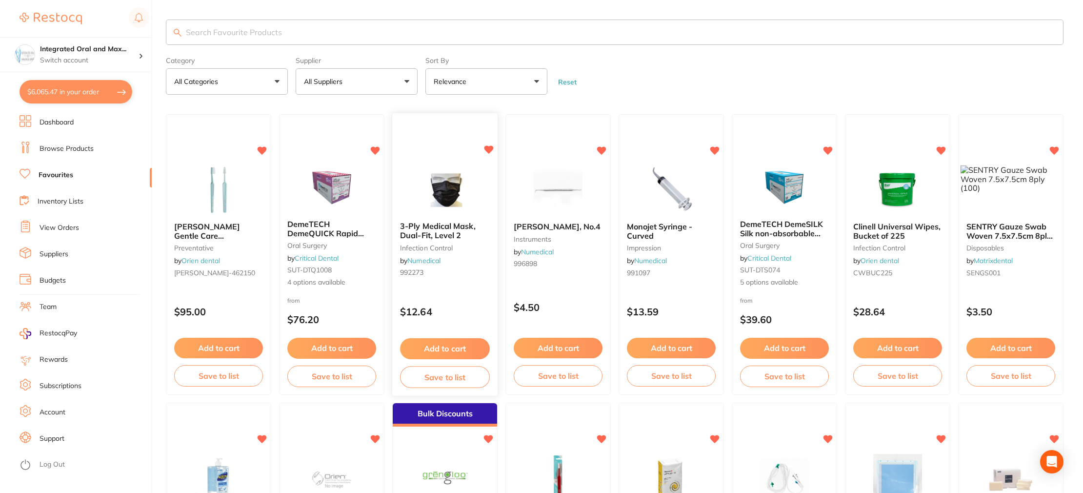
click at [450, 343] on button "Add to cart" at bounding box center [445, 348] width 90 height 21
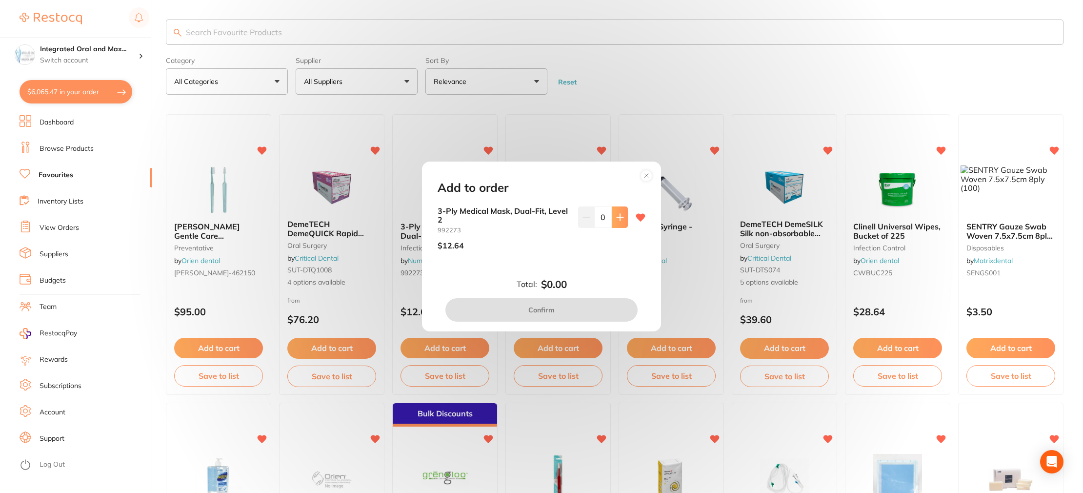
click at [619, 217] on icon at bounding box center [619, 217] width 6 height 6
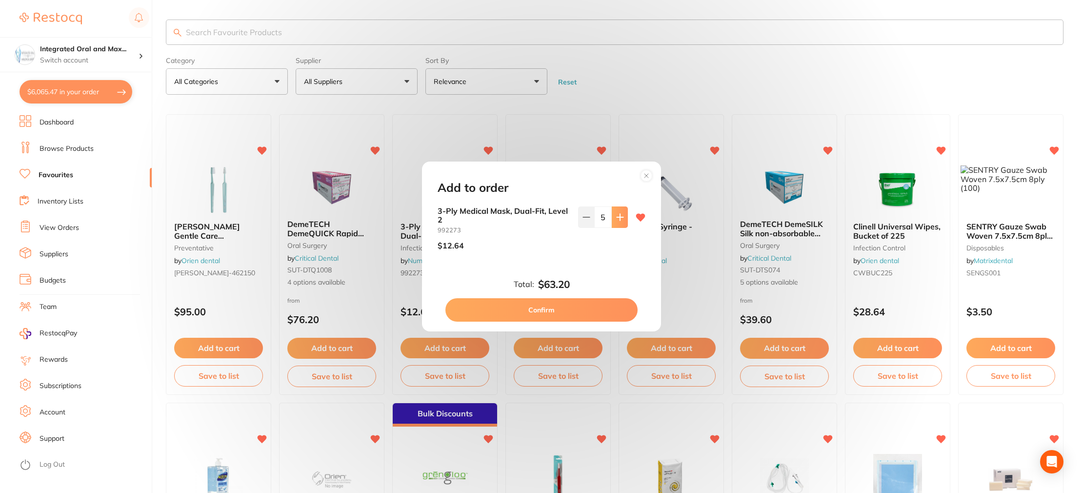
scroll to position [2, 0]
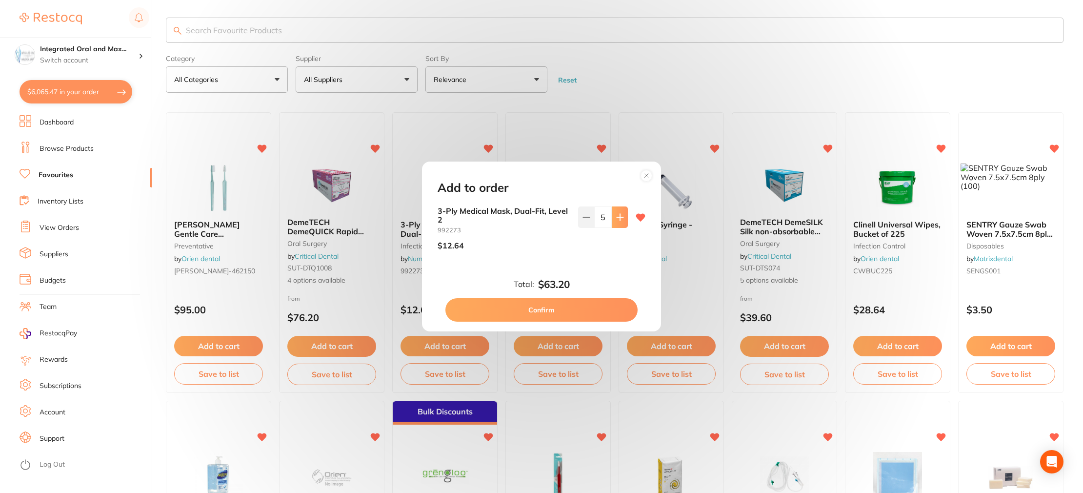
click at [619, 217] on icon at bounding box center [619, 217] width 6 height 6
type input "6"
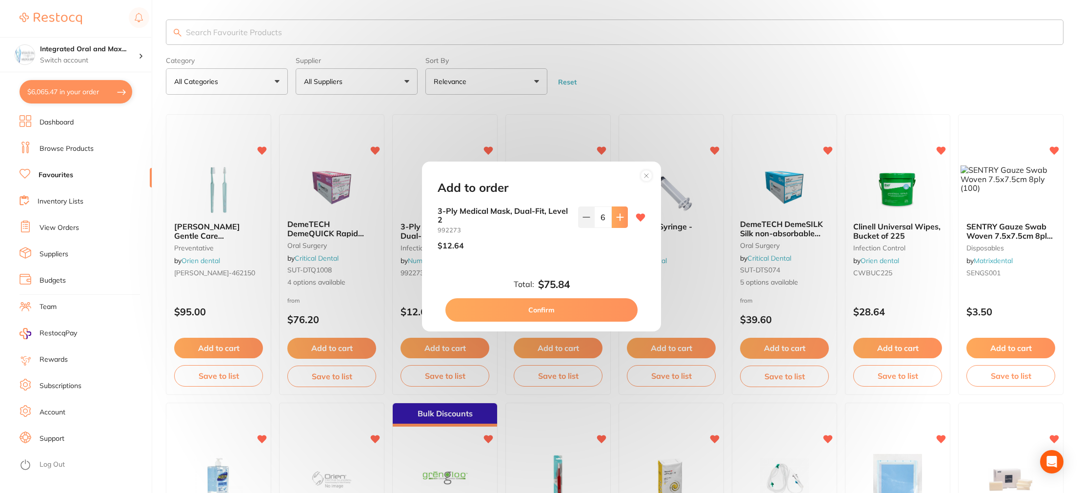
scroll to position [1, 0]
click at [567, 310] on button "Confirm" at bounding box center [541, 309] width 192 height 23
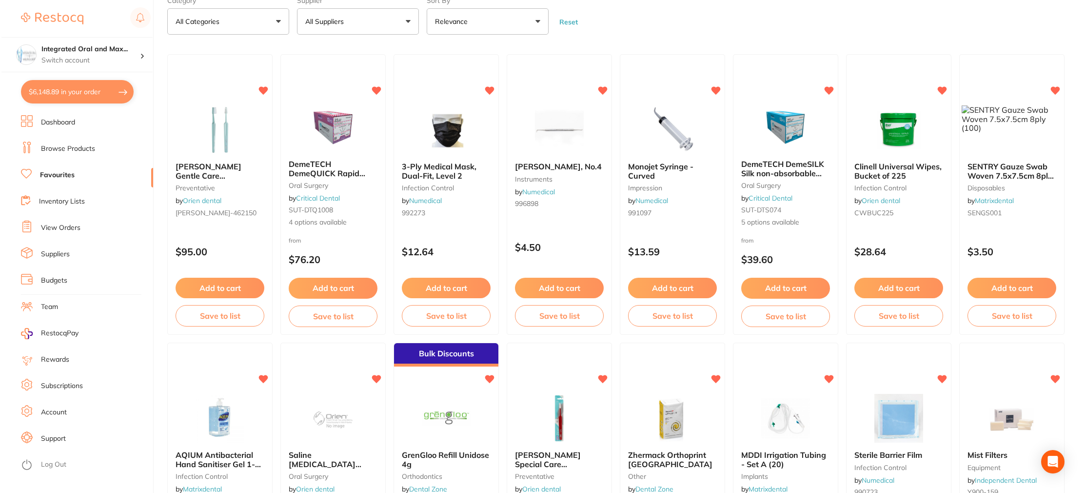
scroll to position [0, 0]
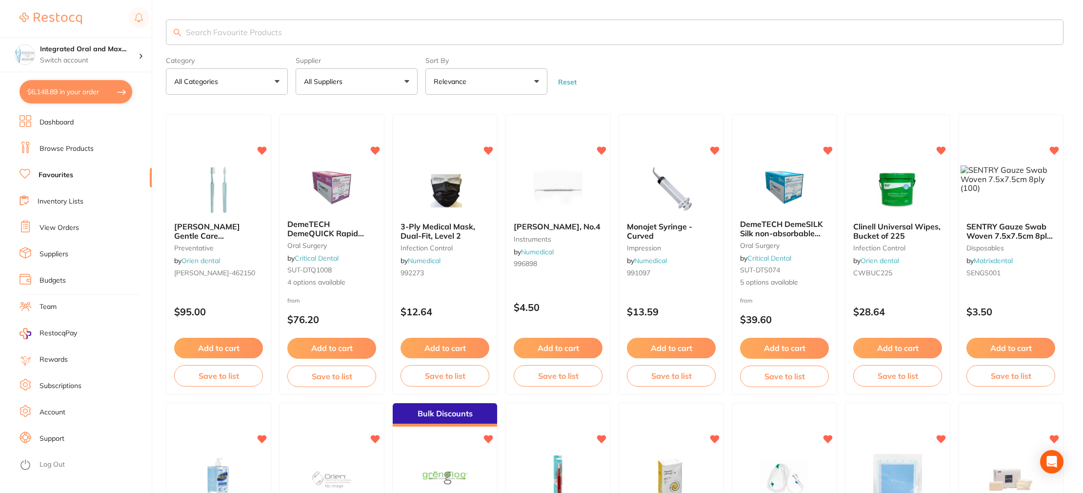
click at [343, 37] on input "search" at bounding box center [614, 32] width 897 height 25
type input "gloves"
click at [373, 38] on input "gloves" at bounding box center [614, 32] width 897 height 25
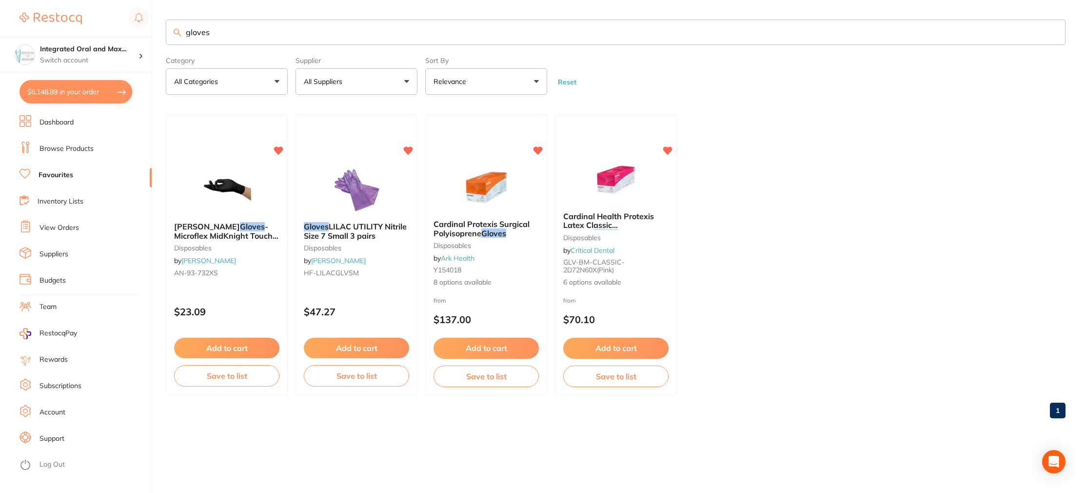
click at [76, 89] on button "$6,148.89 in your order" at bounding box center [76, 91] width 113 height 23
checkbox input "true"
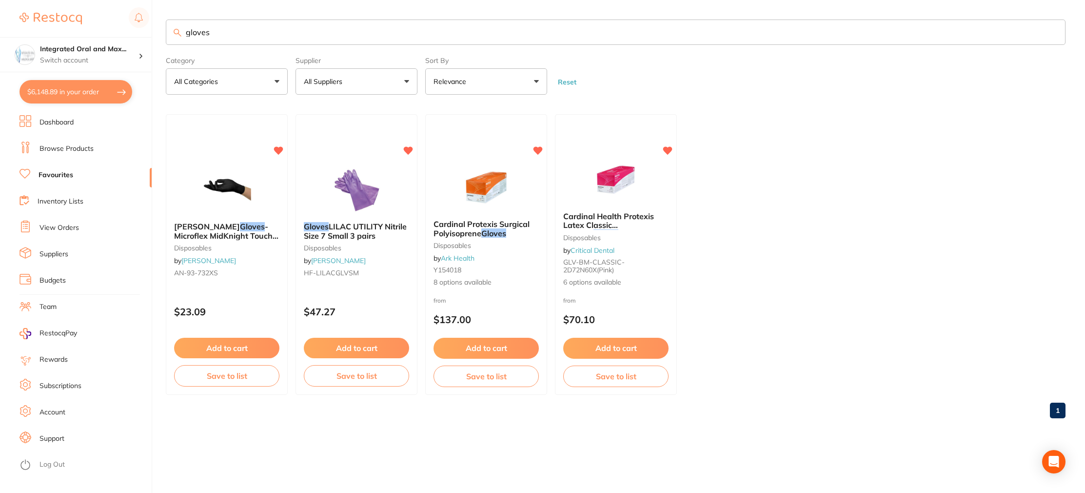
checkbox input "true"
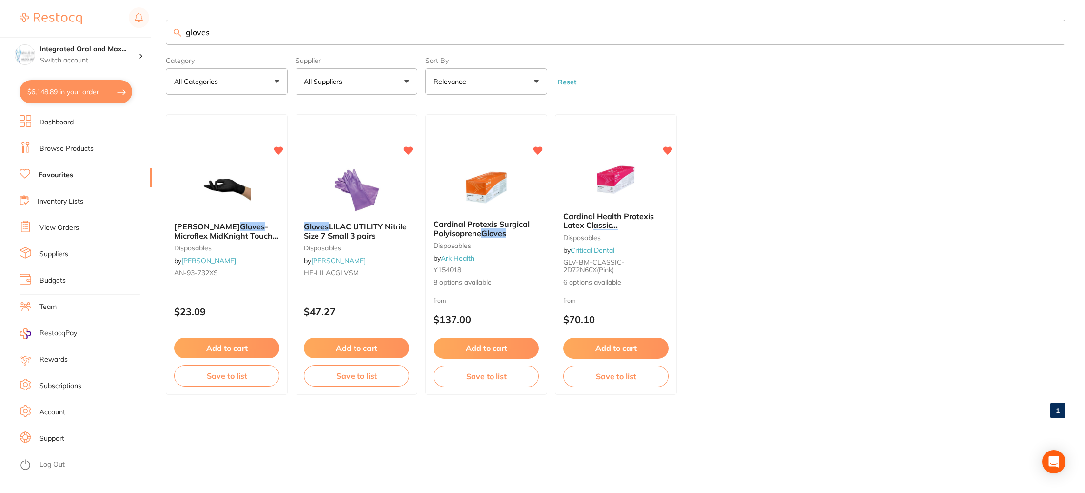
checkbox input "true"
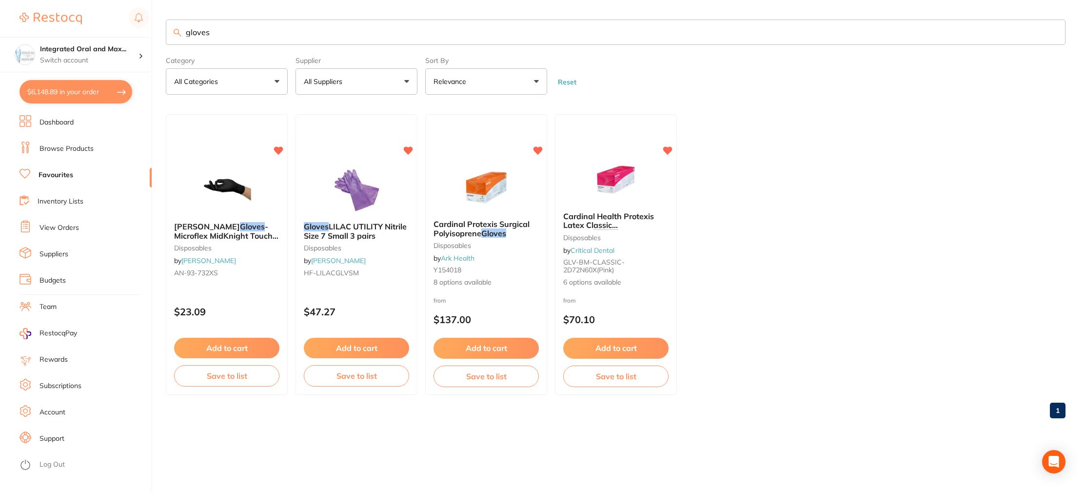
checkbox input "true"
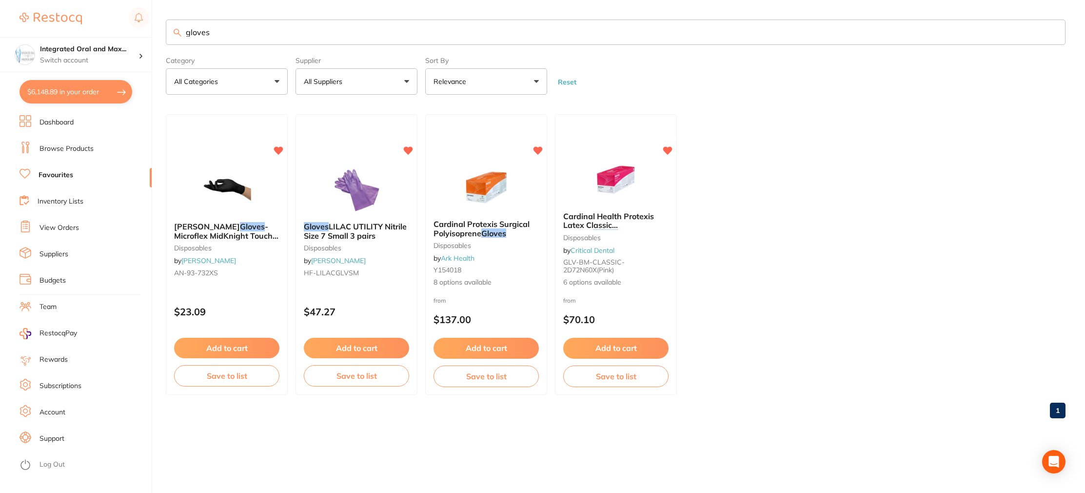
checkbox input "true"
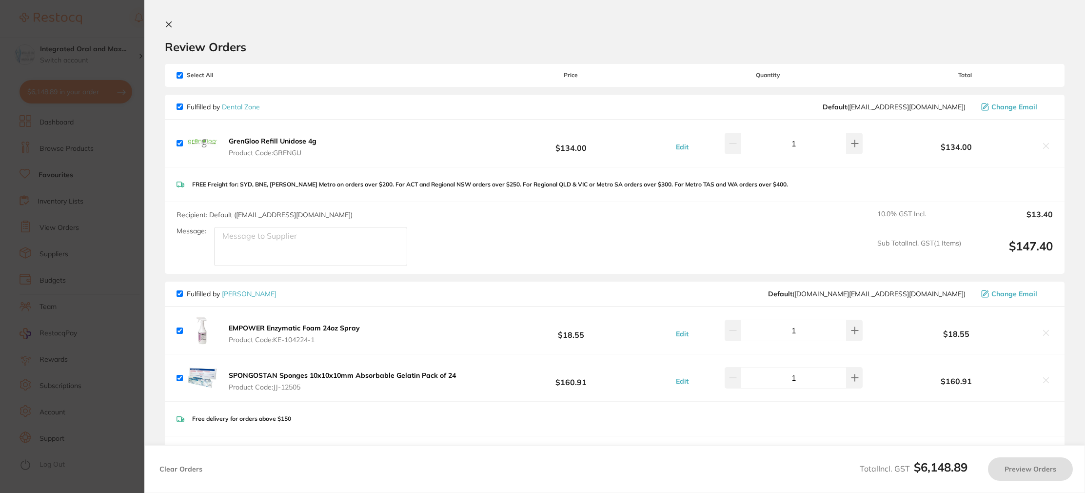
click at [1045, 144] on icon at bounding box center [1046, 145] width 5 height 5
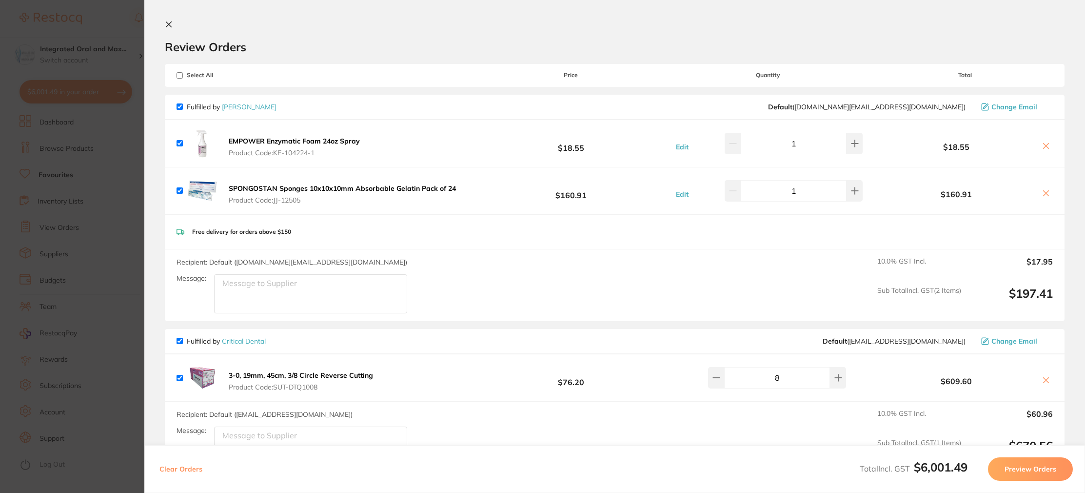
scroll to position [5, 0]
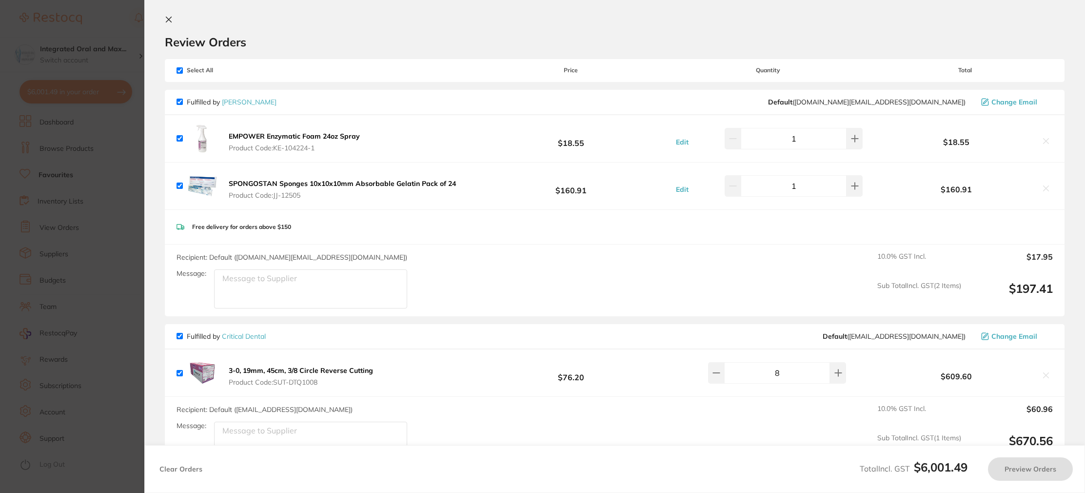
checkbox input "true"
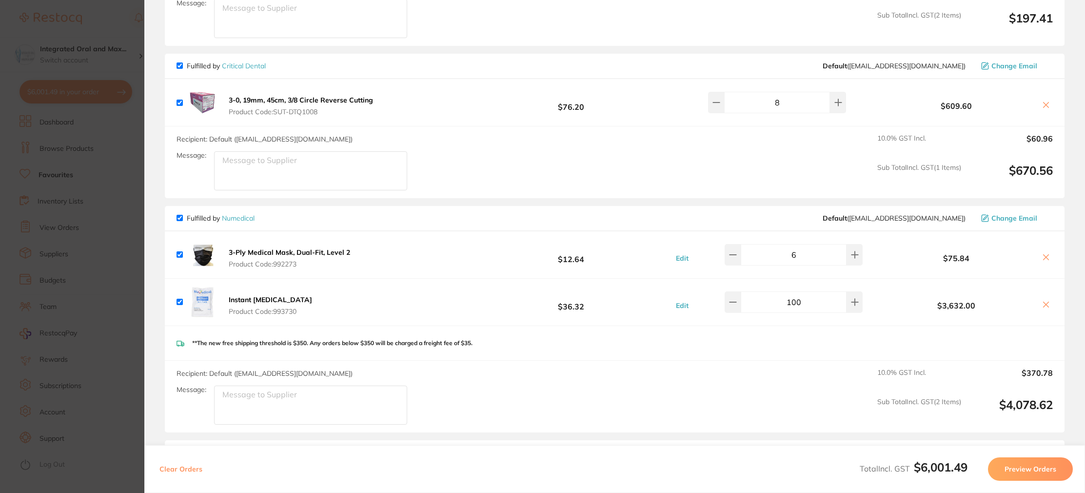
scroll to position [0, 0]
drag, startPoint x: 806, startPoint y: 300, endPoint x: 794, endPoint y: 302, distance: 11.4
click at [794, 302] on input "100" at bounding box center [794, 301] width 106 height 21
click at [778, 316] on div "Instant [MEDICAL_DATA] Product Code: 993730 $36.32 Edit 1 $3,632.00" at bounding box center [615, 301] width 900 height 47
click at [847, 296] on button at bounding box center [855, 301] width 16 height 21
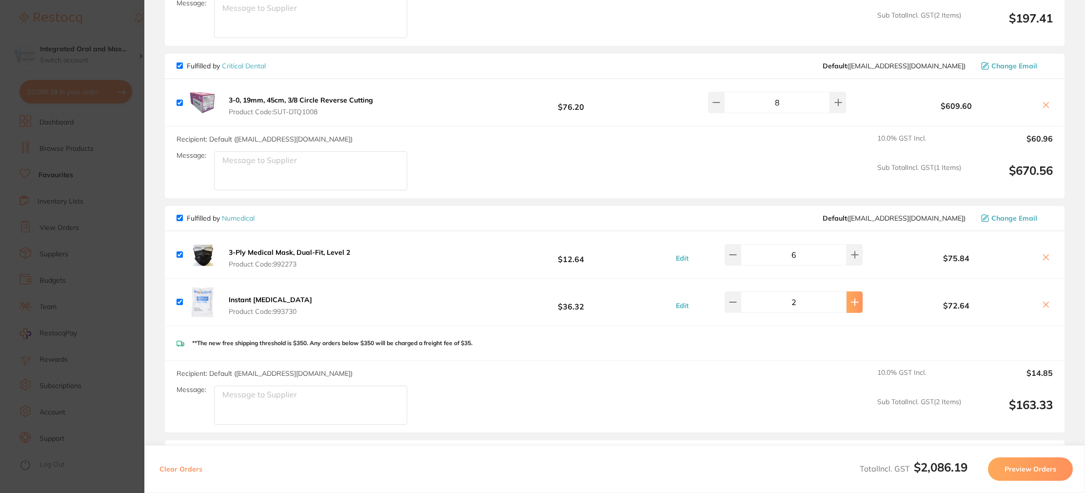
click at [847, 296] on button at bounding box center [855, 301] width 16 height 21
click at [794, 302] on input "4" at bounding box center [794, 301] width 106 height 21
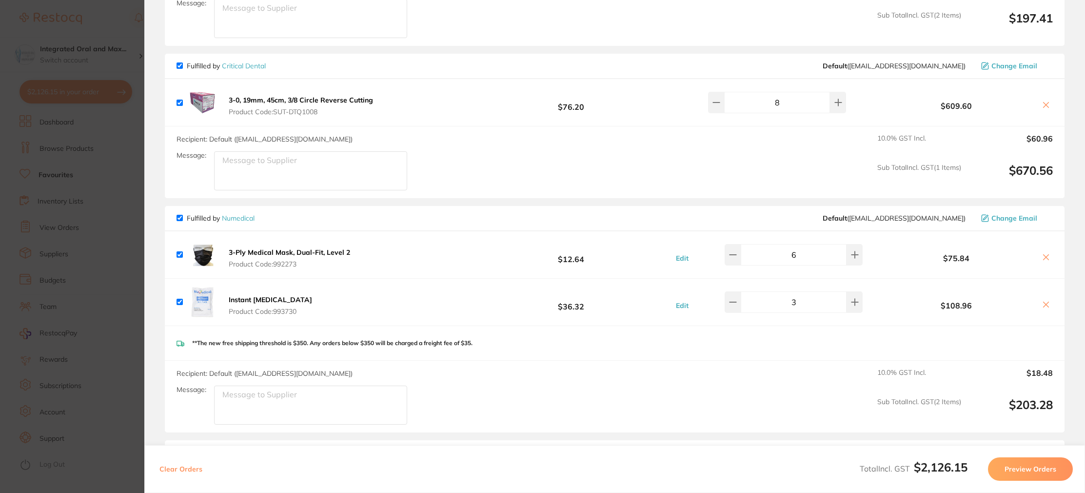
drag, startPoint x: 794, startPoint y: 302, endPoint x: 804, endPoint y: 302, distance: 10.7
click at [804, 302] on input "3" at bounding box center [794, 301] width 106 height 21
type input "10"
click at [823, 333] on div "**The new free shipping threshold is $350. Any orders below $350 will be charge…" at bounding box center [615, 343] width 900 height 35
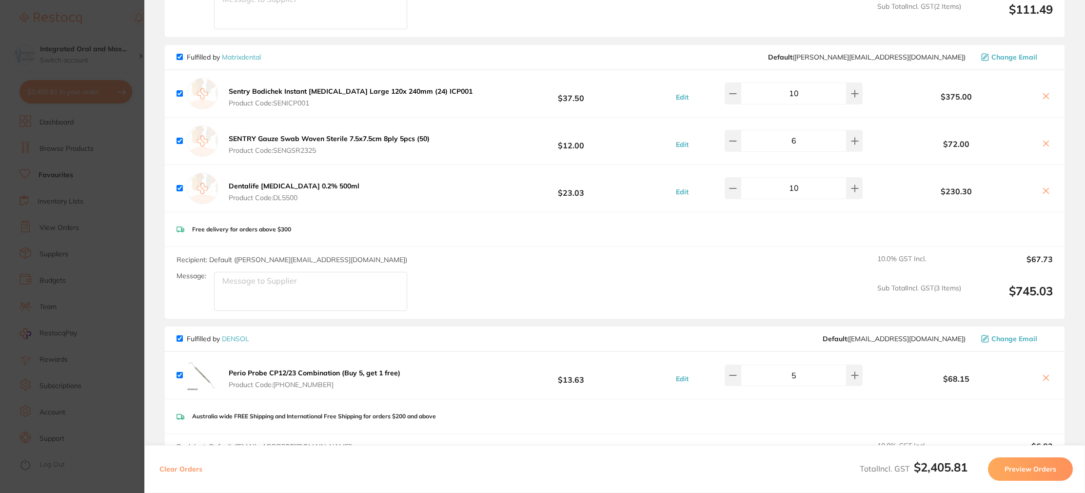
scroll to position [1102, 0]
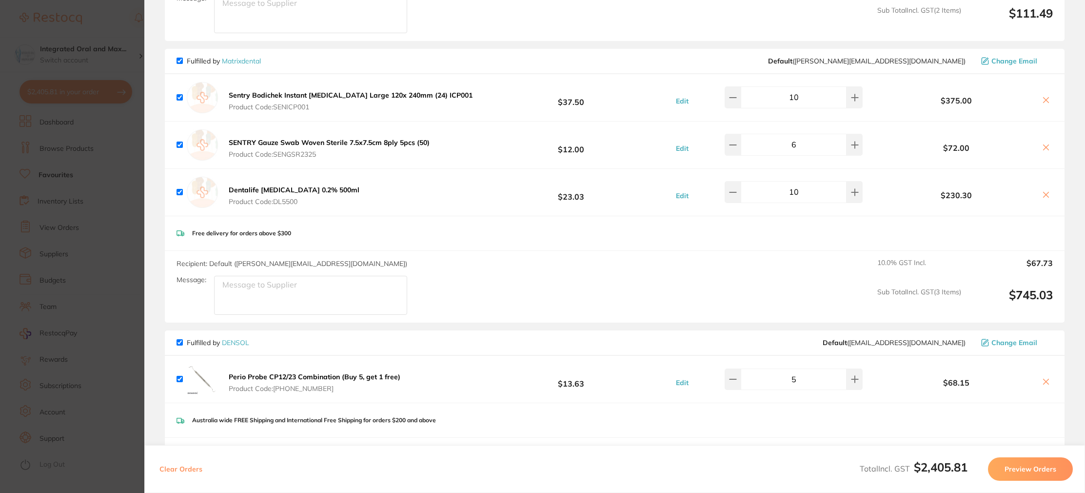
click at [1043, 97] on icon at bounding box center [1046, 100] width 8 height 8
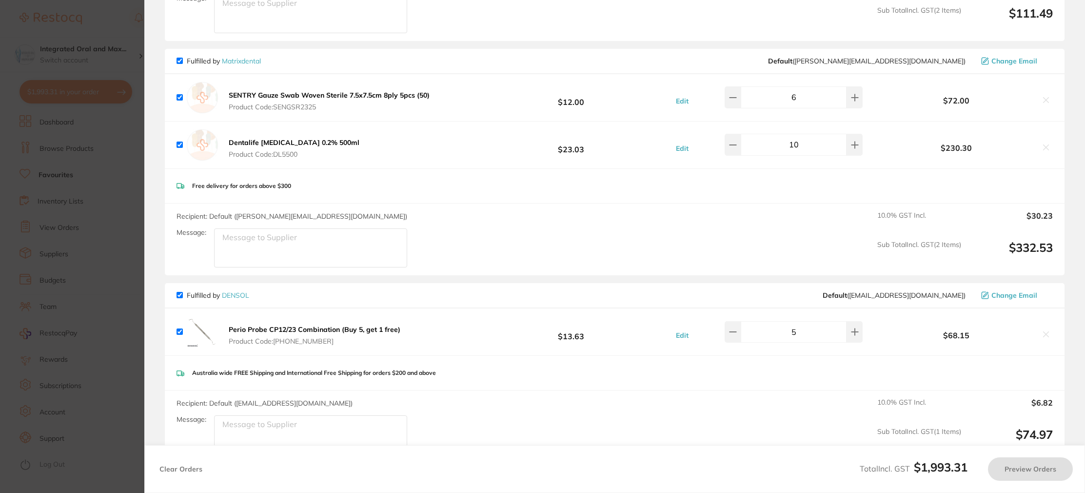
scroll to position [1110, 0]
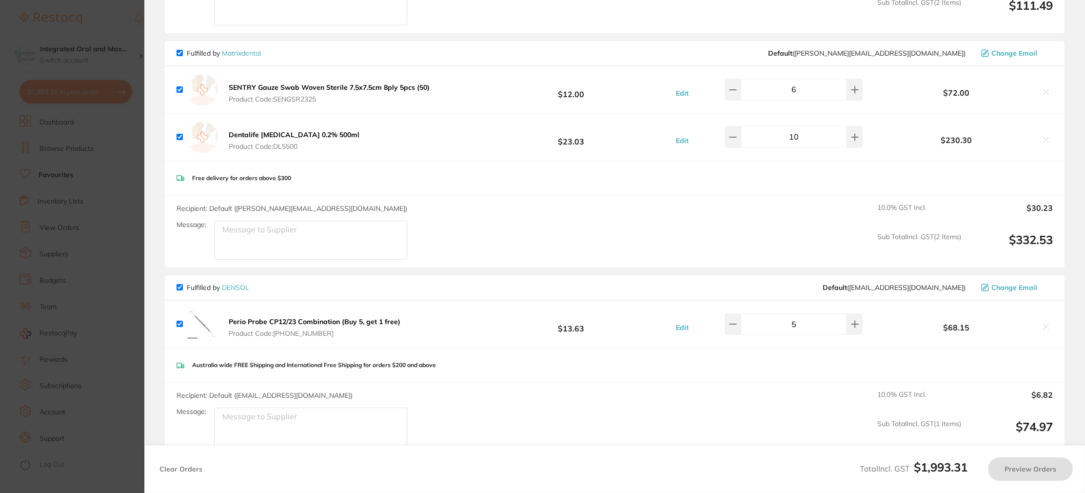
checkbox input "true"
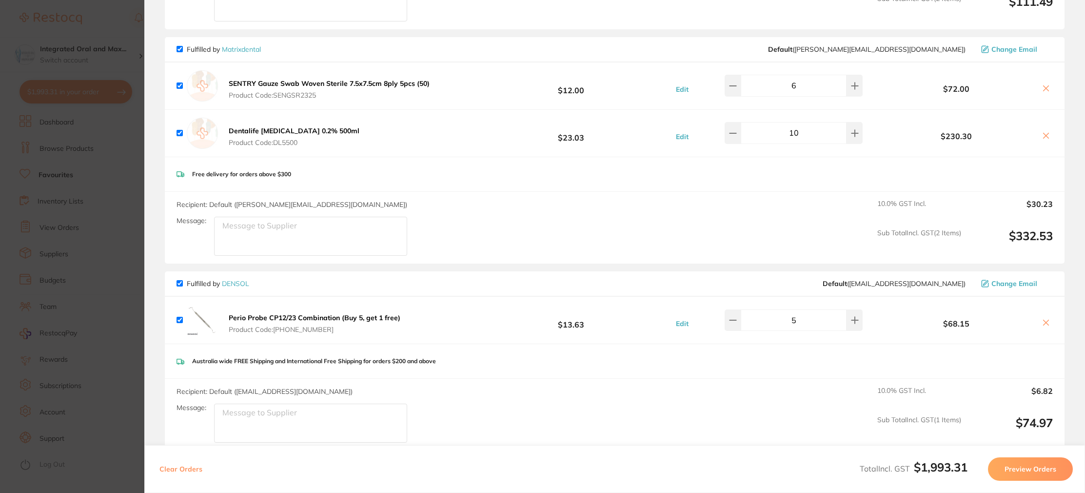
scroll to position [1120, 0]
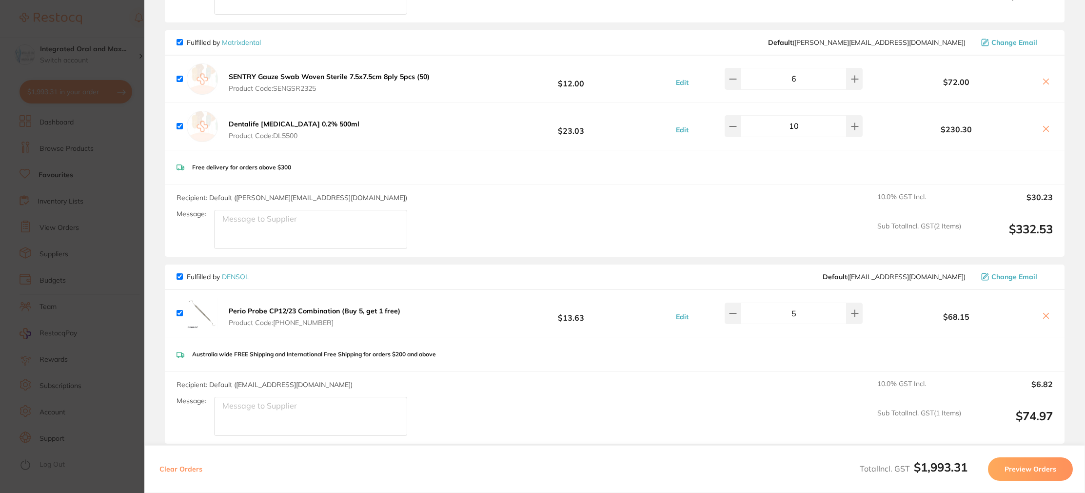
drag, startPoint x: 792, startPoint y: 123, endPoint x: 807, endPoint y: 123, distance: 15.6
click at [807, 123] on input "10" at bounding box center [794, 125] width 106 height 21
type input "8"
click at [728, 207] on div "Recipient: Default ( [PERSON_NAME][EMAIL_ADDRESS][DOMAIN_NAME] ) Message: 10.0 …" at bounding box center [615, 221] width 900 height 72
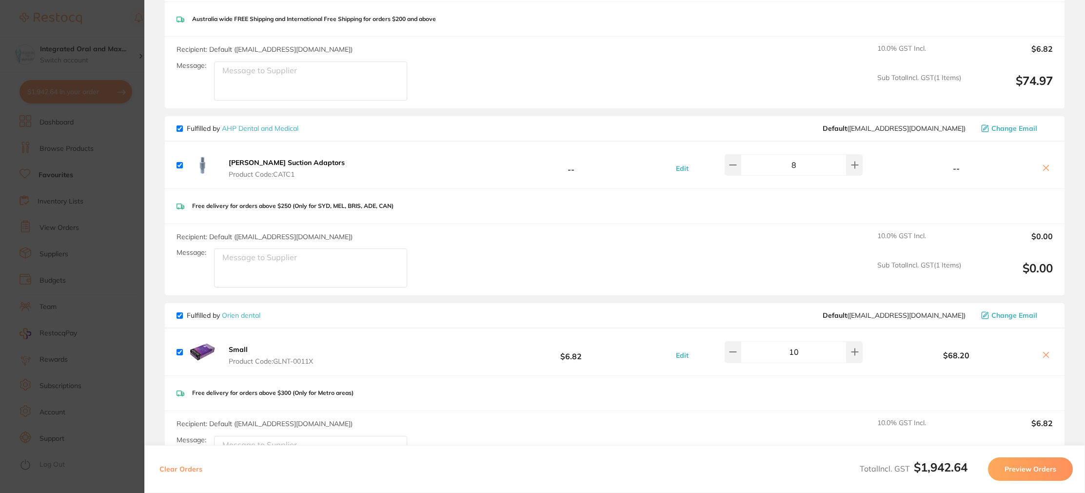
scroll to position [1611, 0]
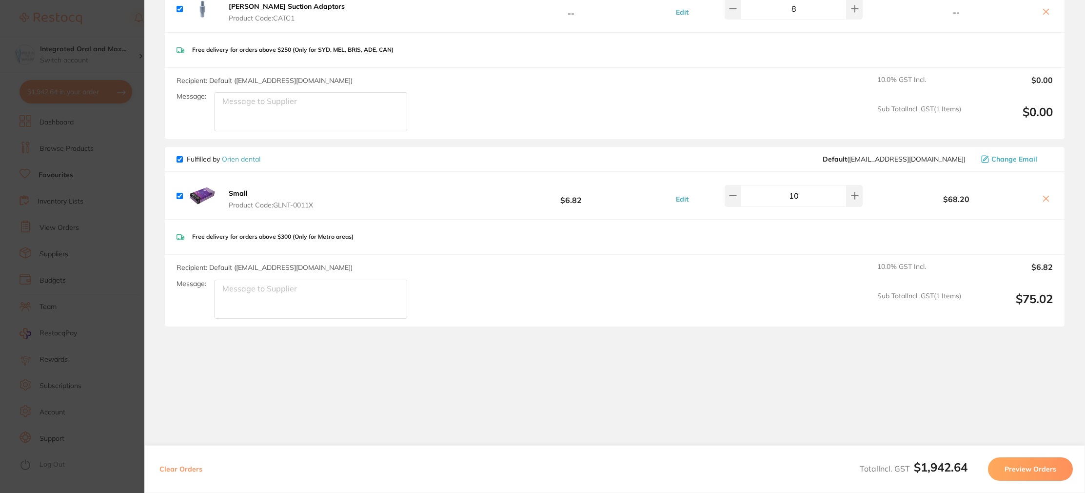
click at [238, 190] on b "Small" at bounding box center [238, 193] width 19 height 9
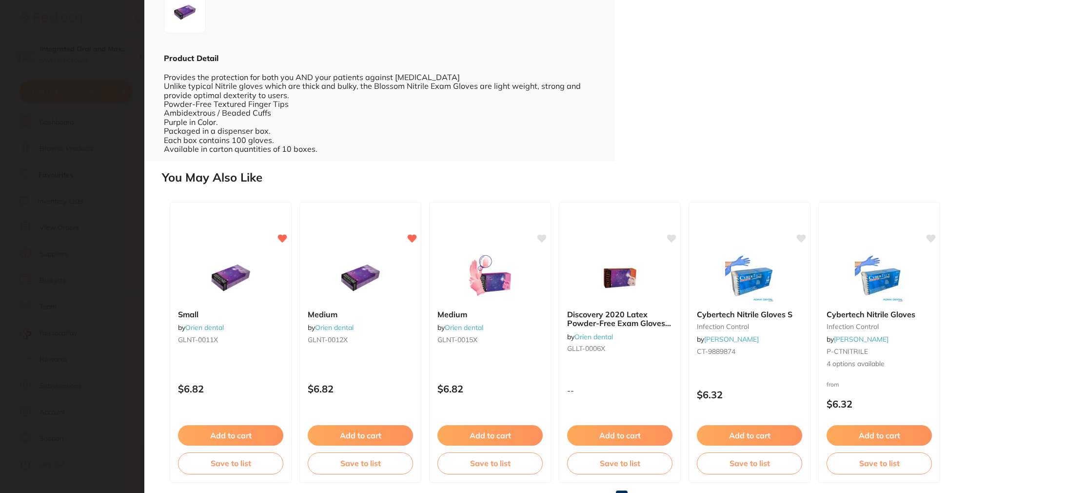
scroll to position [234, 0]
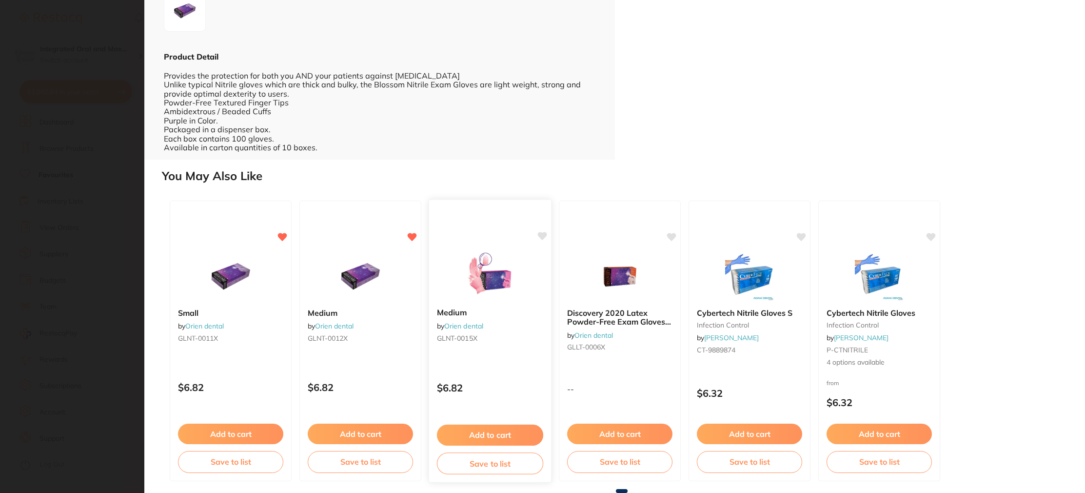
click at [457, 311] on b "Medium" at bounding box center [490, 312] width 106 height 9
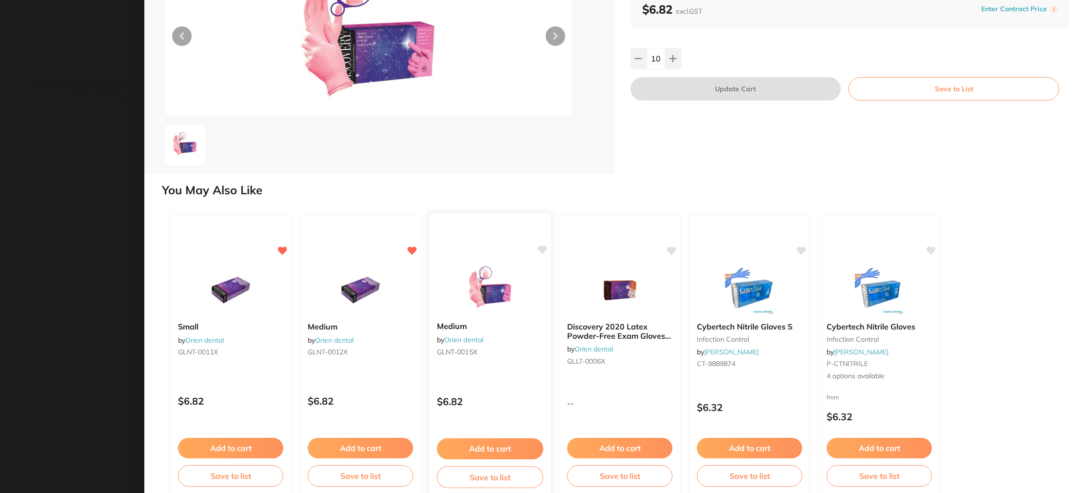
scroll to position [98, 0]
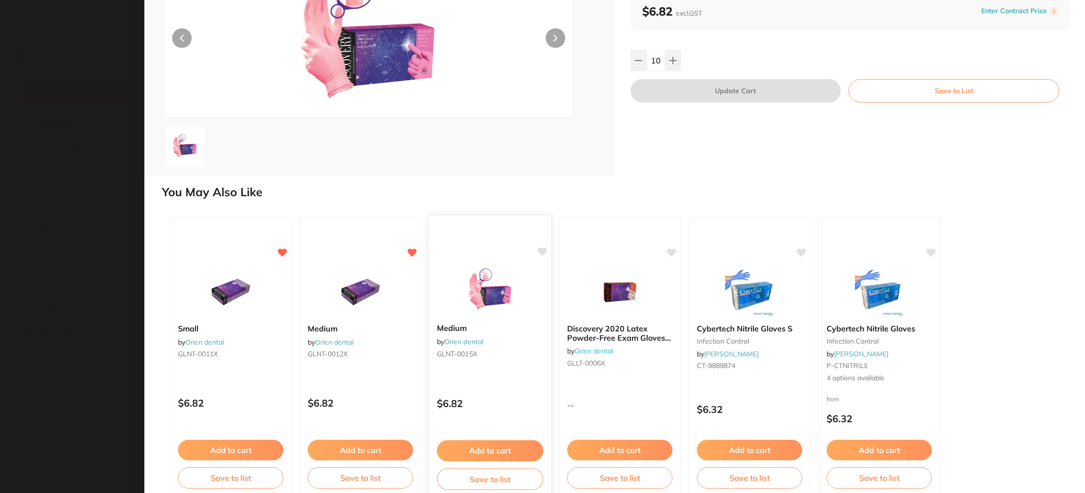
click at [500, 453] on button "Add to cart" at bounding box center [490, 450] width 106 height 21
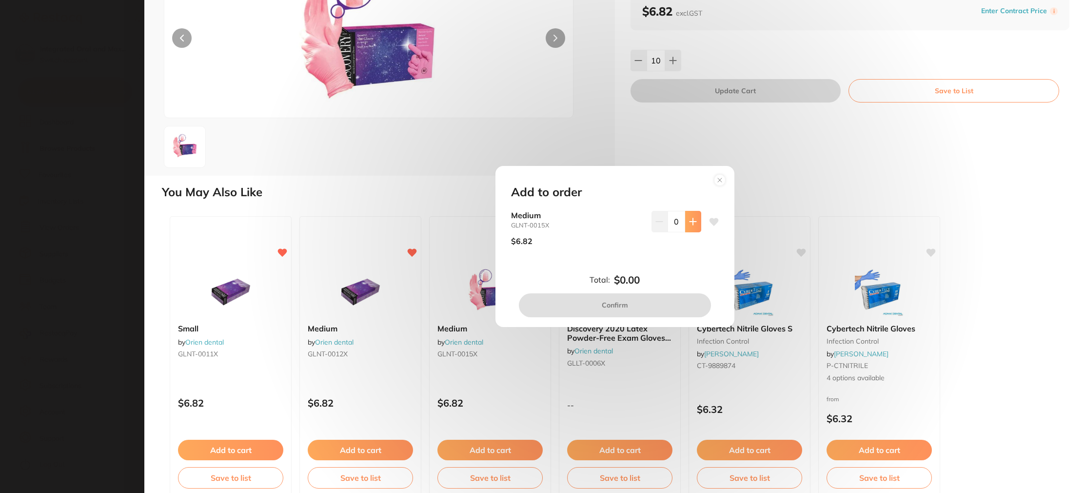
click at [697, 220] on button at bounding box center [693, 221] width 16 height 21
type input "1"
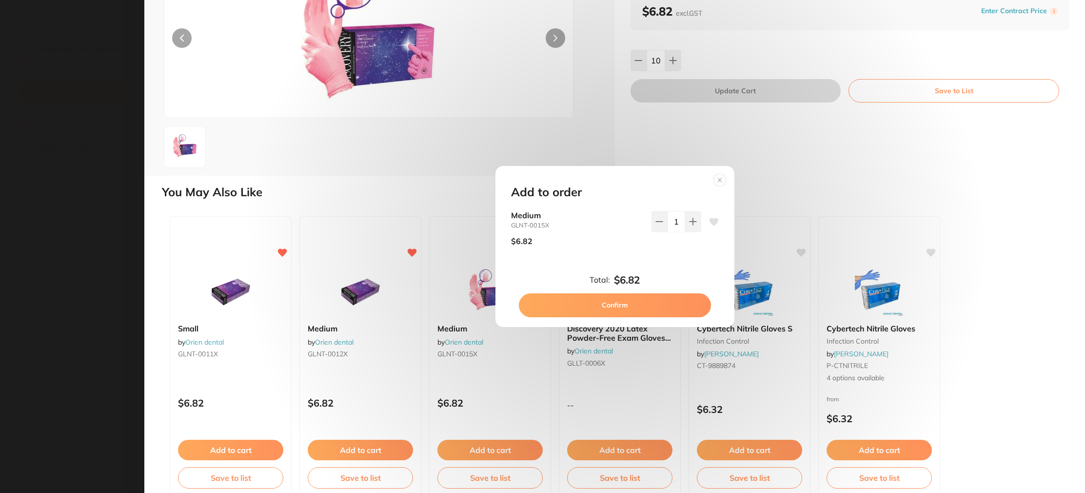
click at [649, 300] on button "Confirm" at bounding box center [615, 304] width 192 height 23
checkbox input "false"
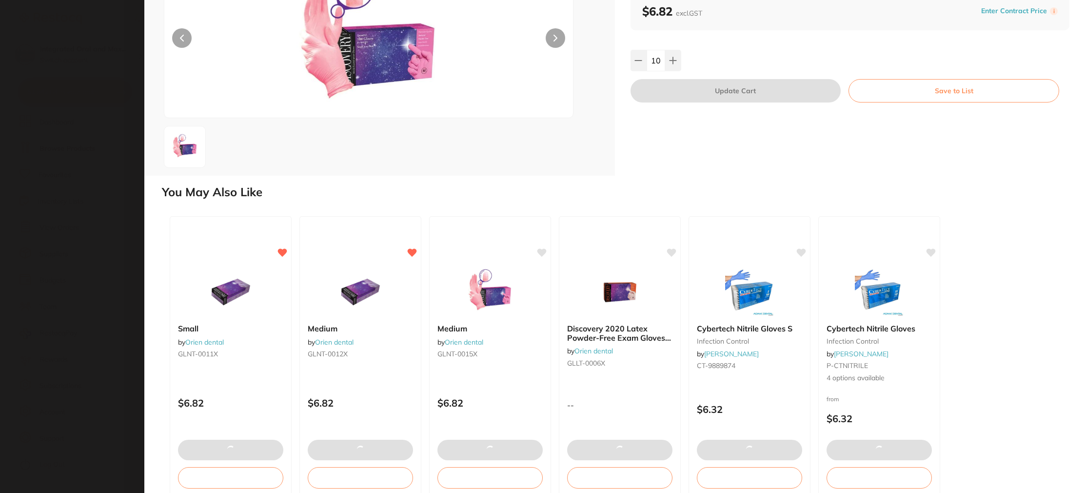
scroll to position [113, 0]
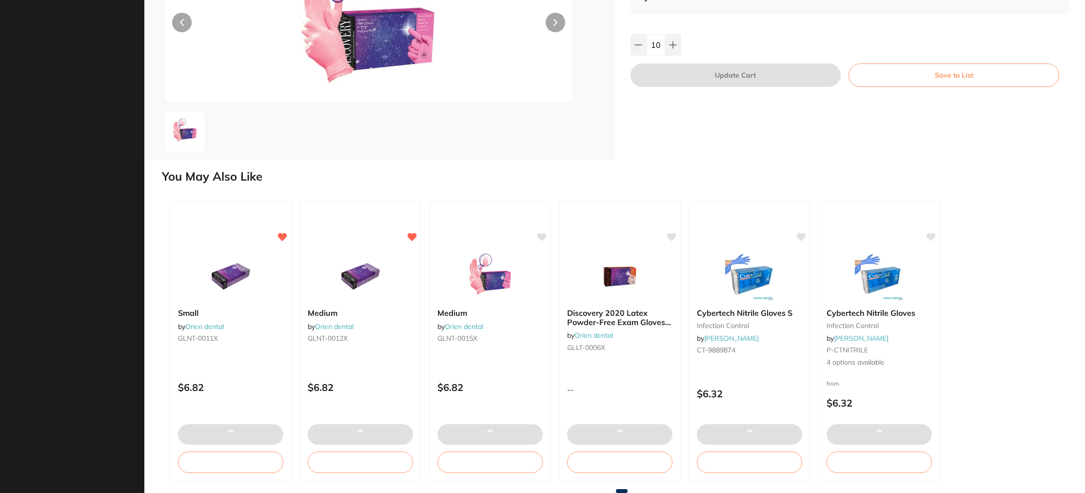
checkbox input "true"
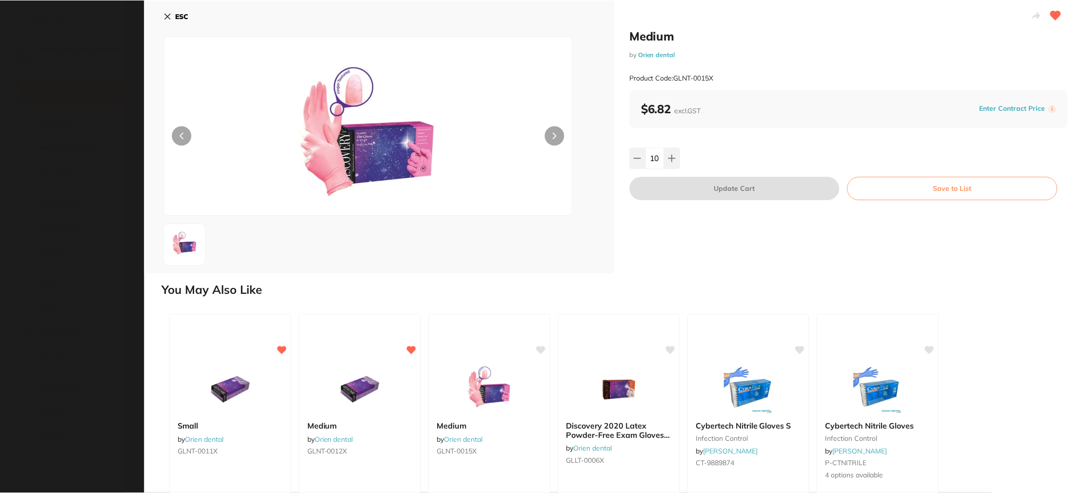
scroll to position [2, 0]
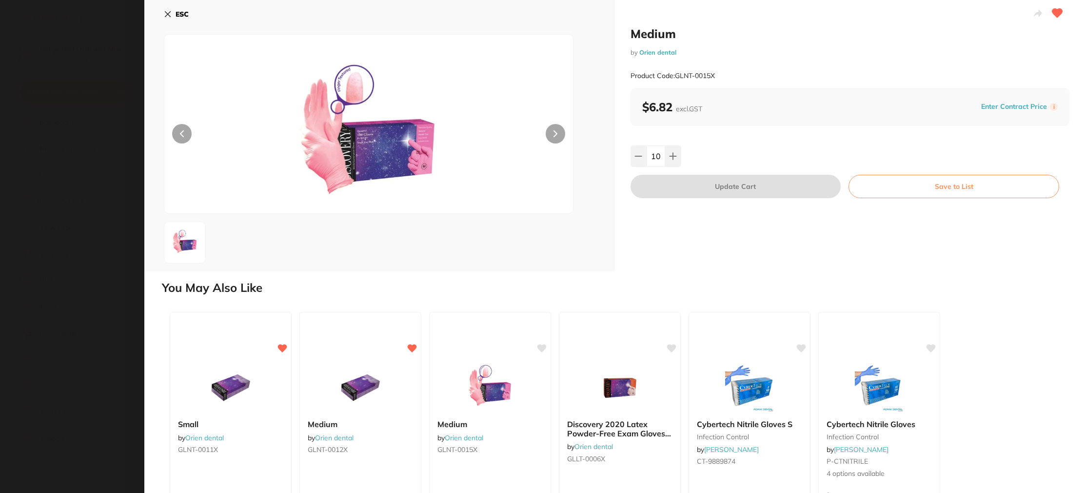
click at [180, 11] on b "ESC" at bounding box center [182, 14] width 13 height 9
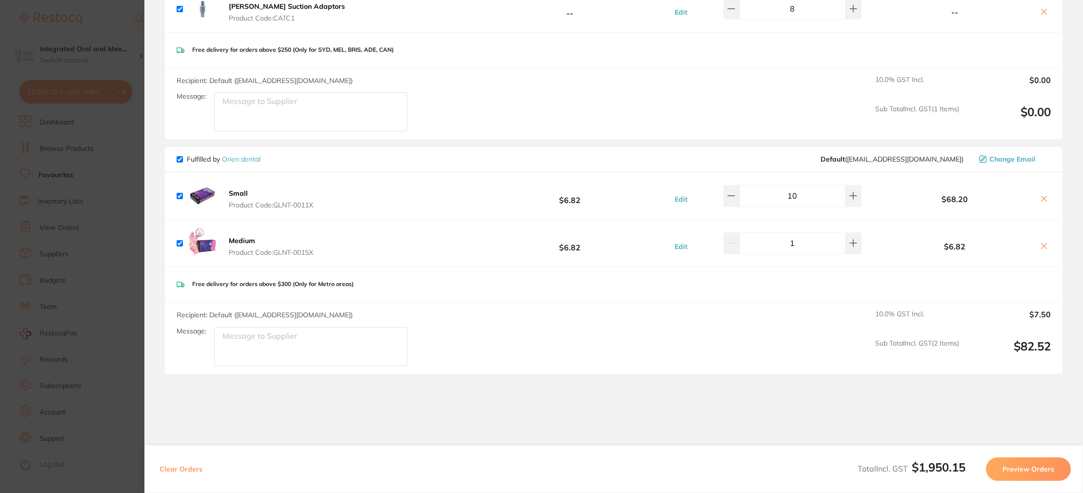
click at [111, 121] on section "Update RRP Set your pre negotiated price for this item. Item Agreed RRP (excl. …" at bounding box center [541, 246] width 1083 height 493
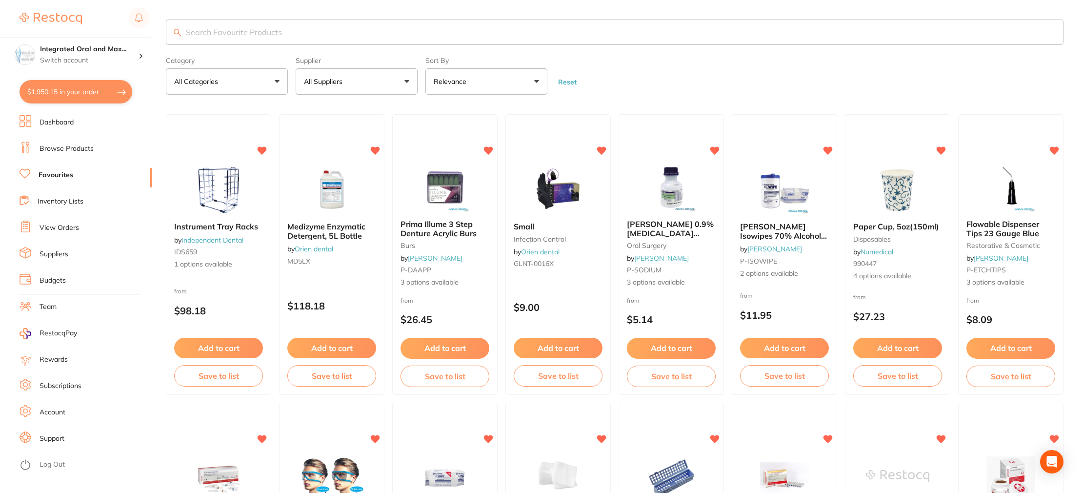
click at [238, 31] on input "search" at bounding box center [614, 32] width 897 height 25
type input "pink gloves"
click at [542, 344] on button "Add to cart" at bounding box center [558, 348] width 89 height 20
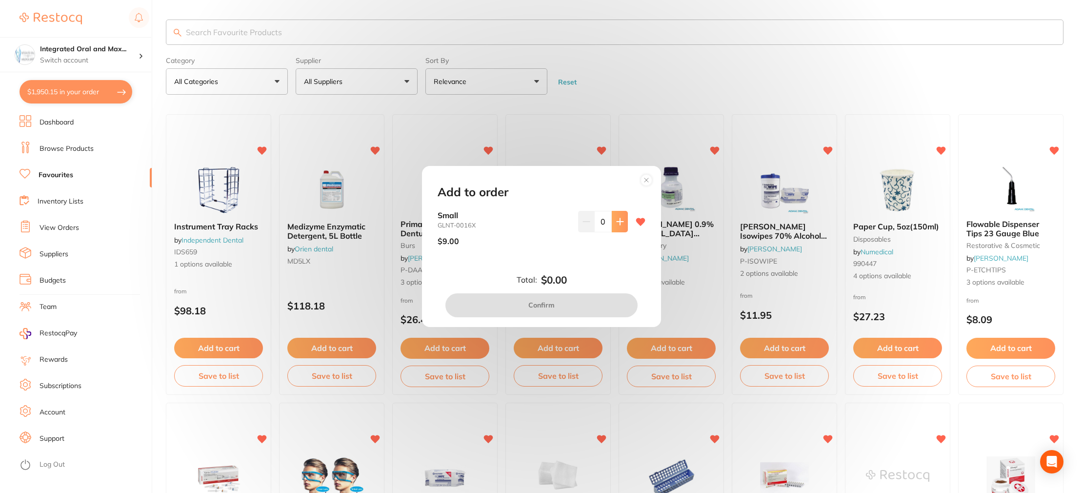
drag, startPoint x: 595, startPoint y: 223, endPoint x: 612, endPoint y: 222, distance: 16.6
click at [612, 222] on div "0" at bounding box center [603, 221] width 50 height 21
type input "10"
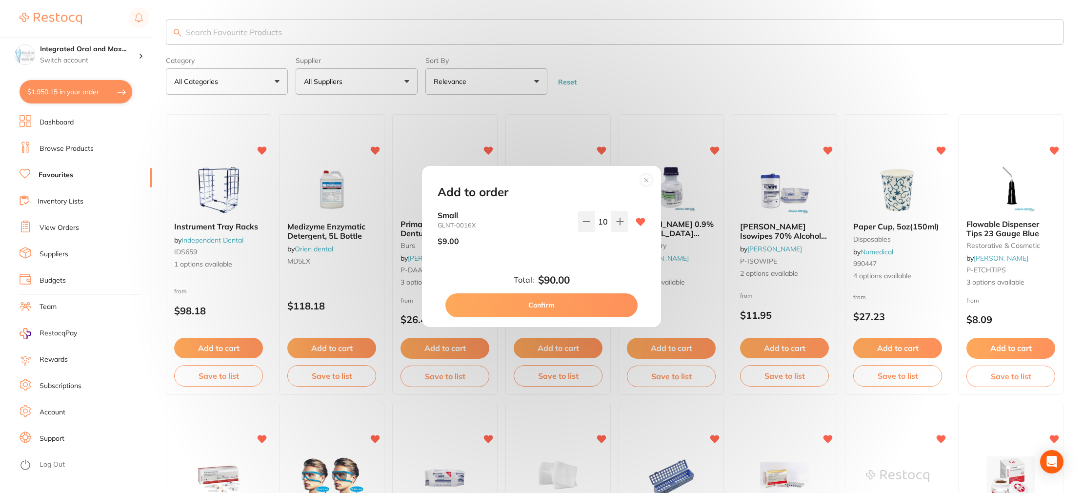
click at [588, 274] on div "Total: $90.00 Confirm" at bounding box center [541, 295] width 231 height 43
click at [574, 306] on button "Confirm" at bounding box center [541, 304] width 192 height 23
checkbox input "false"
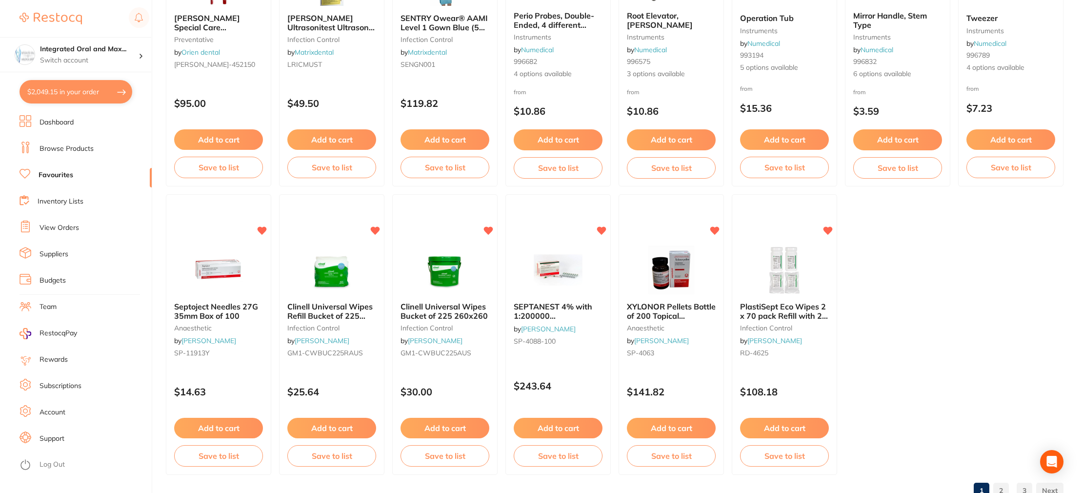
scroll to position [1682, 0]
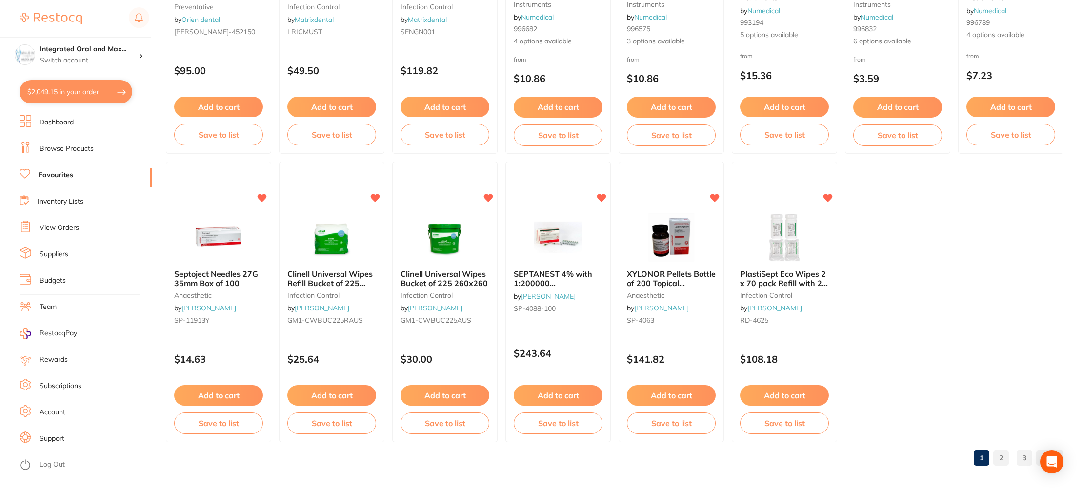
click at [71, 91] on button "$2,049.15 in your order" at bounding box center [76, 91] width 113 height 23
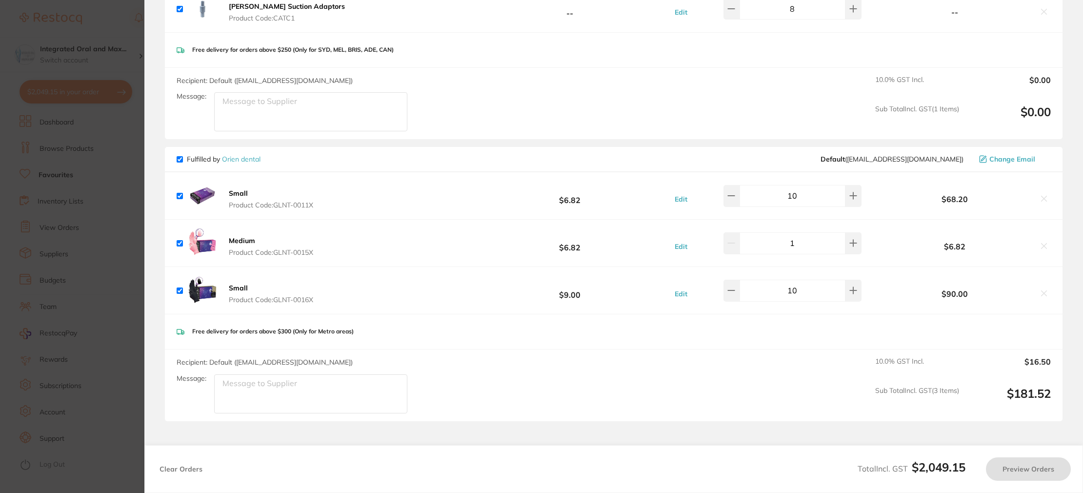
checkbox input "true"
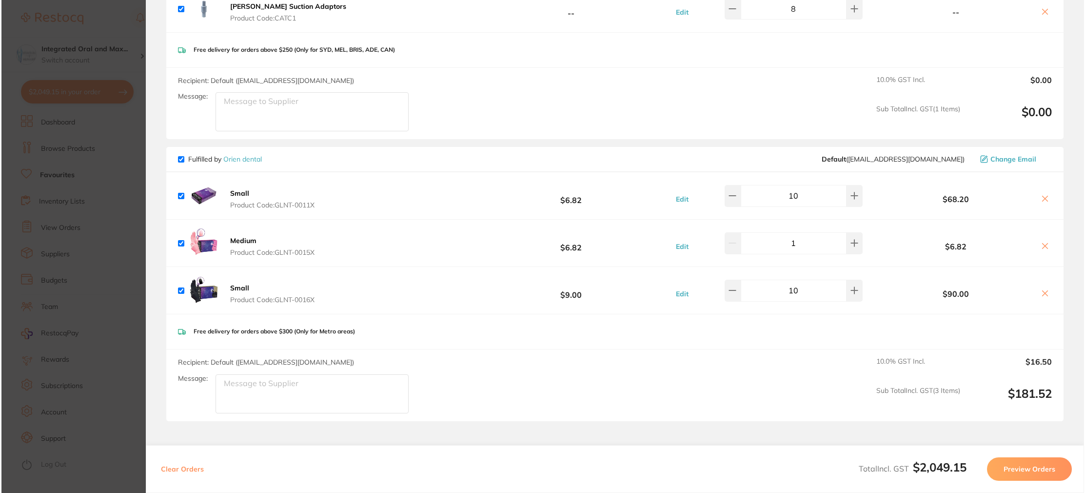
scroll to position [0, 0]
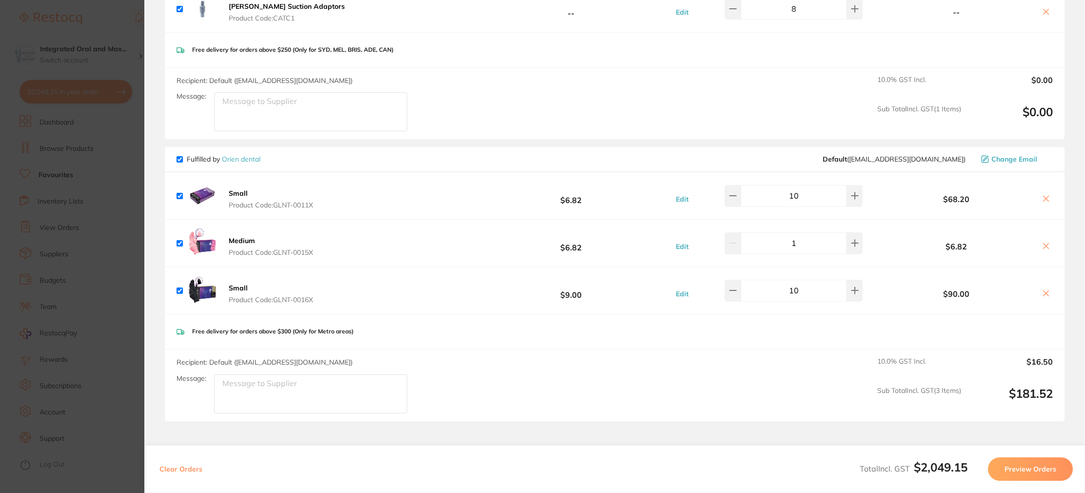
click at [1044, 198] on icon at bounding box center [1046, 198] width 5 height 5
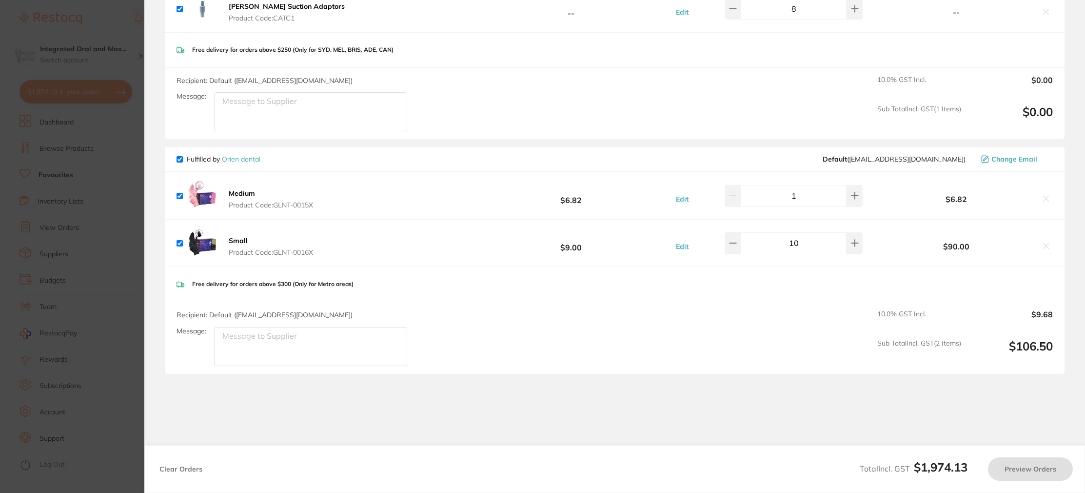
checkbox input "true"
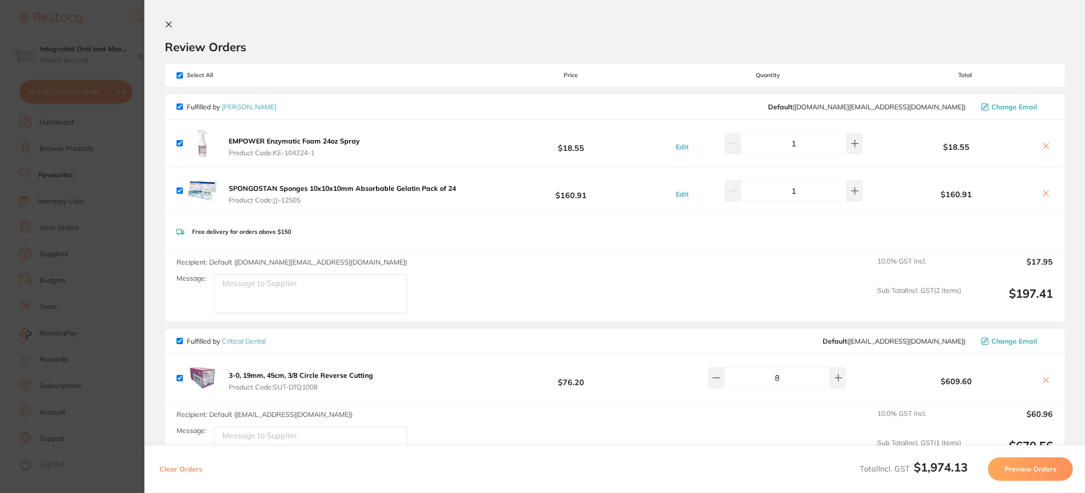
click at [1007, 469] on button "Preview Orders" at bounding box center [1030, 468] width 85 height 23
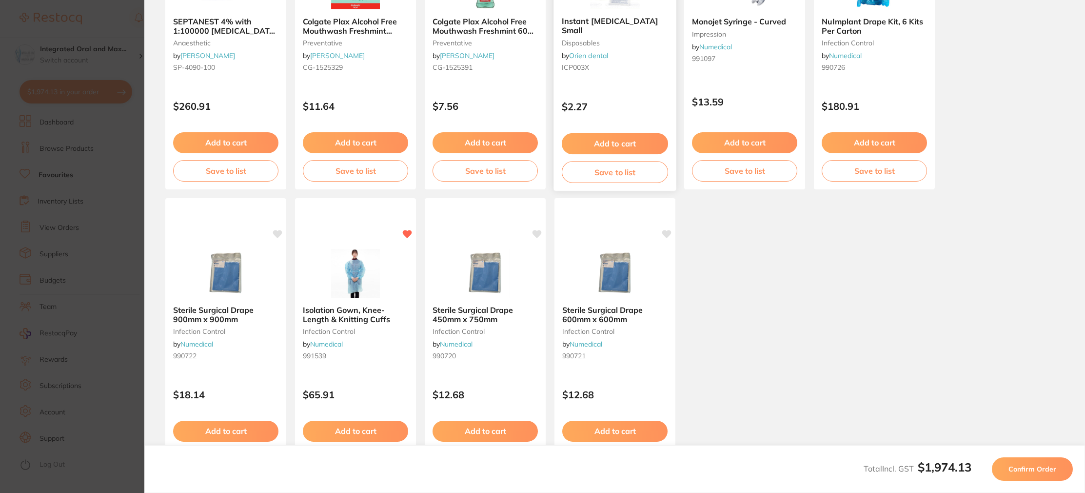
scroll to position [228, 0]
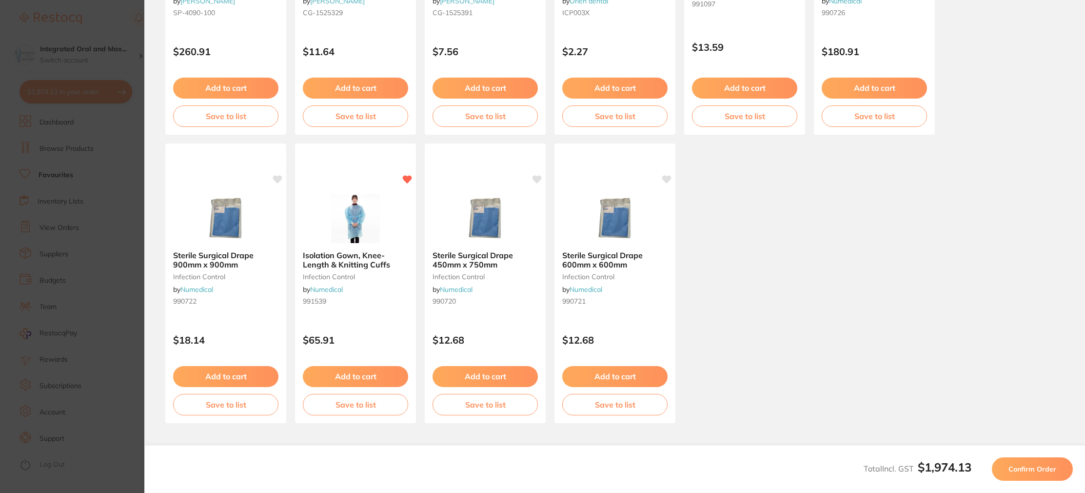
click at [1035, 473] on button "Confirm Order" at bounding box center [1032, 468] width 81 height 23
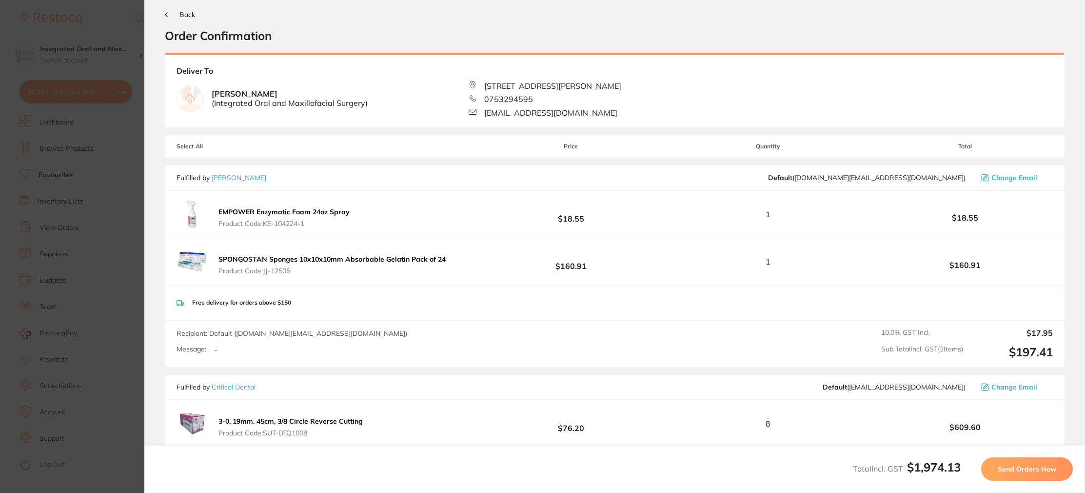
scroll to position [0, 0]
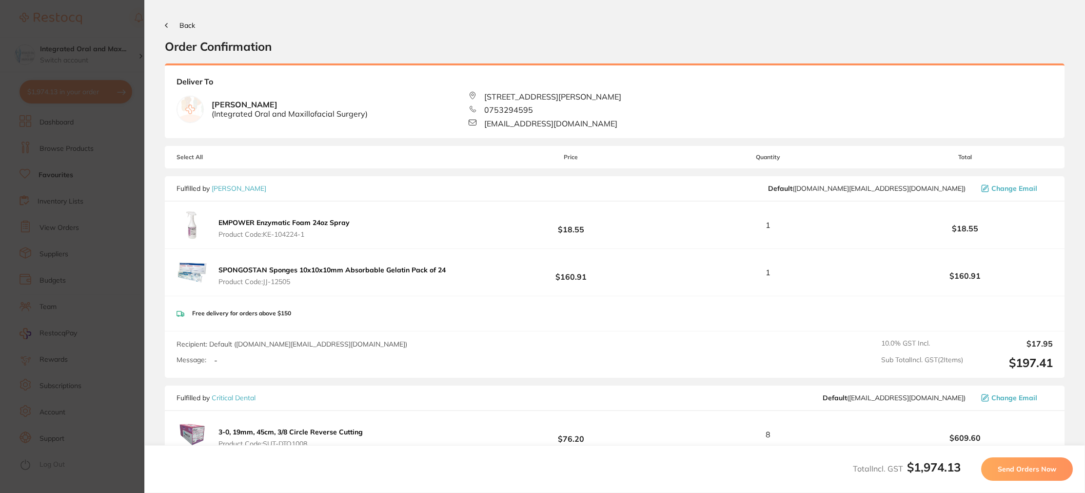
click at [1035, 473] on button "Send Orders Now" at bounding box center [1027, 468] width 92 height 23
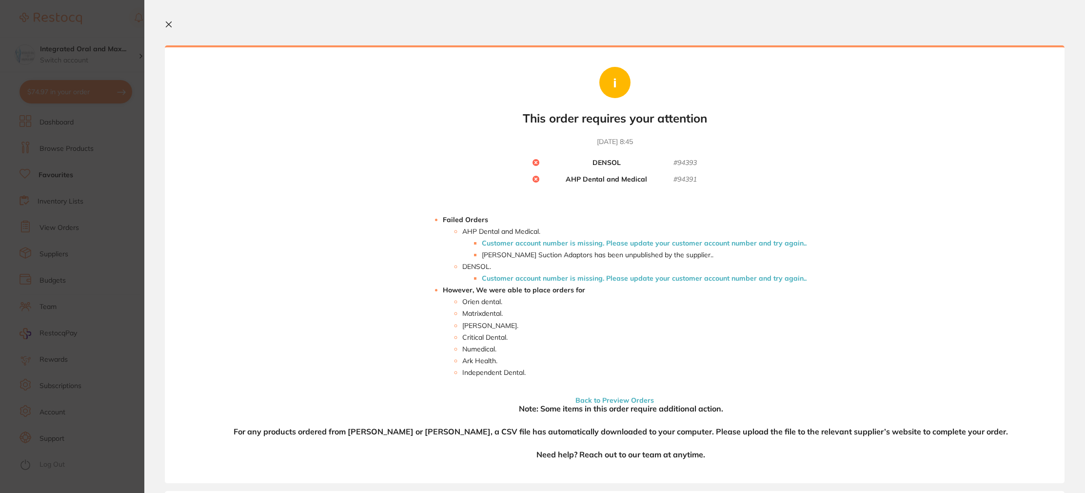
click at [607, 179] on b "AHP Dental and Medical" at bounding box center [606, 179] width 81 height 9
drag, startPoint x: 171, startPoint y: 22, endPoint x: 234, endPoint y: 41, distance: 65.7
click at [171, 22] on icon at bounding box center [168, 24] width 5 height 5
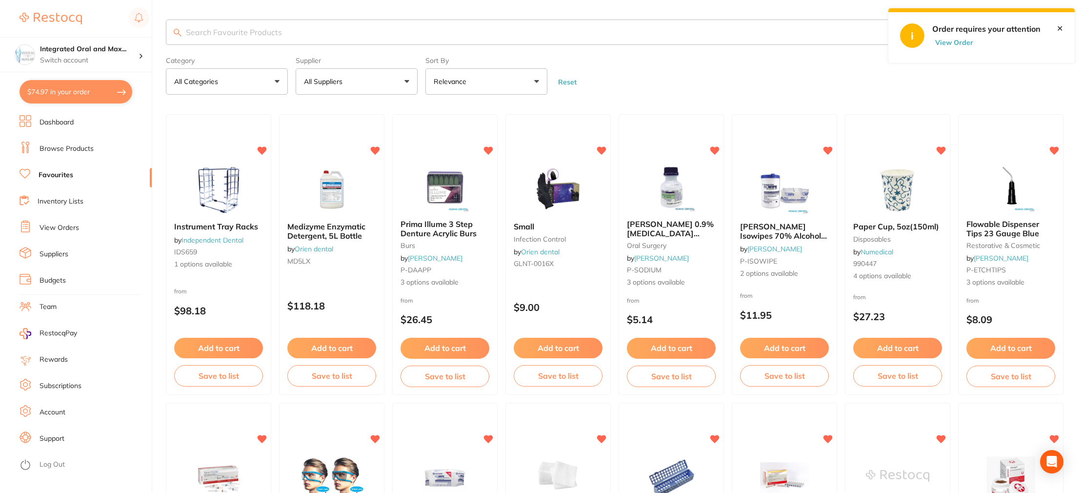
click at [238, 37] on input "search" at bounding box center [614, 32] width 897 height 25
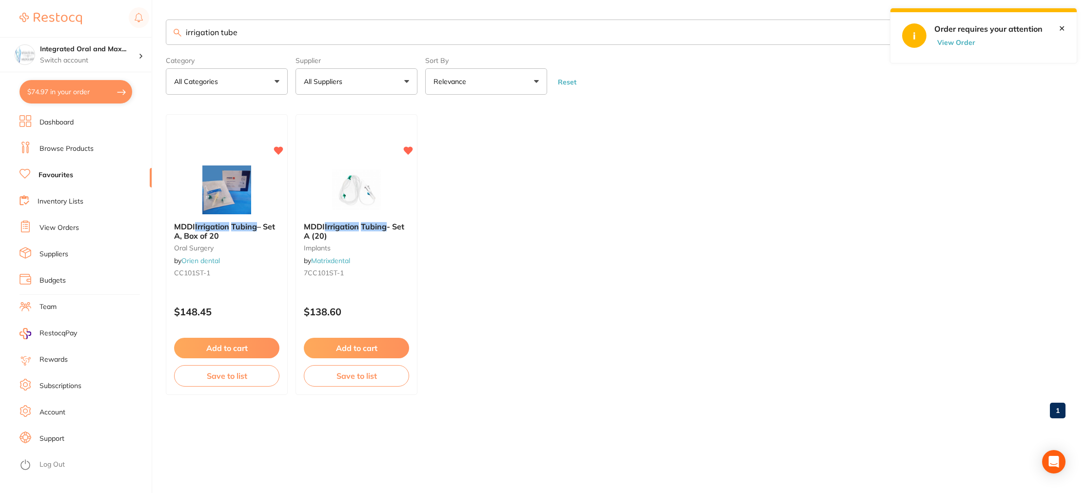
drag, startPoint x: 238, startPoint y: 29, endPoint x: 176, endPoint y: 30, distance: 62.4
click at [176, 30] on div "irrigation tube" at bounding box center [616, 32] width 900 height 25
type input "nsk irrigation tube"
